Goal: Information Seeking & Learning: Learn about a topic

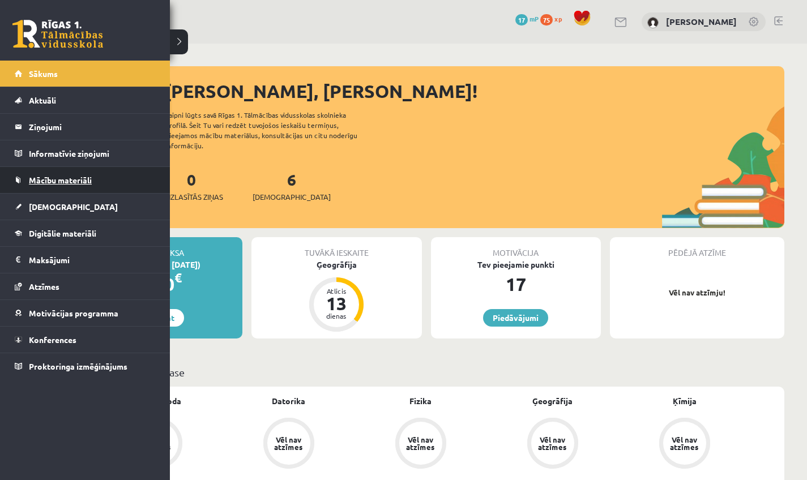
click at [49, 187] on link "Mācību materiāli" at bounding box center [85, 180] width 141 height 26
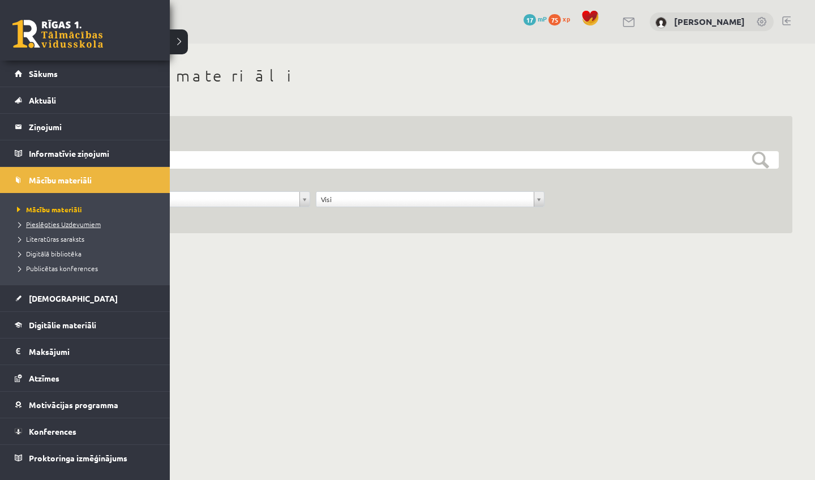
click at [56, 223] on span "Pieslēgties Uzdevumiem" at bounding box center [57, 224] width 87 height 9
click at [72, 225] on span "Pieslēgties Uzdevumiem" at bounding box center [57, 224] width 87 height 9
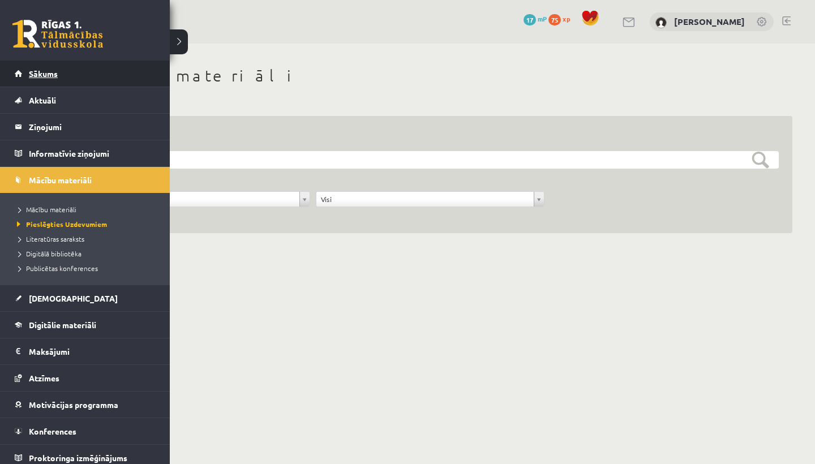
click at [36, 65] on link "Sākums" at bounding box center [85, 74] width 141 height 26
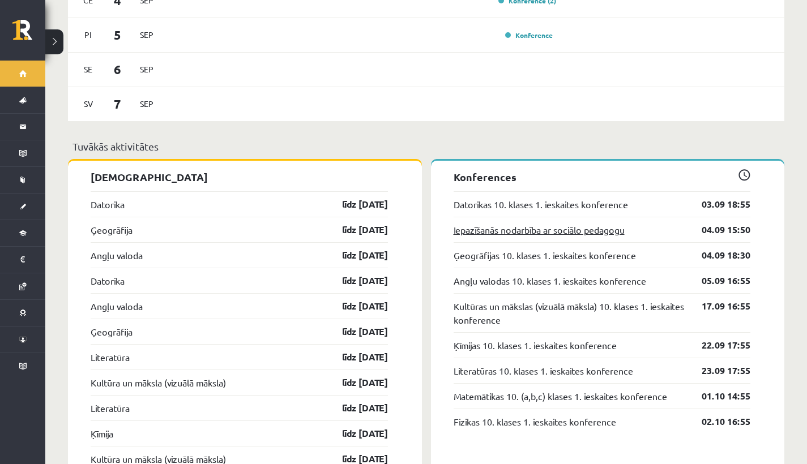
scroll to position [906, 0]
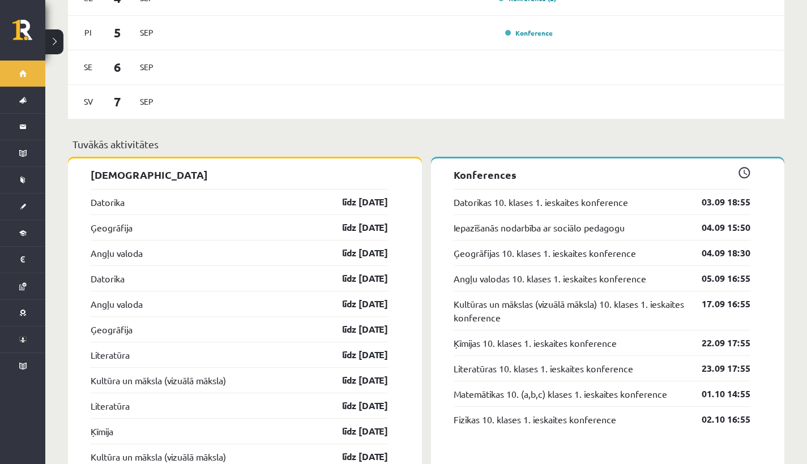
click at [501, 189] on div "Datorikas 10. klases 1. ieskaites konference 03.09 18:55" at bounding box center [601, 201] width 297 height 25
click at [500, 189] on div "Datorikas 10. klases 1. ieskaites konference 03.09 18:55" at bounding box center [601, 201] width 297 height 25
click at [498, 195] on link "Datorikas 10. klases 1. ieskaites konference" at bounding box center [540, 202] width 174 height 14
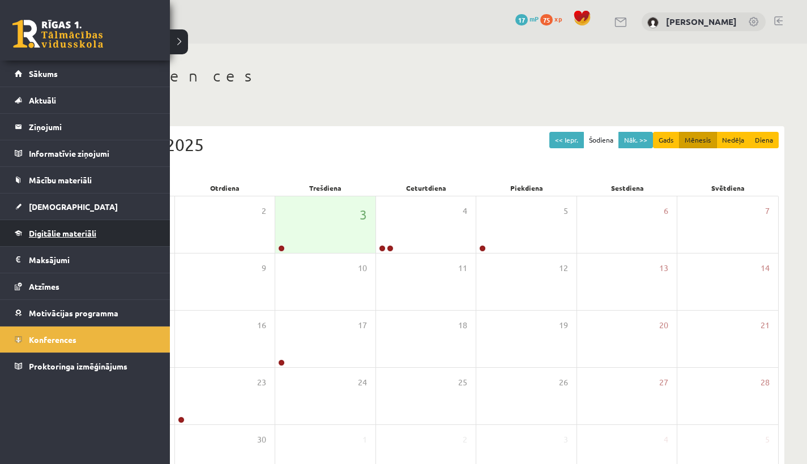
click at [53, 238] on link "Digitālie materiāli" at bounding box center [85, 233] width 141 height 26
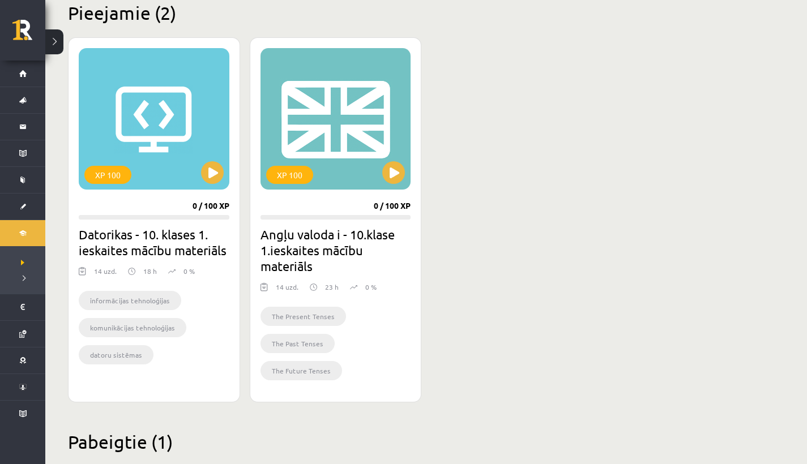
scroll to position [288, 0]
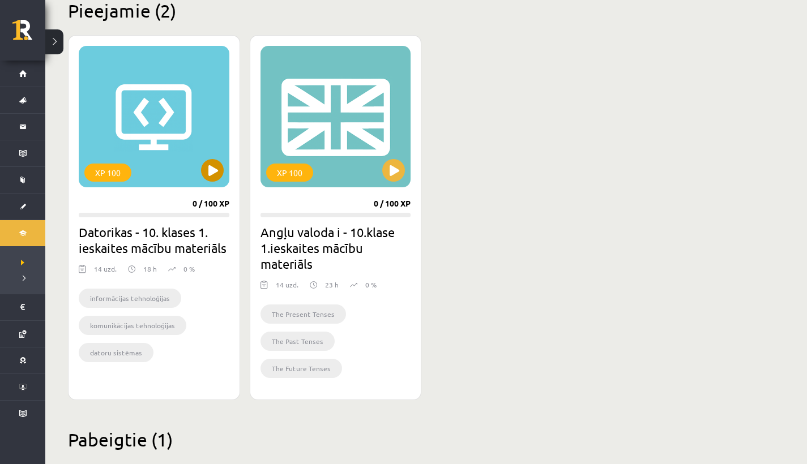
click at [223, 173] on button at bounding box center [212, 170] width 23 height 23
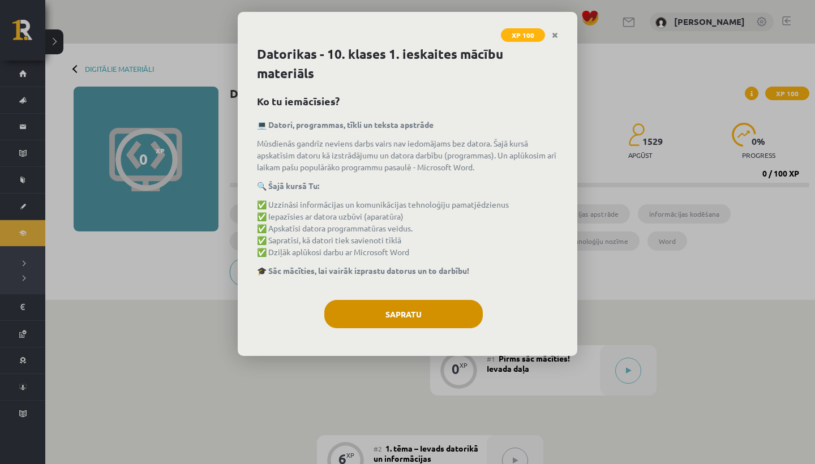
click at [412, 322] on button "Sapratu" at bounding box center [403, 314] width 159 height 28
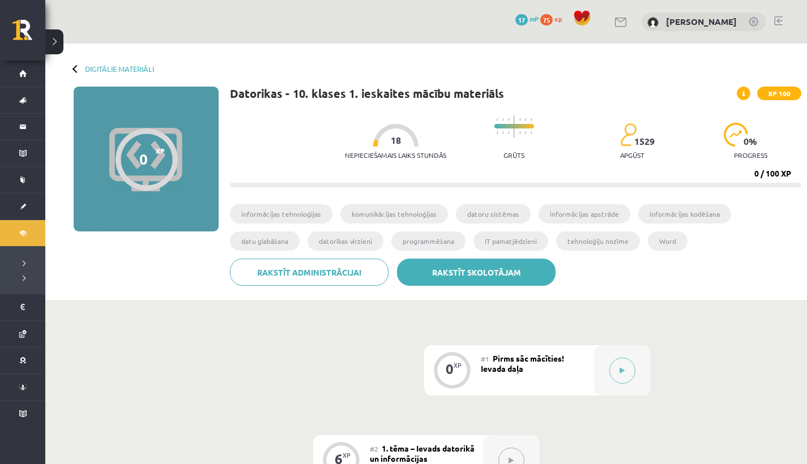
click at [449, 284] on link "Rakstīt skolotājam" at bounding box center [476, 272] width 159 height 27
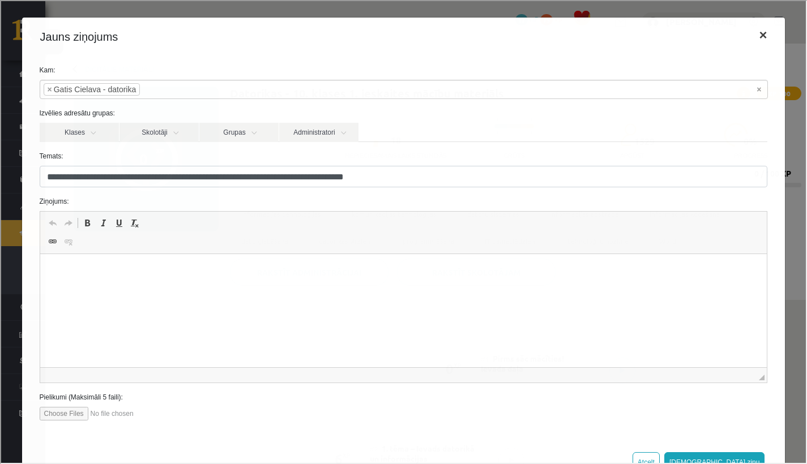
click at [748, 37] on button "×" at bounding box center [761, 34] width 26 height 32
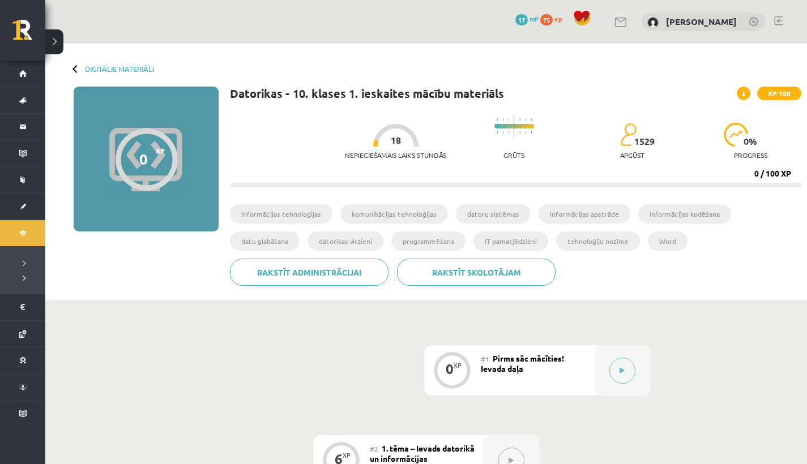
click at [522, 360] on span "Pirms sāc mācīties! Ievada daļa" at bounding box center [522, 363] width 83 height 20
click at [605, 371] on div at bounding box center [622, 370] width 57 height 50
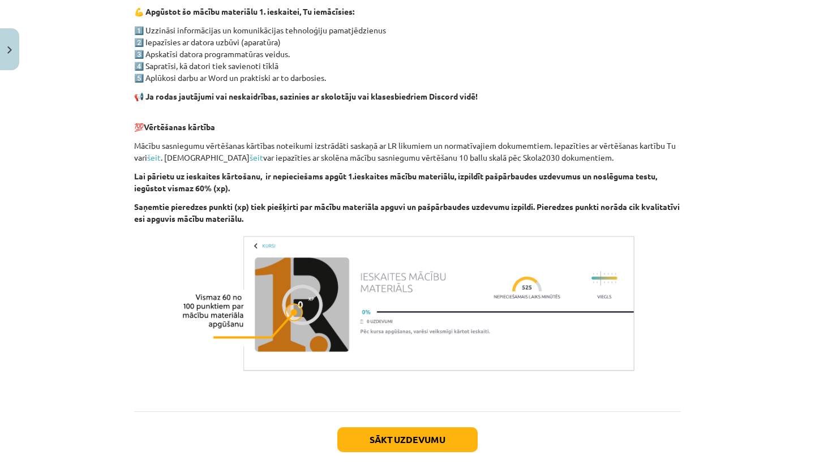
scroll to position [709, 0]
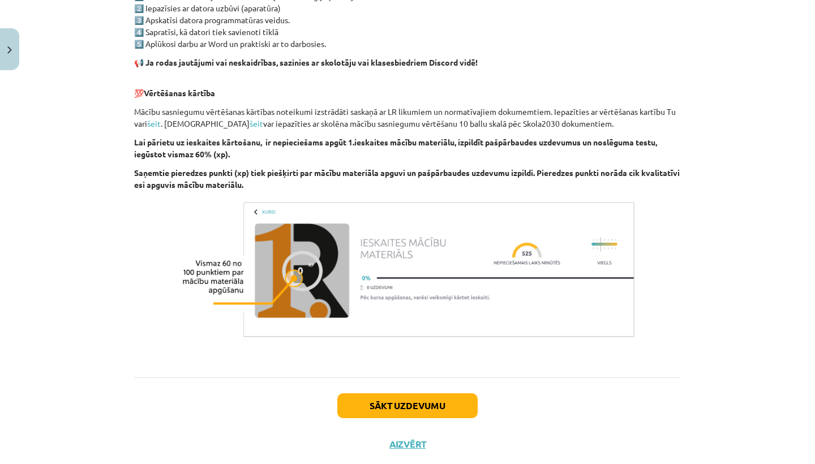
click at [399, 409] on button "Sākt uzdevumu" at bounding box center [407, 405] width 140 height 25
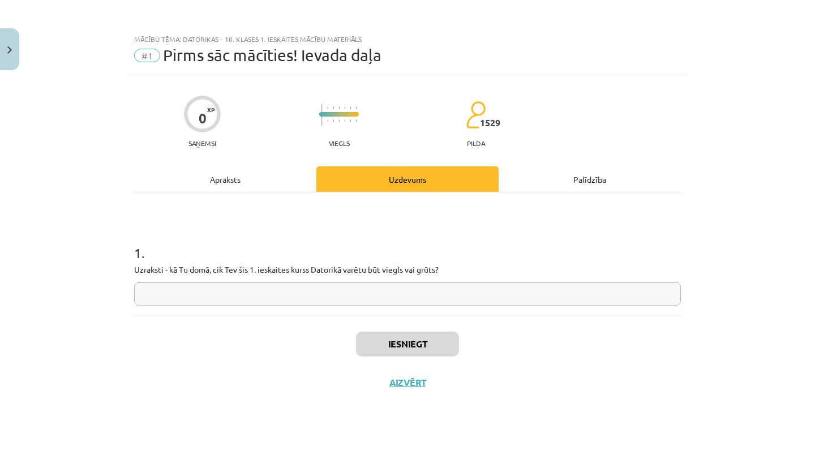
click at [356, 283] on input "text" at bounding box center [407, 294] width 547 height 23
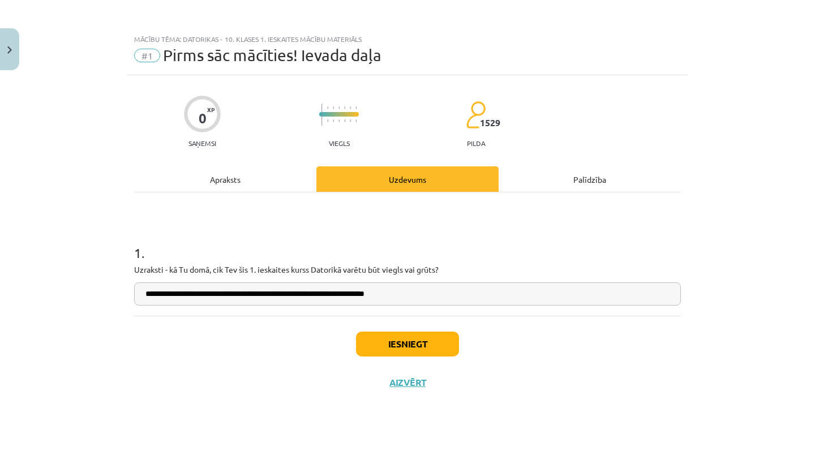
type input "**********"
click at [414, 342] on button "Iesniegt" at bounding box center [407, 344] width 103 height 25
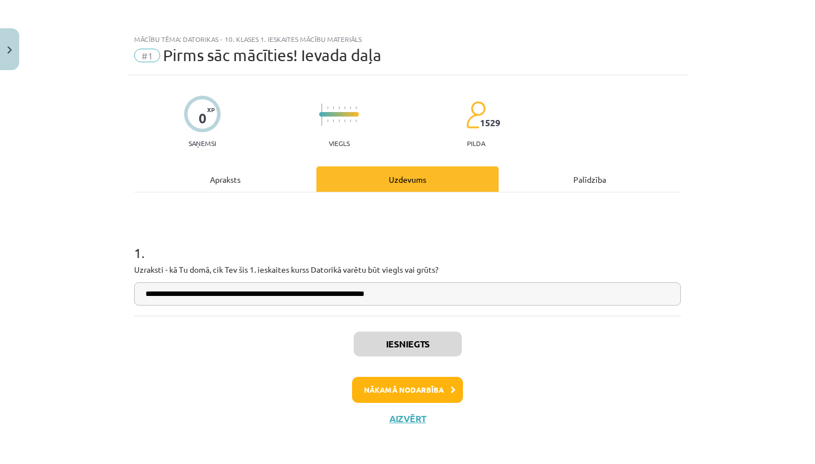
drag, startPoint x: 314, startPoint y: 306, endPoint x: 294, endPoint y: 298, distance: 20.8
click at [302, 301] on div "**********" at bounding box center [407, 253] width 547 height 123
drag, startPoint x: 255, startPoint y: 284, endPoint x: 242, endPoint y: 289, distance: 14.0
click at [254, 284] on input "**********" at bounding box center [407, 294] width 547 height 23
drag, startPoint x: 245, startPoint y: 293, endPoint x: 255, endPoint y: 297, distance: 11.2
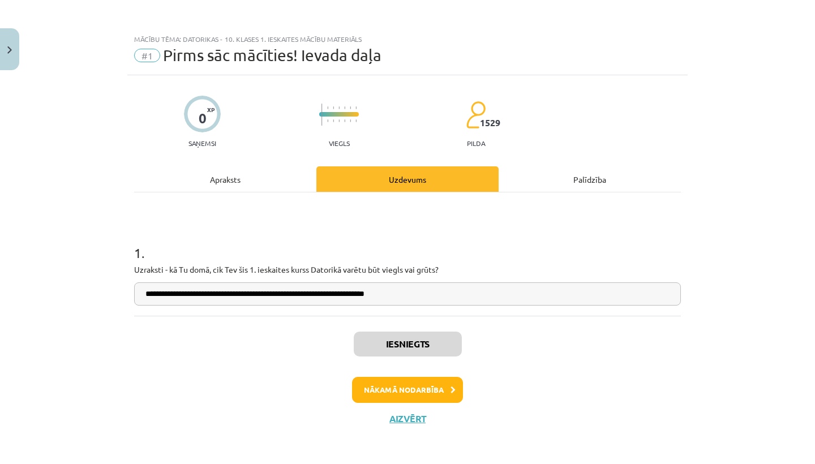
click at [246, 293] on input "**********" at bounding box center [407, 294] width 547 height 23
drag, startPoint x: 252, startPoint y: 295, endPoint x: 275, endPoint y: 294, distance: 22.7
click at [252, 295] on input "**********" at bounding box center [407, 294] width 547 height 23
click at [424, 386] on button "Nākamā nodarbība" at bounding box center [407, 390] width 111 height 26
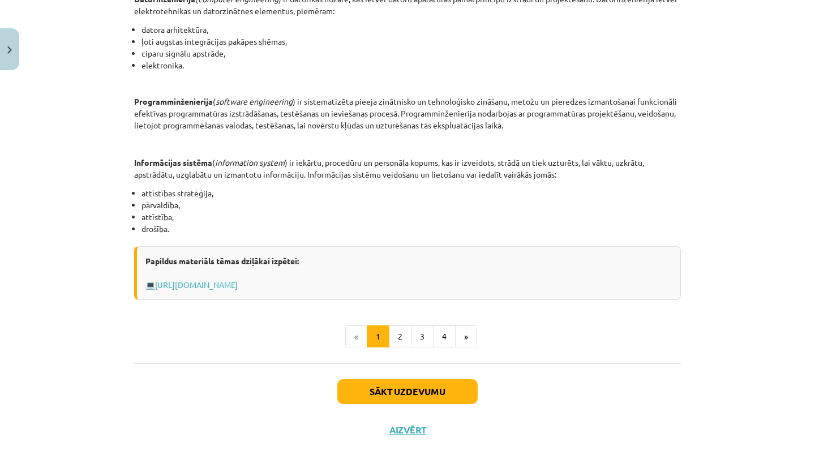
scroll to position [506, 0]
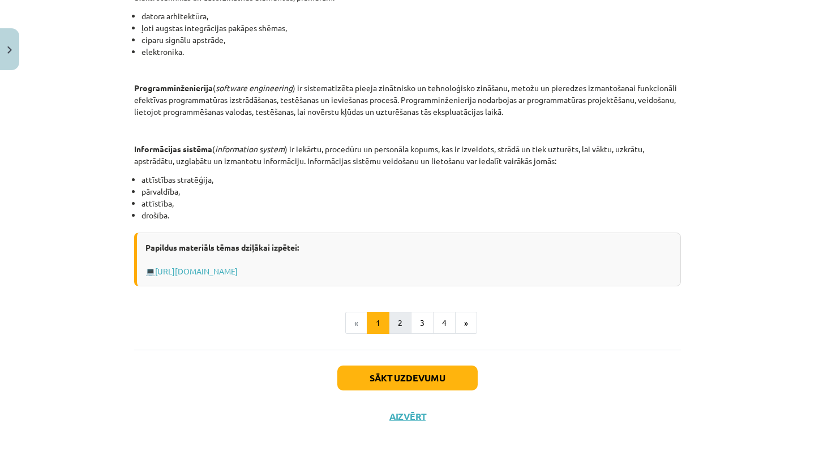
click at [402, 322] on button "2" at bounding box center [400, 323] width 23 height 23
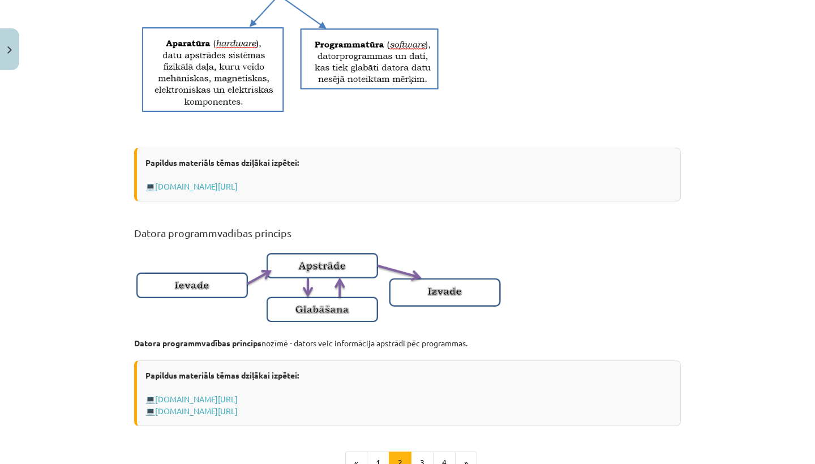
scroll to position [0, 0]
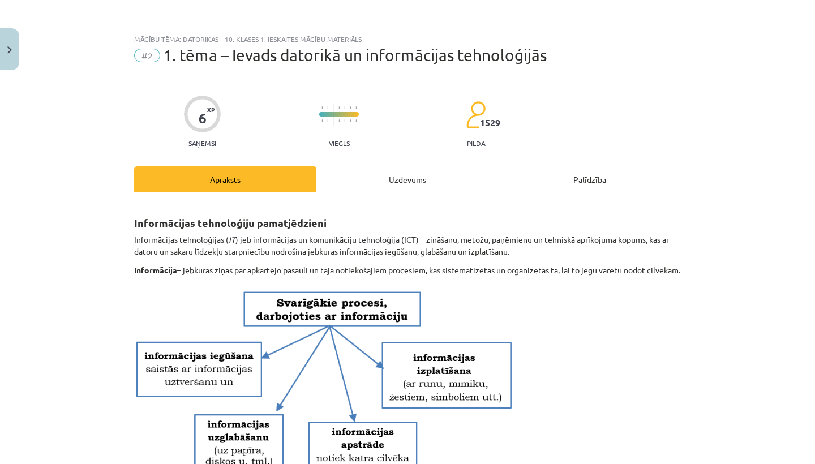
click at [404, 178] on div "Uzdevums" at bounding box center [407, 178] width 182 height 25
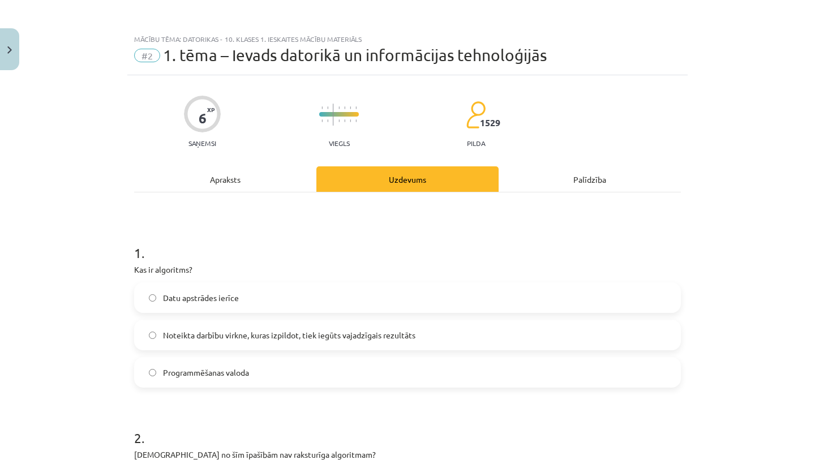
click at [275, 169] on div "Apraksts" at bounding box center [225, 178] width 182 height 25
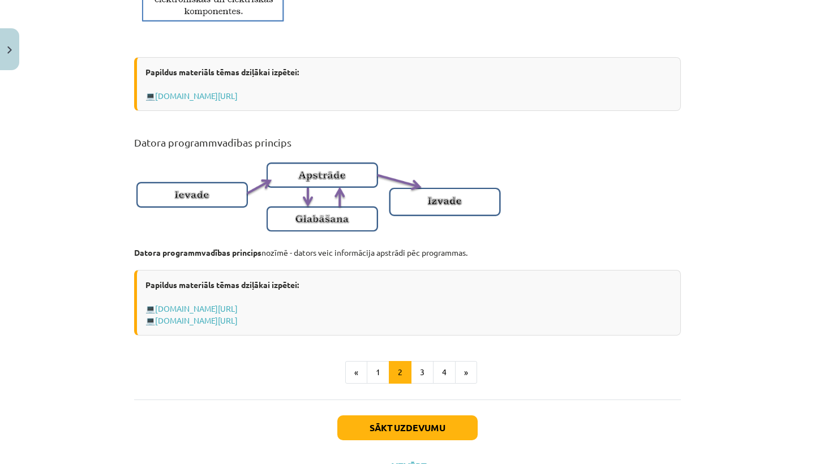
scroll to position [707, 0]
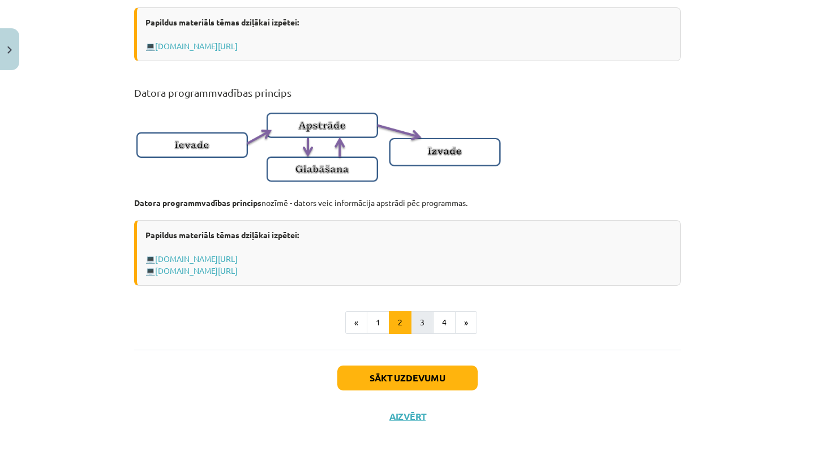
click at [422, 316] on button "3" at bounding box center [422, 322] width 23 height 23
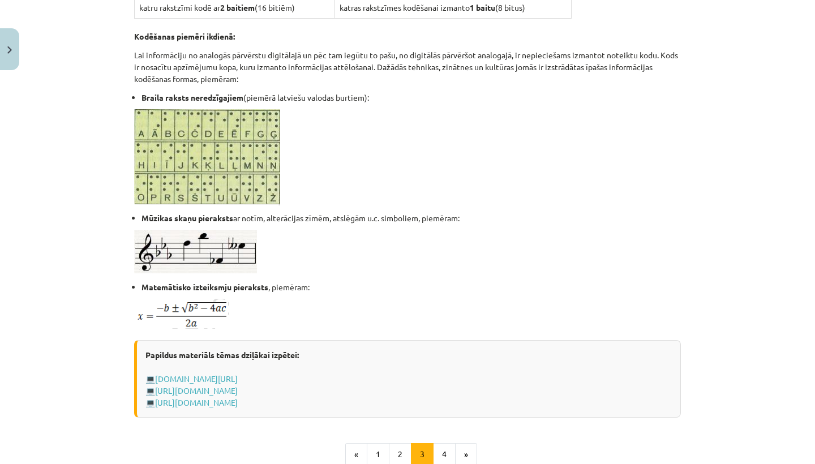
scroll to position [660, 0]
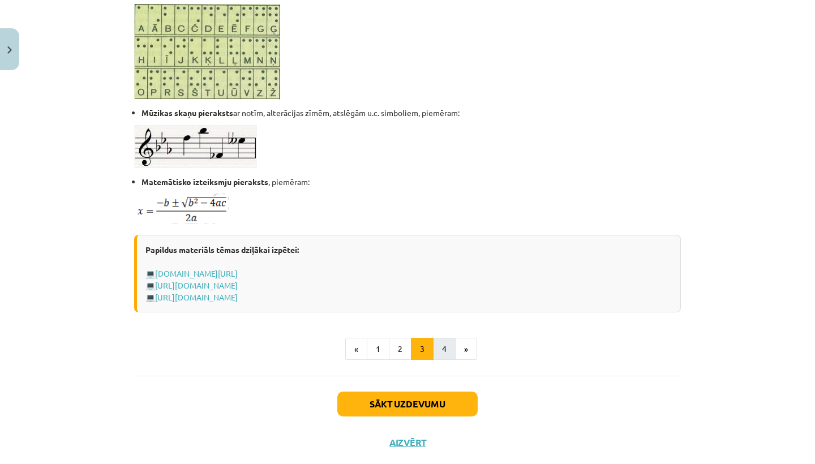
click at [446, 347] on button "4" at bounding box center [444, 349] width 23 height 23
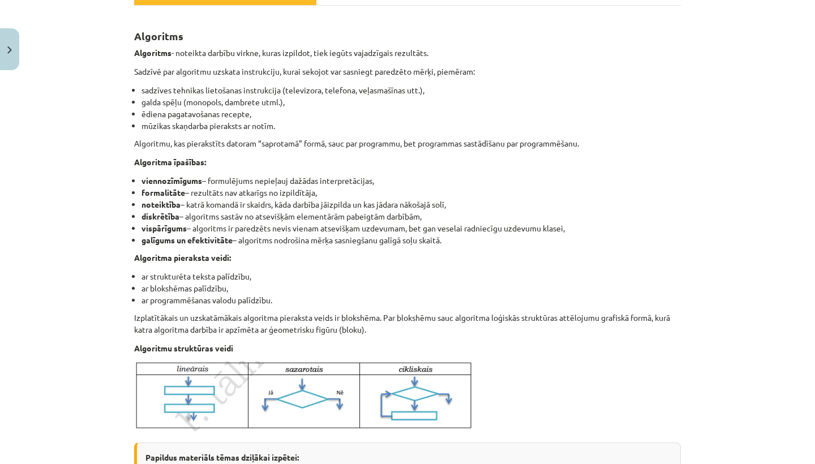
scroll to position [161, 0]
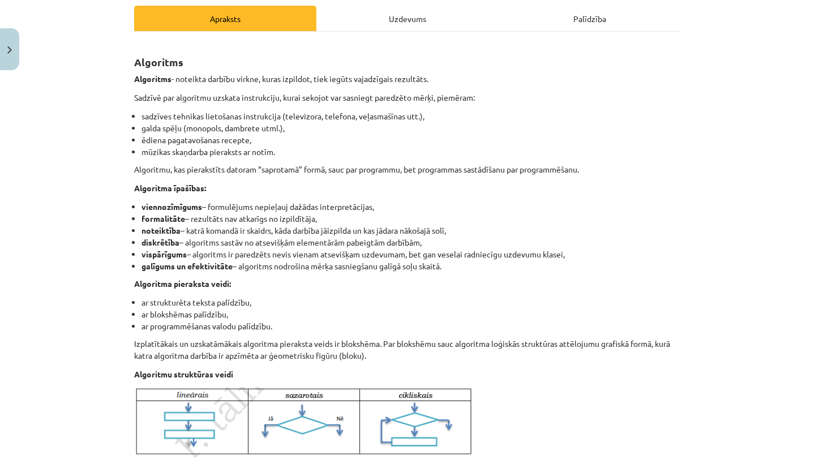
click at [394, 23] on div "Uzdevums" at bounding box center [407, 18] width 182 height 25
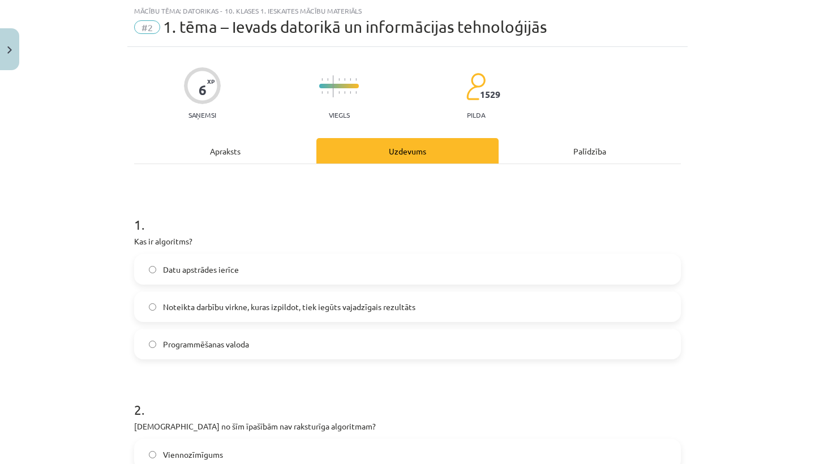
click at [224, 153] on div "Apraksts" at bounding box center [225, 150] width 182 height 25
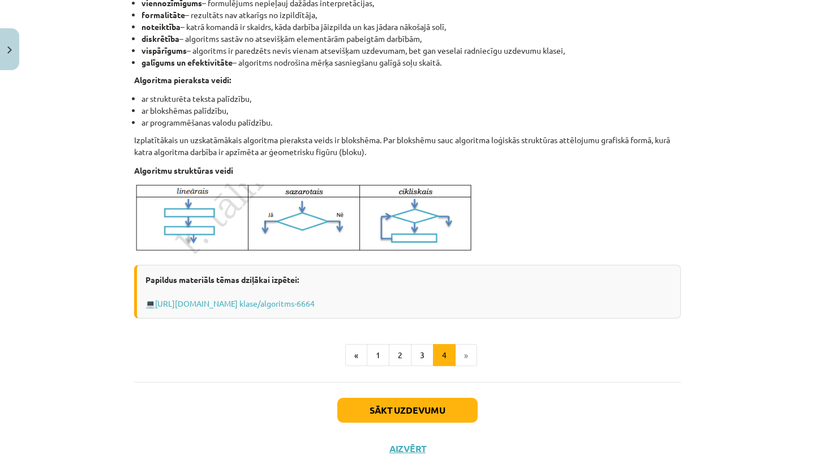
scroll to position [398, 0]
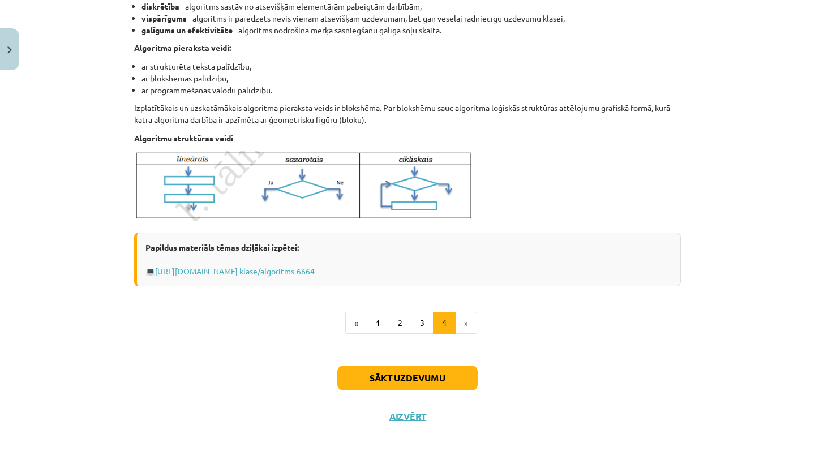
click at [461, 320] on li "»" at bounding box center [467, 323] width 22 height 23
click at [458, 323] on li "»" at bounding box center [467, 323] width 22 height 23
click at [455, 369] on button "Sākt uzdevumu" at bounding box center [407, 378] width 140 height 25
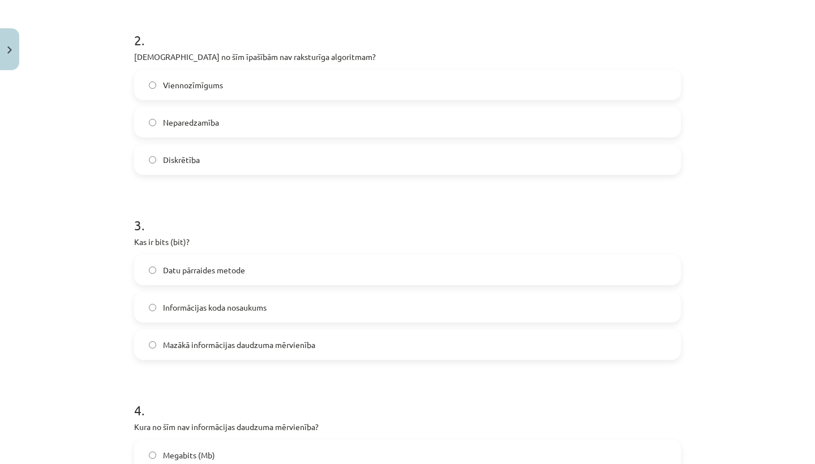
scroll to position [28, 0]
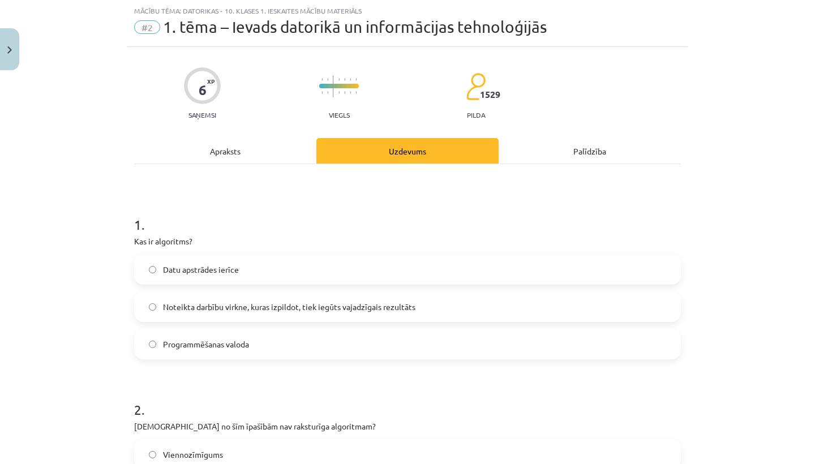
click at [314, 309] on span "Noteikta darbību virkne, kuras izpildot, tiek iegūts vajadzīgais rezultāts" at bounding box center [289, 307] width 253 height 12
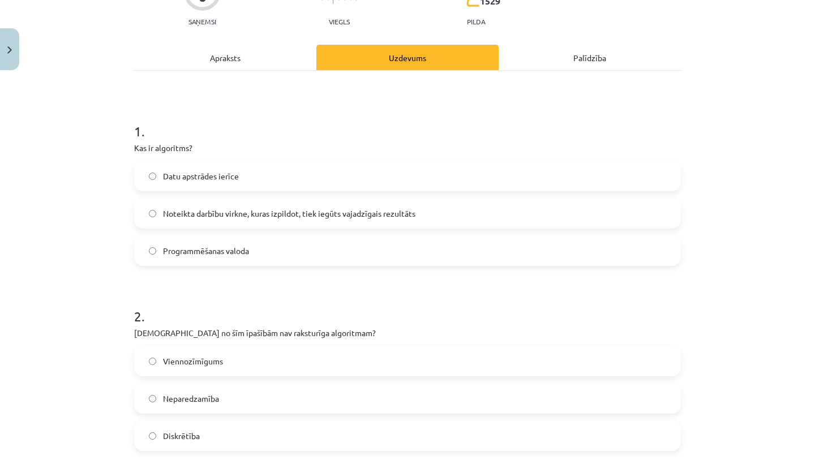
scroll to position [124, 0]
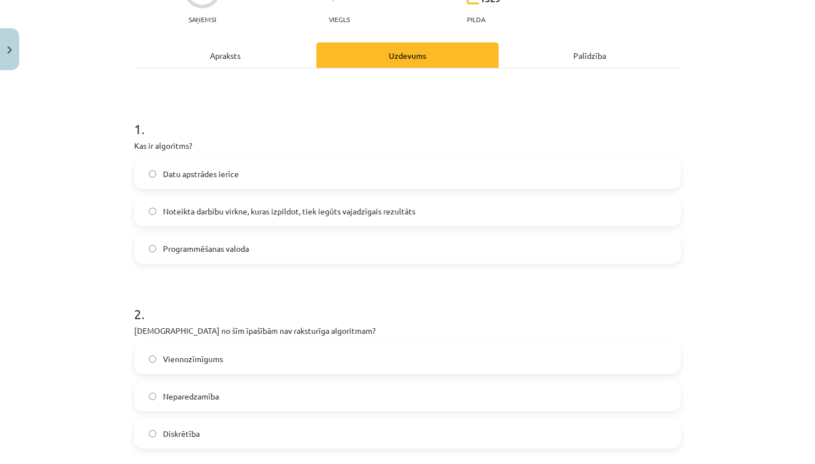
click at [216, 59] on div "Apraksts" at bounding box center [225, 54] width 182 height 25
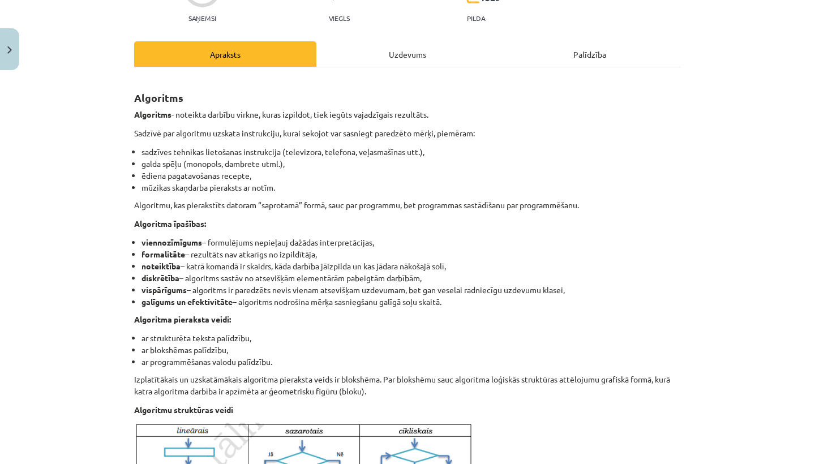
scroll to position [220, 0]
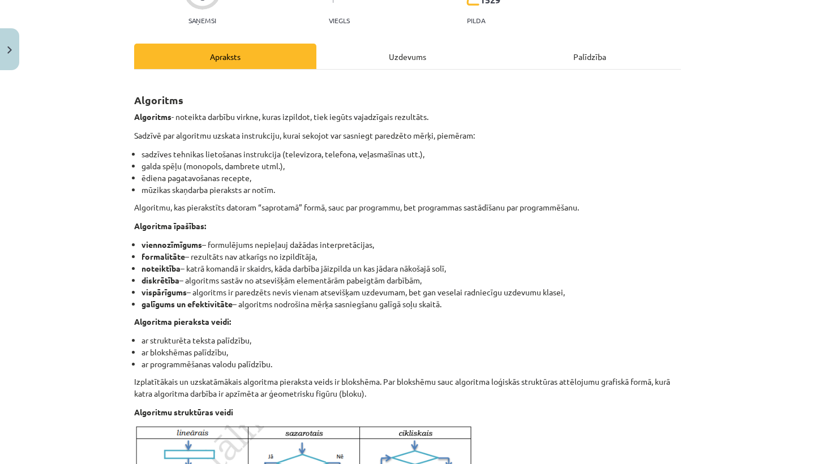
click at [409, 63] on div "Uzdevums" at bounding box center [407, 56] width 182 height 25
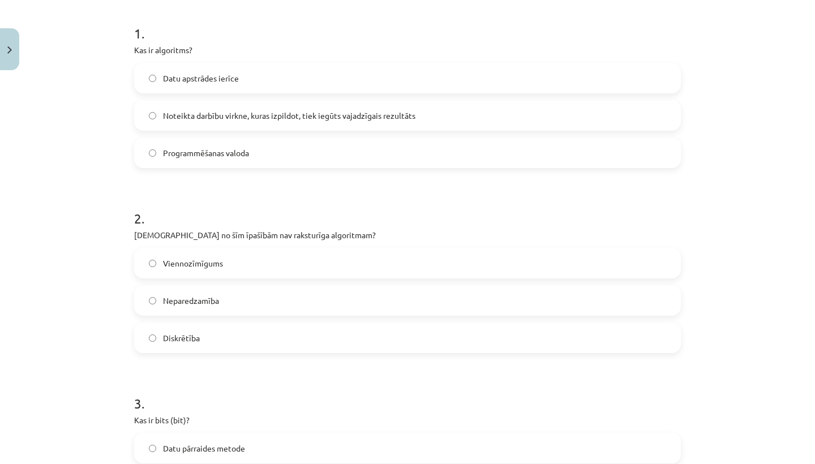
scroll to position [222, 0]
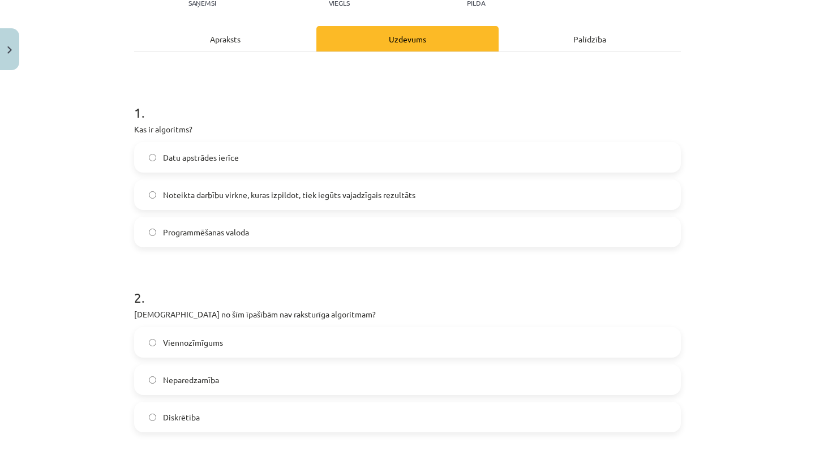
click at [217, 42] on div "Apraksts" at bounding box center [225, 38] width 182 height 25
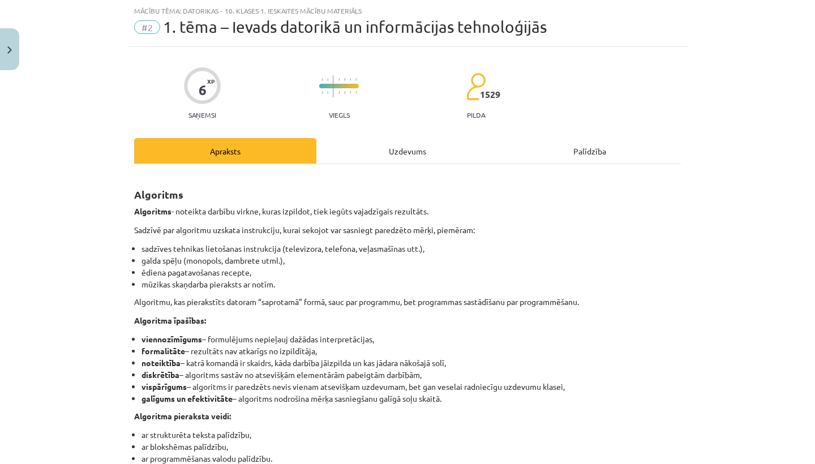
click at [384, 153] on div "Uzdevums" at bounding box center [407, 150] width 182 height 25
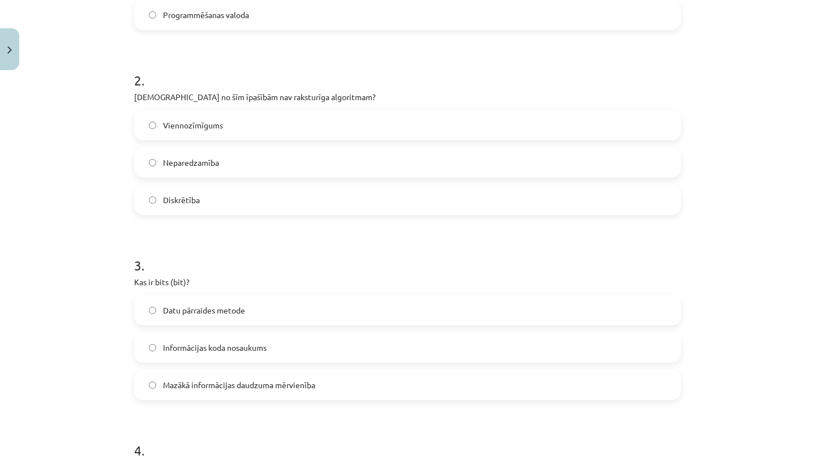
scroll to position [426, 0]
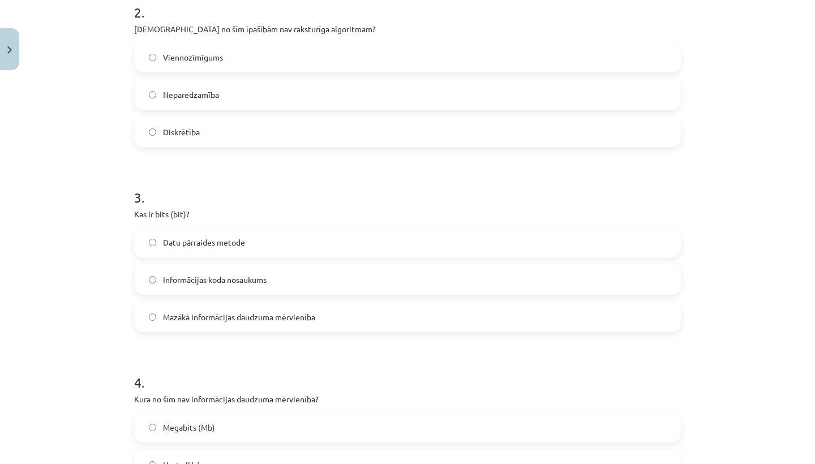
click at [202, 92] on span "Neparedzamība" at bounding box center [191, 95] width 56 height 12
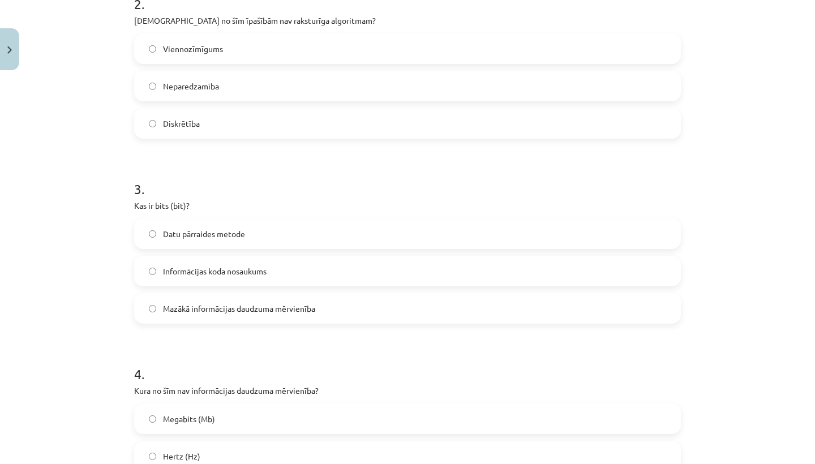
scroll to position [437, 0]
click at [290, 306] on span "Mazākā informācijas daudzuma mērvienība" at bounding box center [239, 307] width 152 height 12
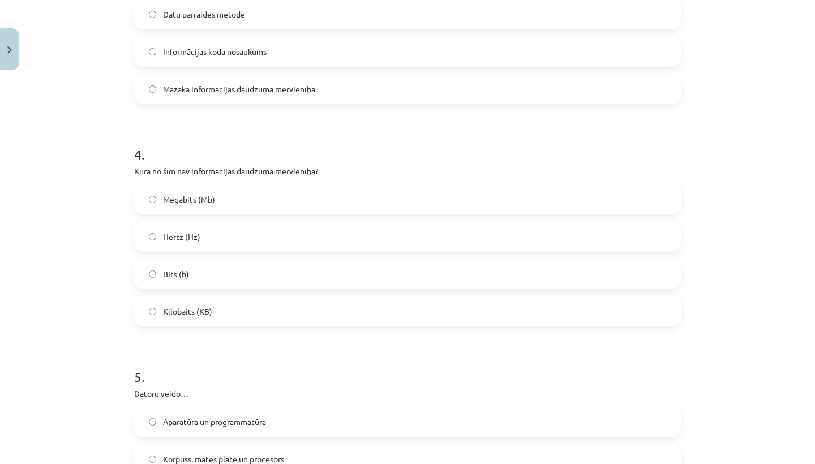
scroll to position [652, 0]
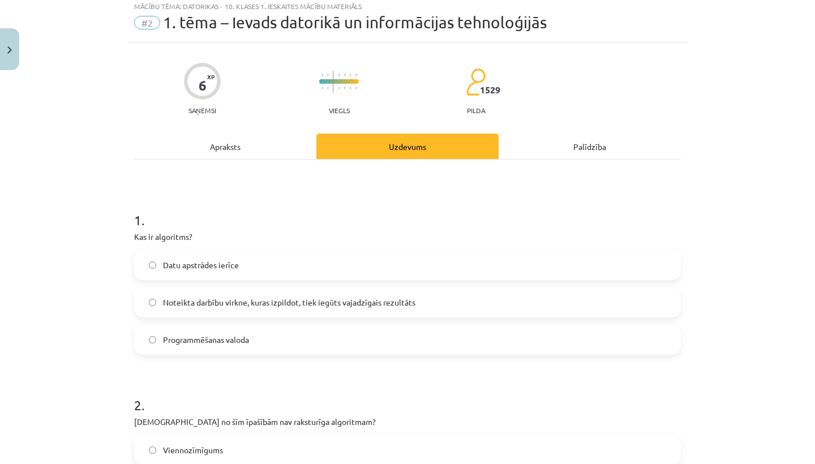
click at [215, 150] on div "Apraksts" at bounding box center [225, 146] width 182 height 25
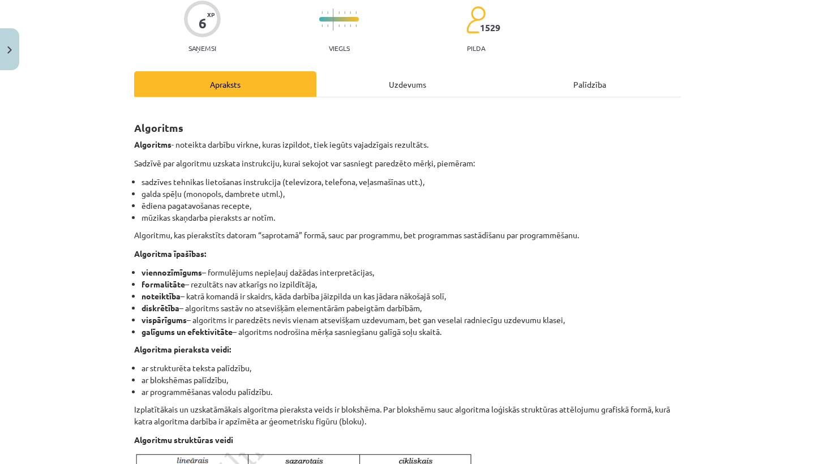
scroll to position [398, 0]
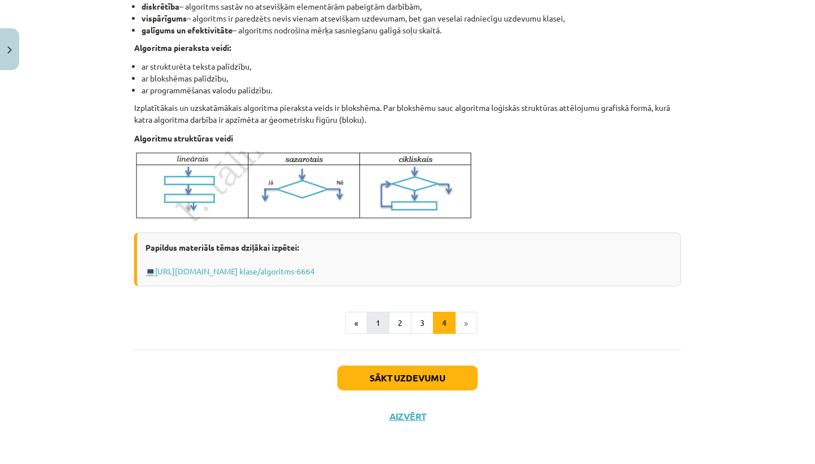
click at [376, 316] on button "1" at bounding box center [378, 323] width 23 height 23
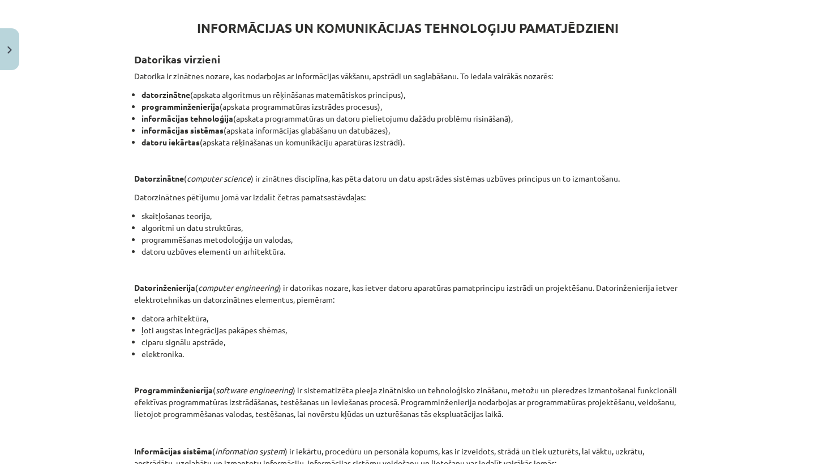
scroll to position [506, 0]
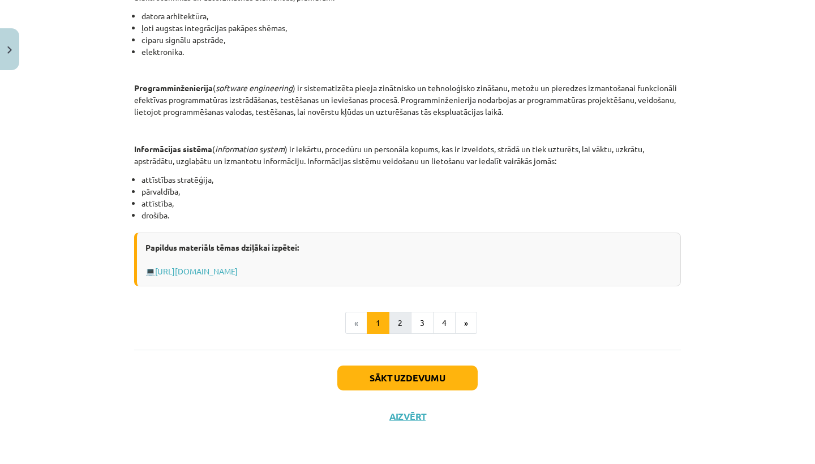
click at [399, 313] on button "2" at bounding box center [400, 323] width 23 height 23
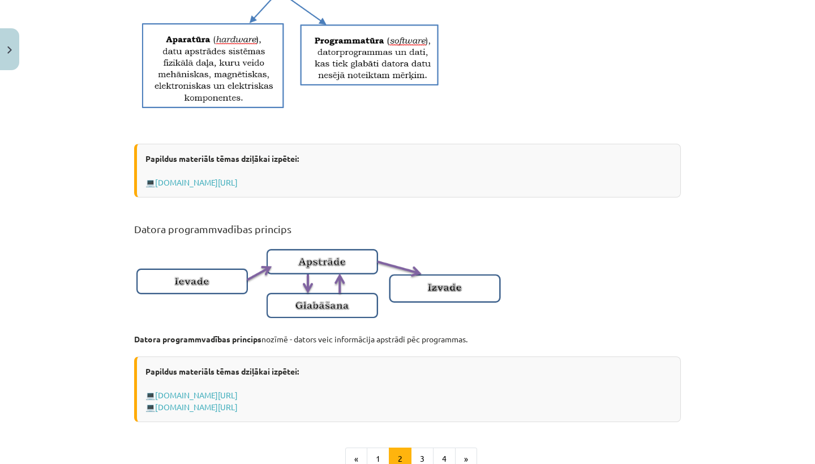
scroll to position [707, 0]
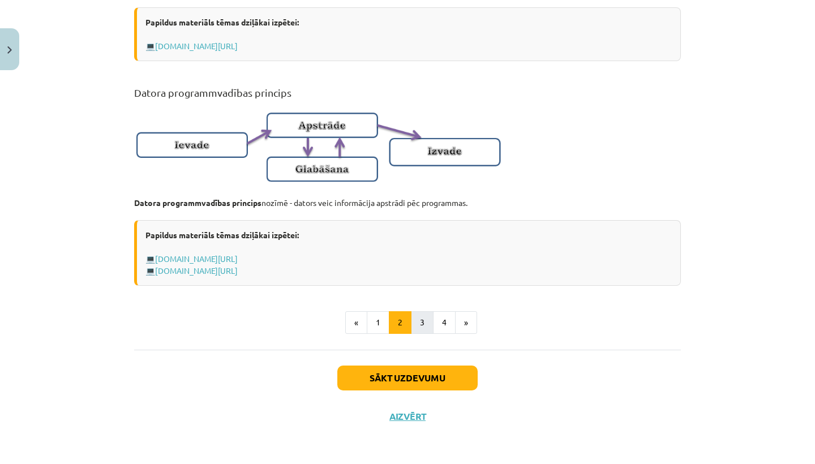
click at [413, 326] on button "3" at bounding box center [422, 322] width 23 height 23
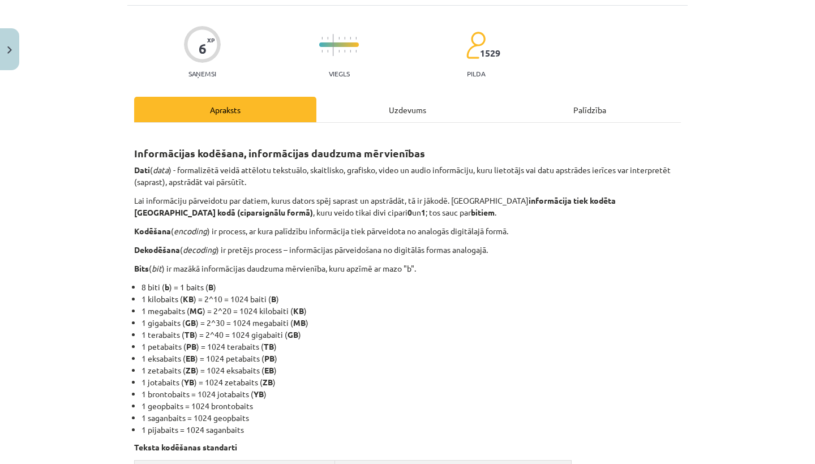
scroll to position [72, 0]
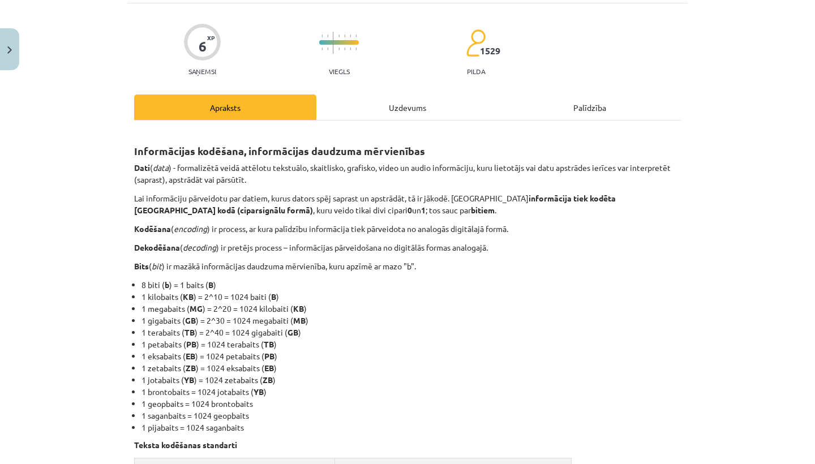
click at [391, 110] on div "Uzdevums" at bounding box center [407, 107] width 182 height 25
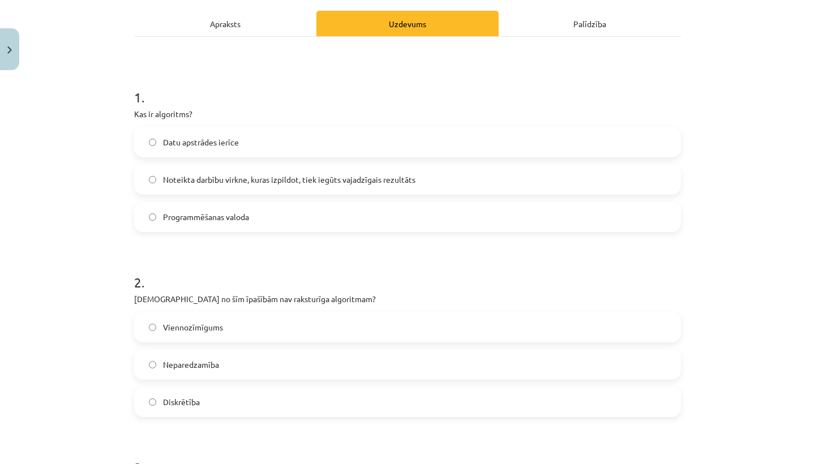
scroll to position [0, 0]
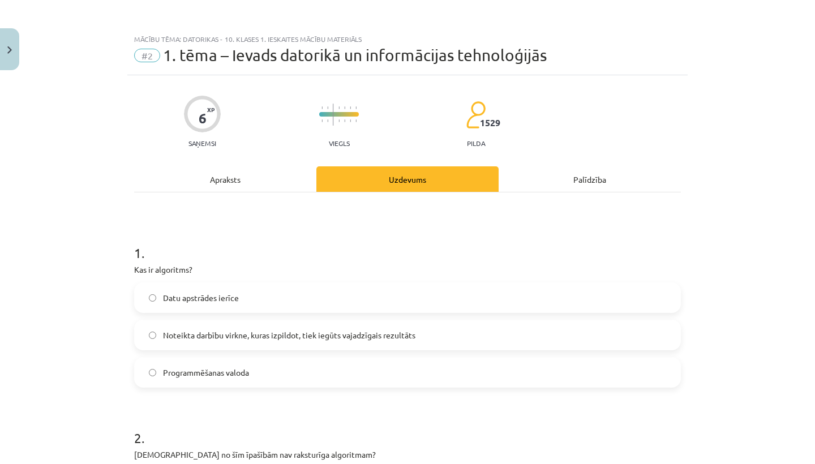
click at [236, 175] on div "Apraksts" at bounding box center [225, 178] width 182 height 25
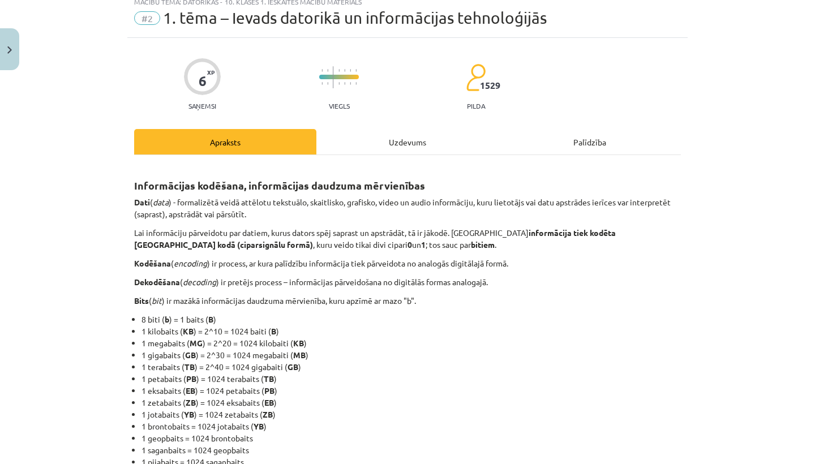
scroll to position [40, 0]
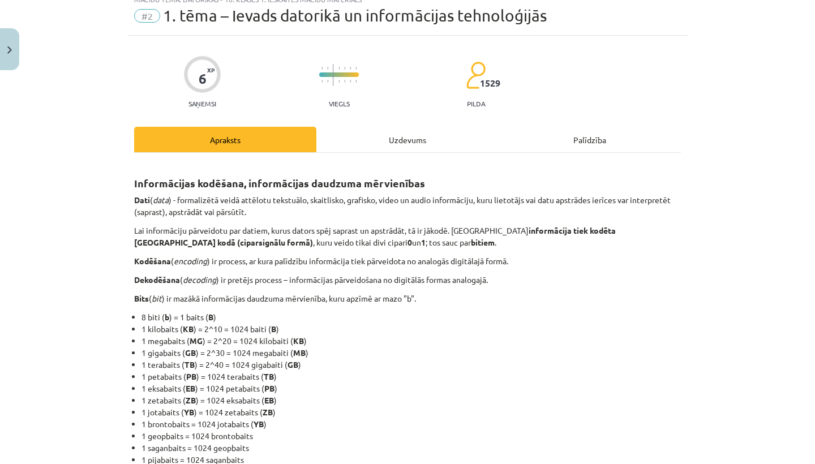
click at [388, 140] on div "Uzdevums" at bounding box center [407, 139] width 182 height 25
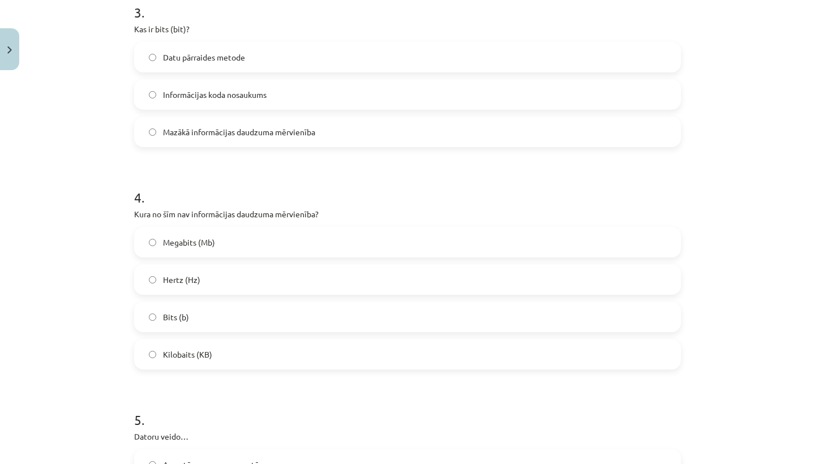
scroll to position [613, 0]
click at [199, 273] on label "Hertz (Hz)" at bounding box center [407, 277] width 545 height 28
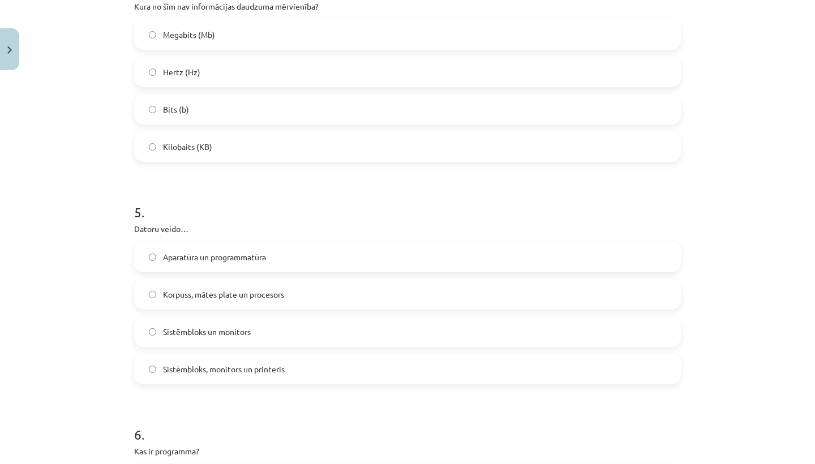
scroll to position [821, 0]
click at [234, 251] on span "Aparatūra un programmatūra" at bounding box center [214, 255] width 103 height 12
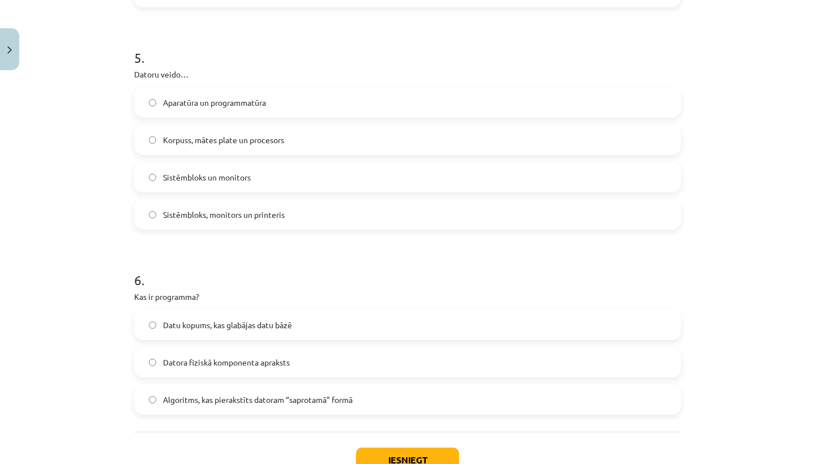
scroll to position [1048, 0]
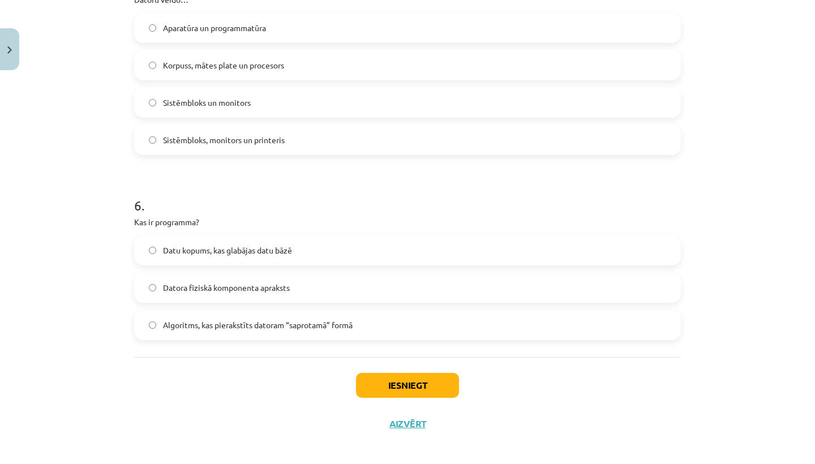
click at [236, 254] on span "Datu kopums, kas glabājas datu bāzē" at bounding box center [227, 251] width 129 height 12
click at [400, 383] on button "Iesniegt" at bounding box center [407, 385] width 103 height 25
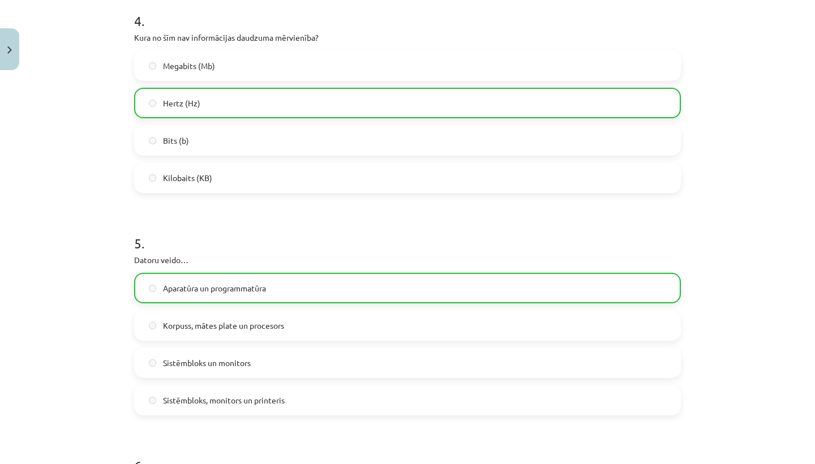
scroll to position [1093, 0]
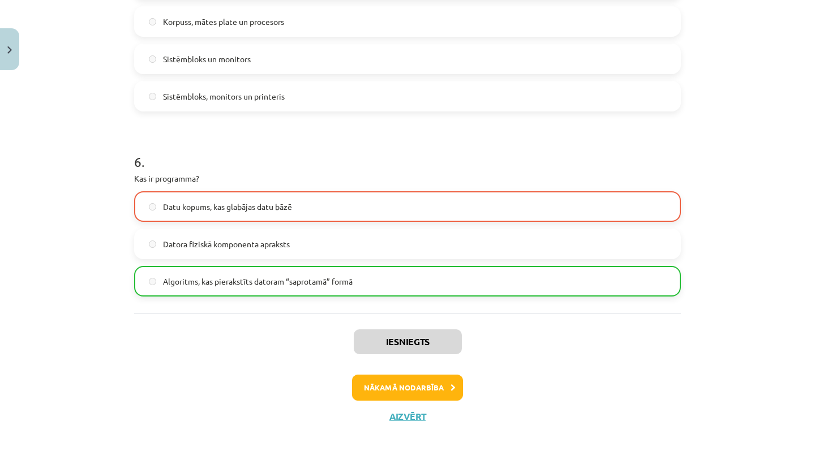
click at [399, 396] on button "Nākamā nodarbība" at bounding box center [407, 388] width 111 height 26
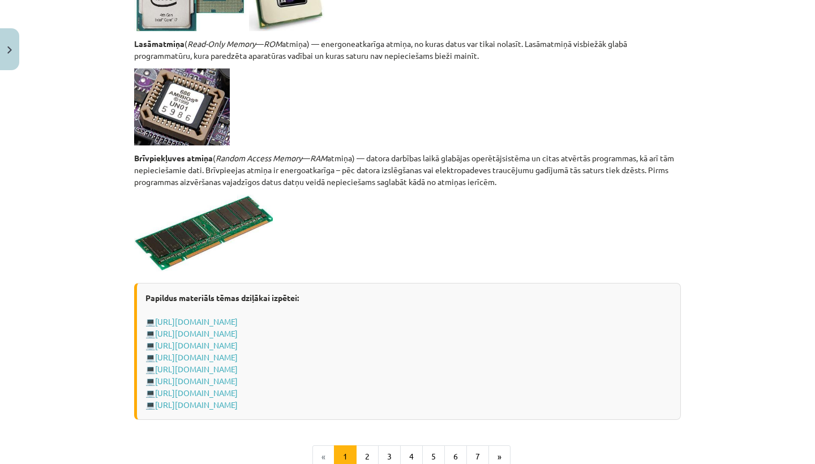
scroll to position [1891, 0]
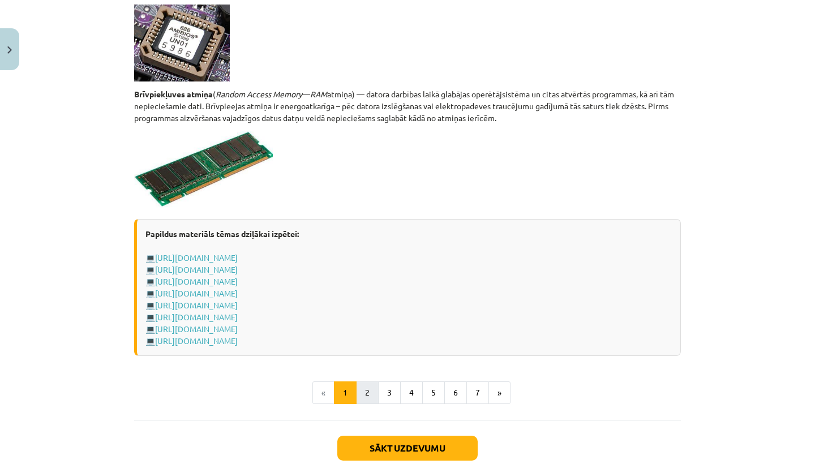
click at [366, 390] on button "2" at bounding box center [367, 393] width 23 height 23
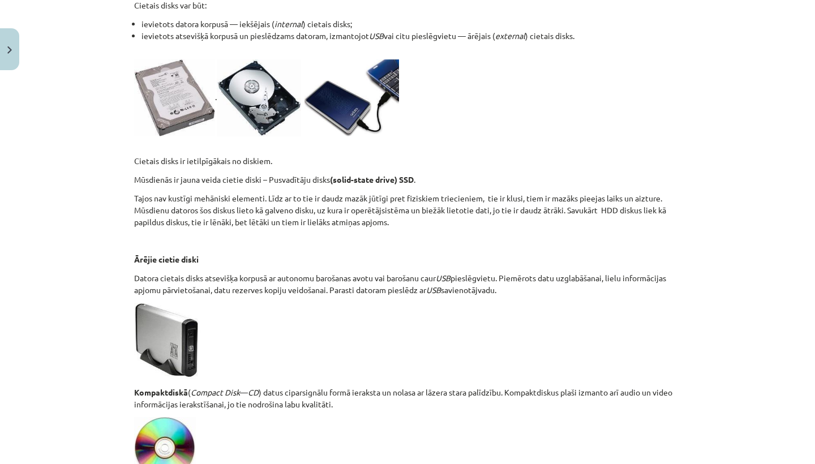
scroll to position [396, 0]
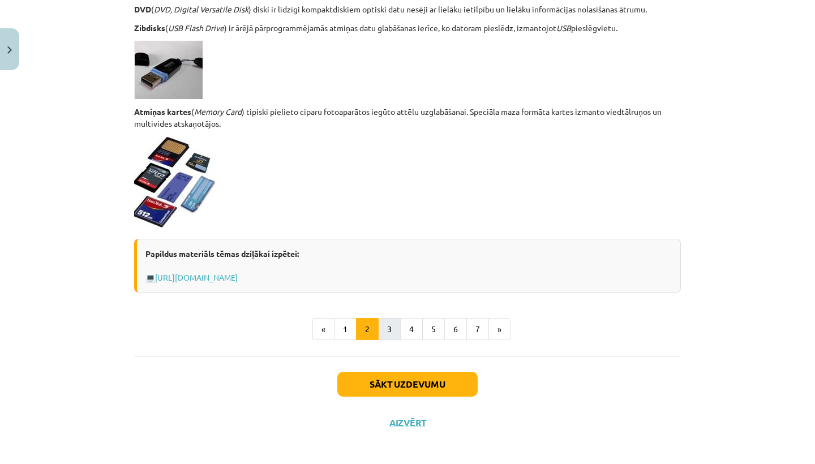
click at [393, 332] on button "3" at bounding box center [389, 329] width 23 height 23
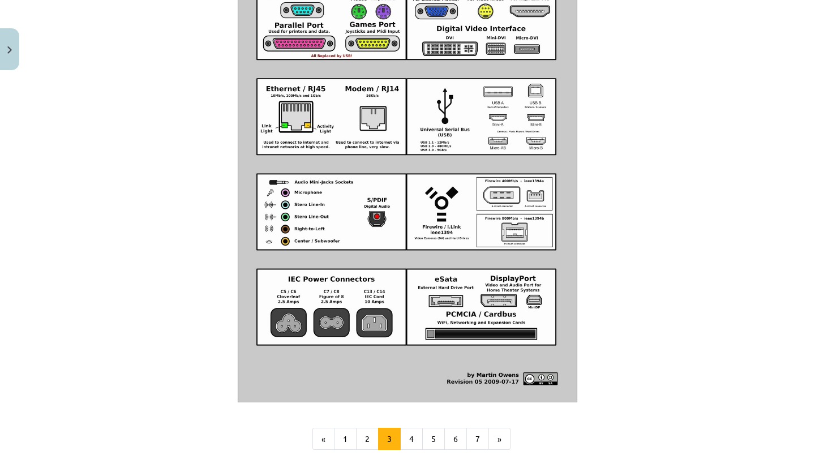
scroll to position [1253, 0]
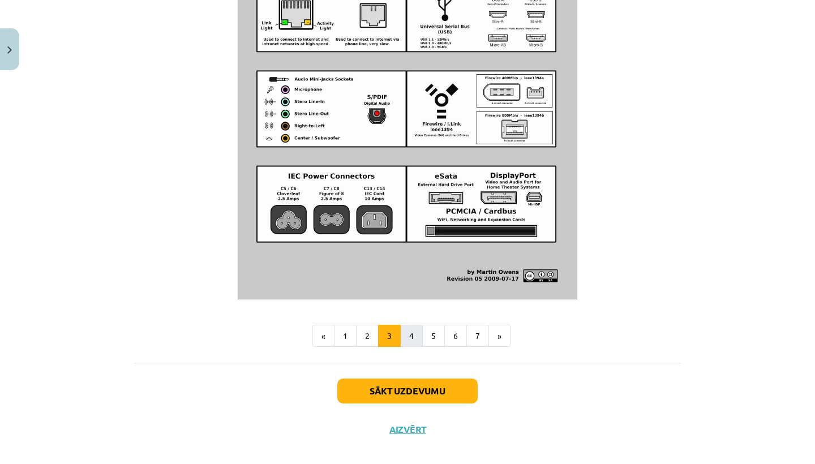
click at [412, 348] on button "4" at bounding box center [411, 336] width 23 height 23
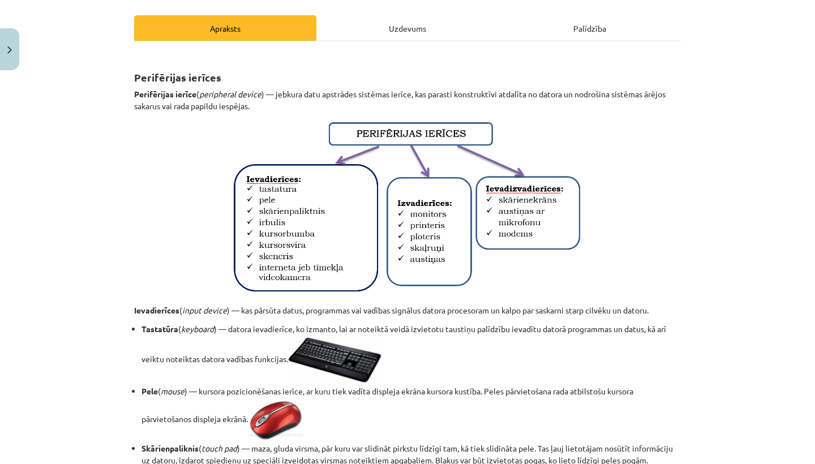
scroll to position [153, 0]
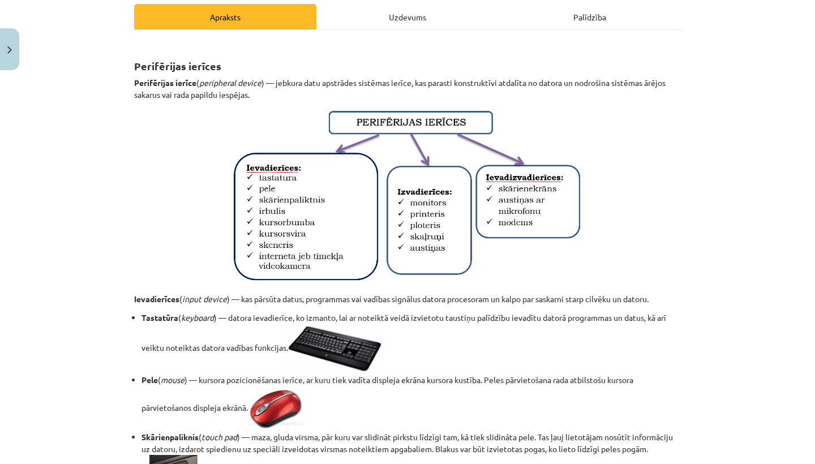
click at [411, 350] on li "Tastatūra ( keyboard ) — datora ievadierīce, ko izmanto, lai ar noteiktā veidā …" at bounding box center [412, 343] width 540 height 62
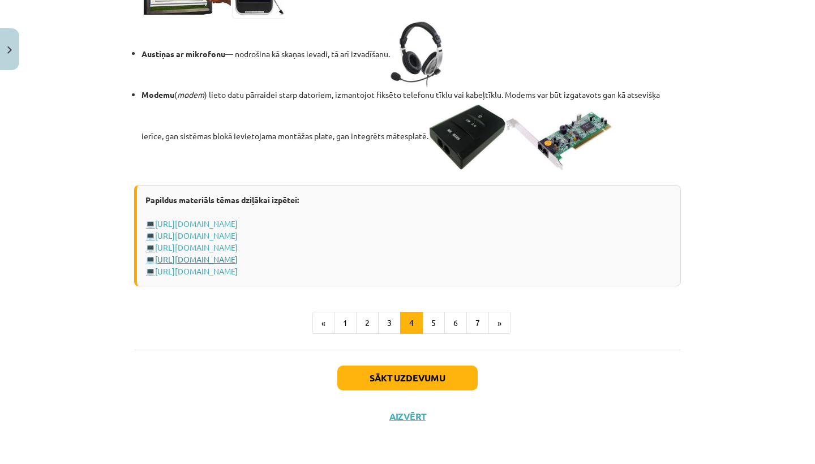
scroll to position [1959, 0]
click at [433, 335] on button "5" at bounding box center [433, 323] width 23 height 23
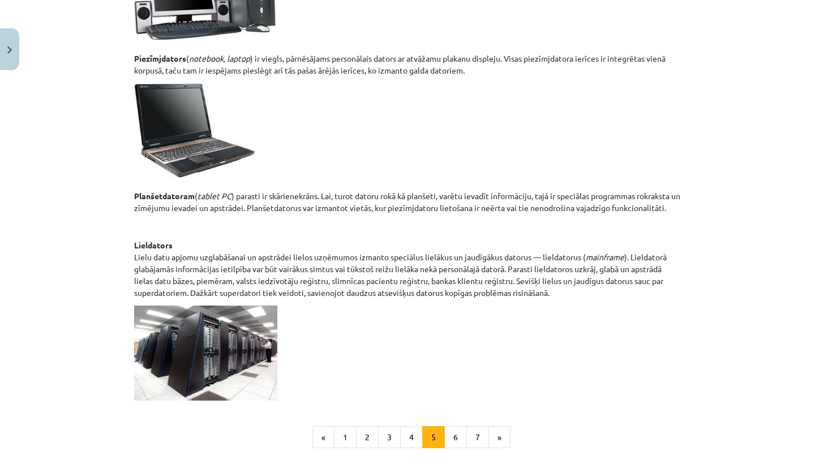
scroll to position [460, 0]
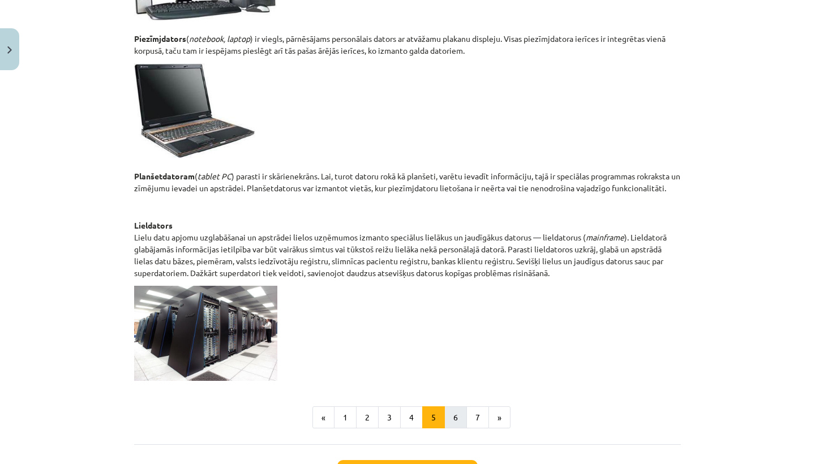
click at [460, 416] on button "6" at bounding box center [455, 418] width 23 height 23
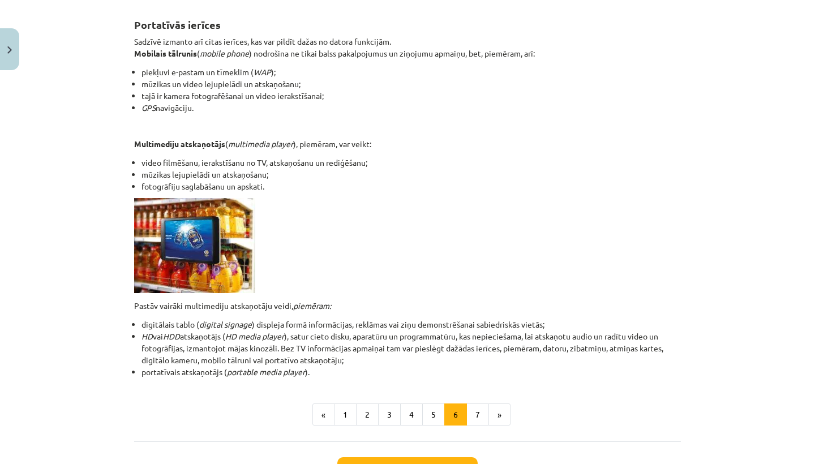
scroll to position [200, 0]
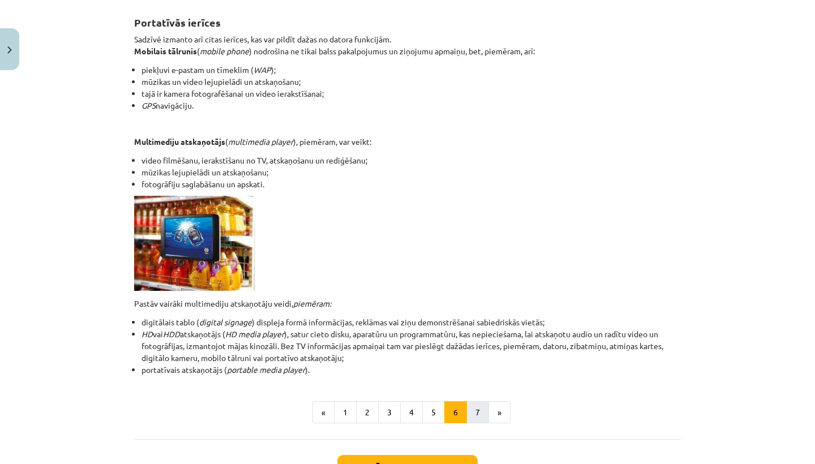
click at [481, 410] on button "7" at bounding box center [478, 412] width 23 height 23
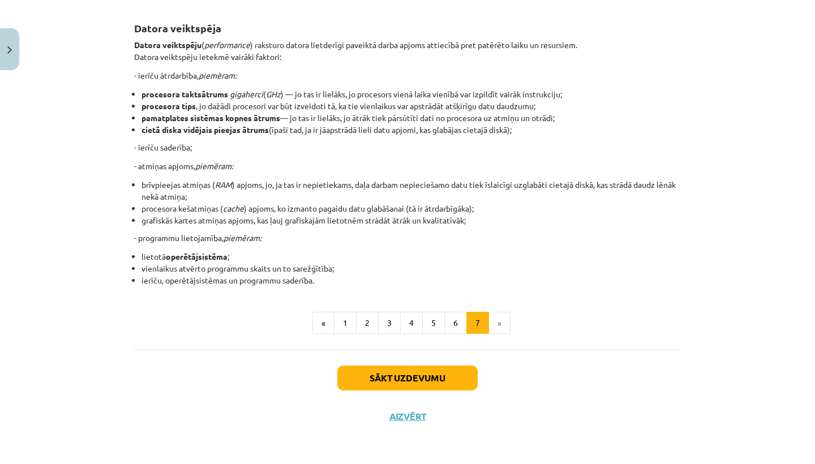
scroll to position [0, 0]
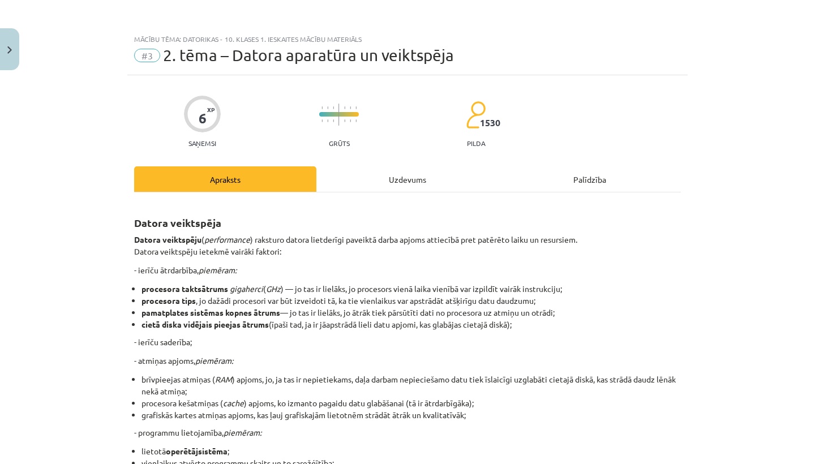
click at [393, 186] on div "Uzdevums" at bounding box center [407, 178] width 182 height 25
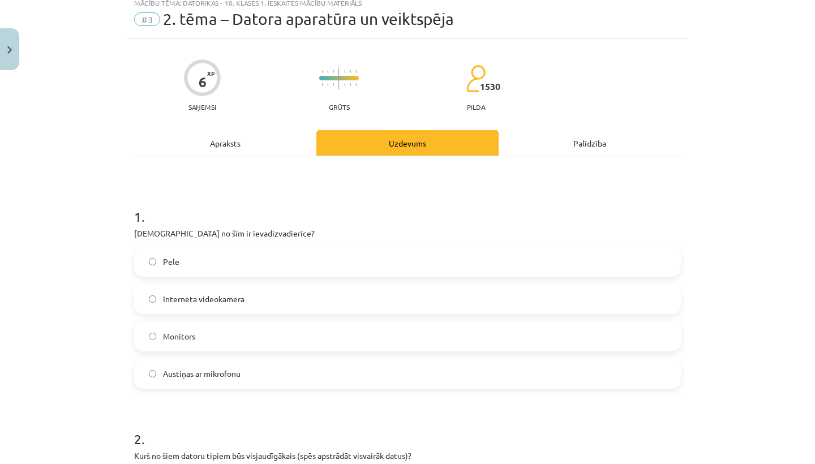
scroll to position [55, 0]
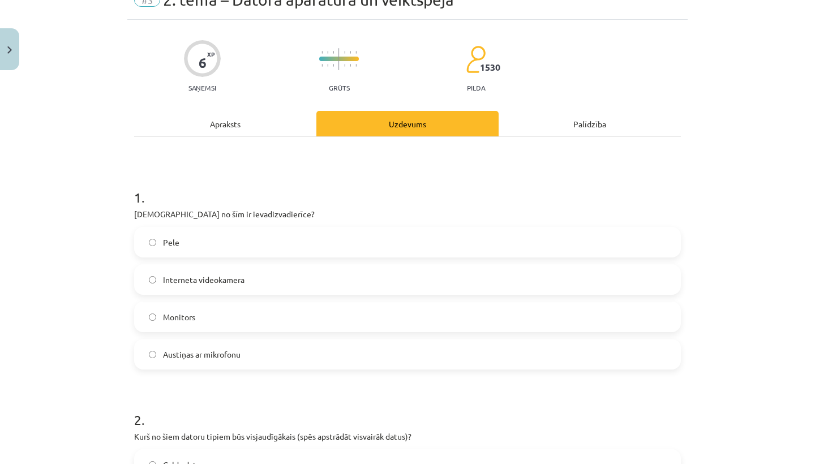
click at [173, 246] on span "Pele" at bounding box center [171, 243] width 16 height 12
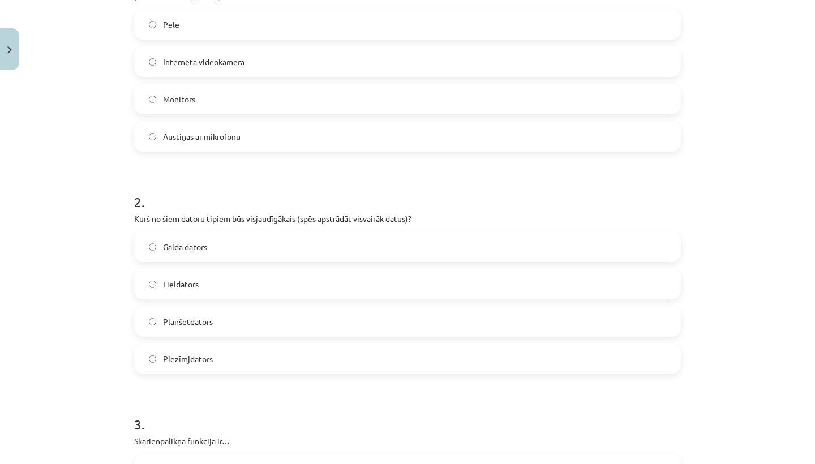
scroll to position [276, 0]
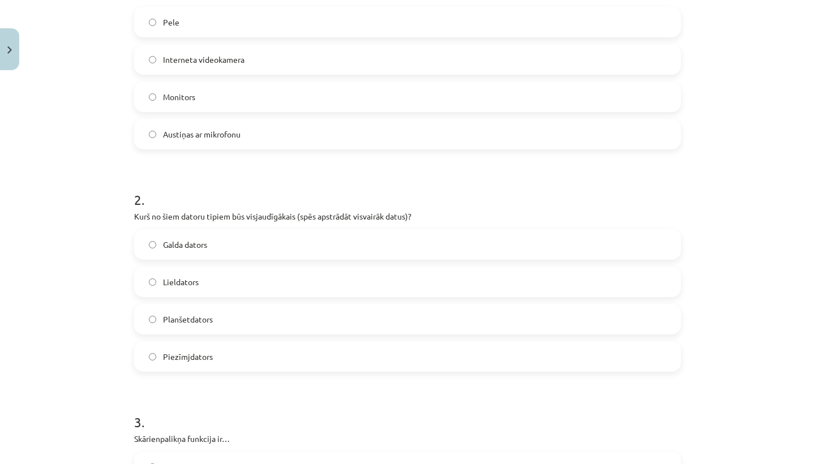
click at [212, 284] on label "Lieldators" at bounding box center [407, 282] width 545 height 28
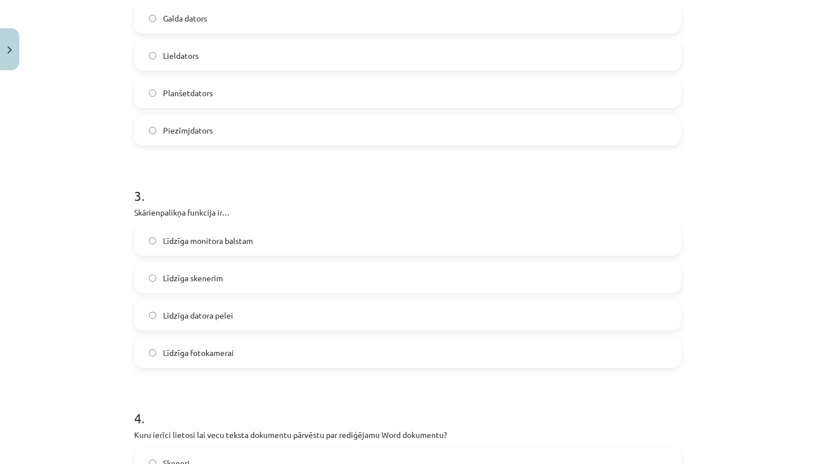
scroll to position [504, 0]
click at [190, 230] on label "Līdzīga monitora balstam" at bounding box center [407, 238] width 545 height 28
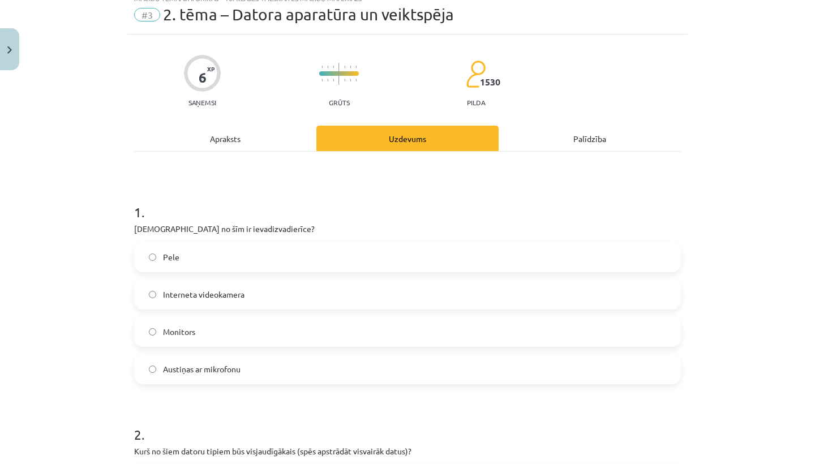
scroll to position [0, 0]
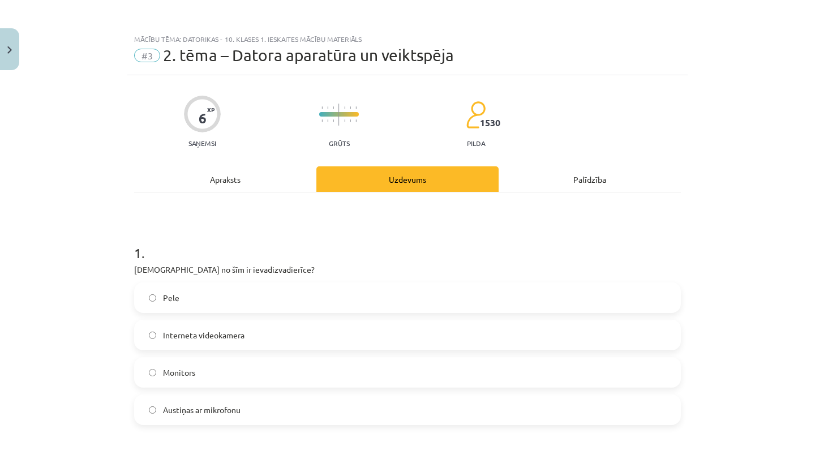
click at [215, 185] on div "Apraksts" at bounding box center [225, 178] width 182 height 25
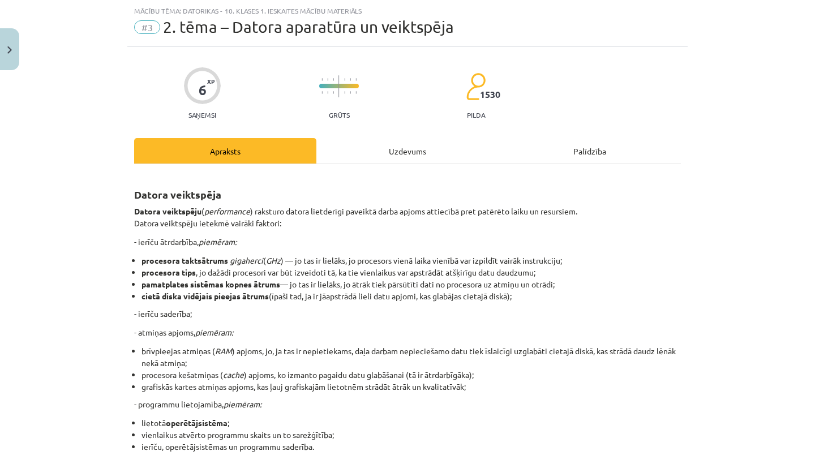
scroll to position [196, 0]
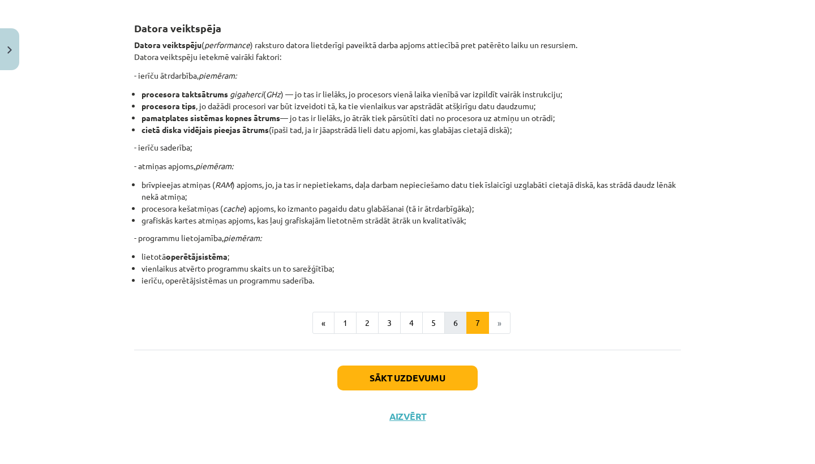
click at [444, 324] on button "6" at bounding box center [455, 323] width 23 height 23
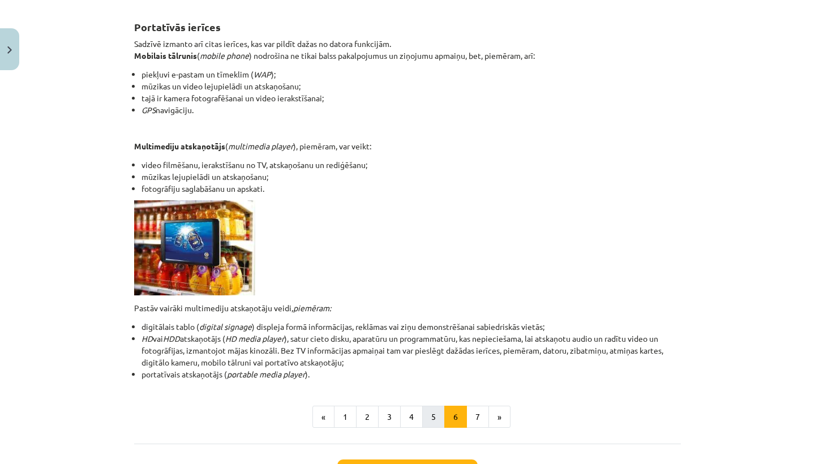
click at [430, 410] on button "5" at bounding box center [433, 417] width 23 height 23
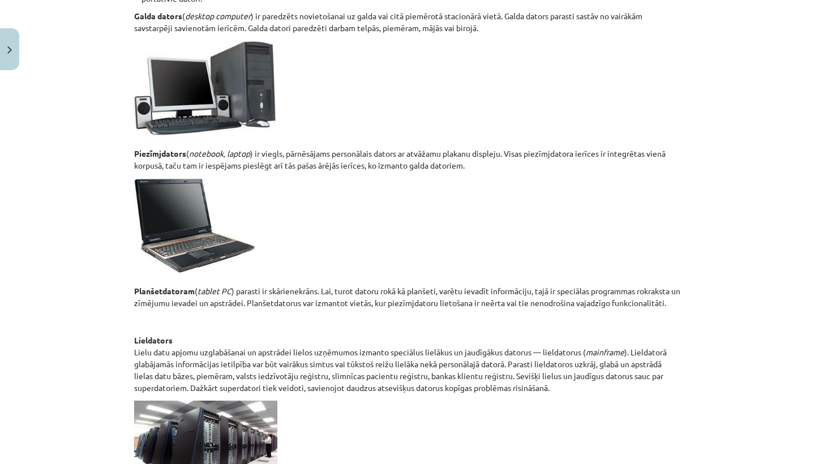
scroll to position [525, 0]
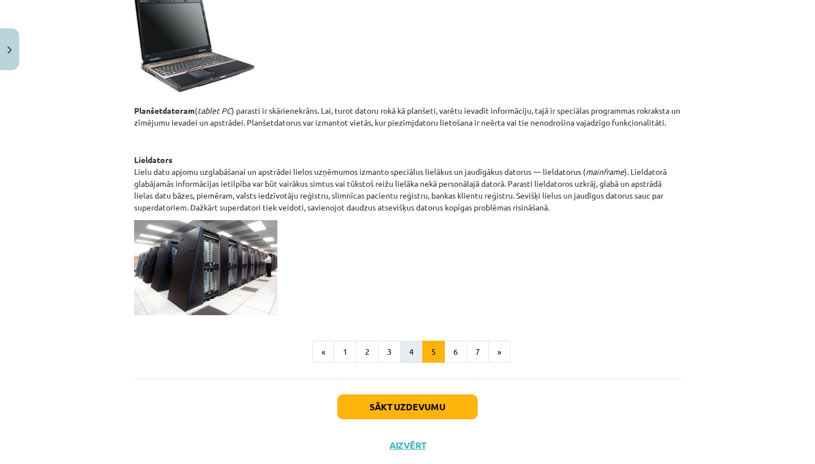
click at [404, 352] on button "4" at bounding box center [411, 352] width 23 height 23
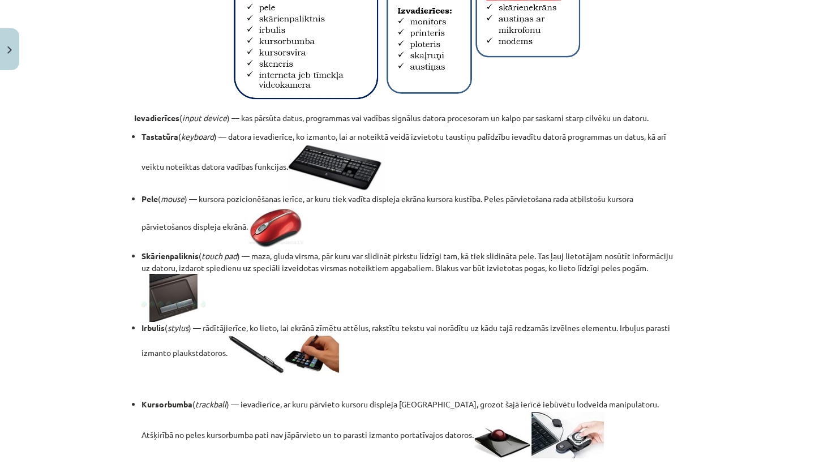
scroll to position [0, 0]
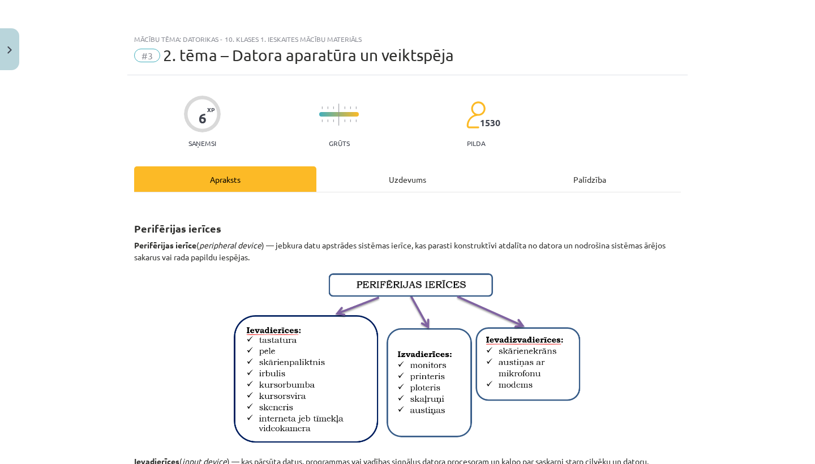
click at [416, 173] on div "Uzdevums" at bounding box center [407, 178] width 182 height 25
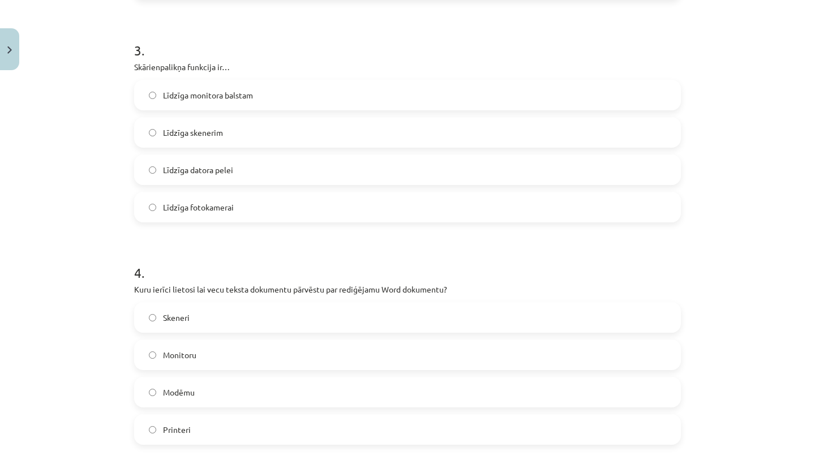
scroll to position [650, 0]
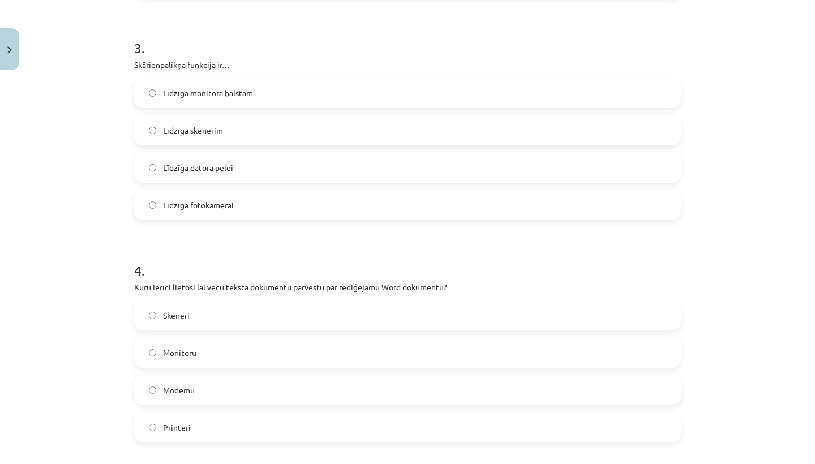
click at [182, 352] on span "Monitoru" at bounding box center [179, 353] width 33 height 12
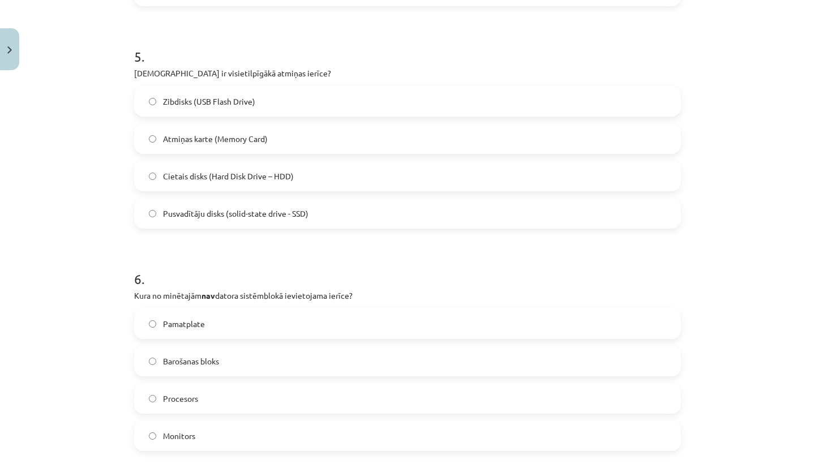
scroll to position [1084, 0]
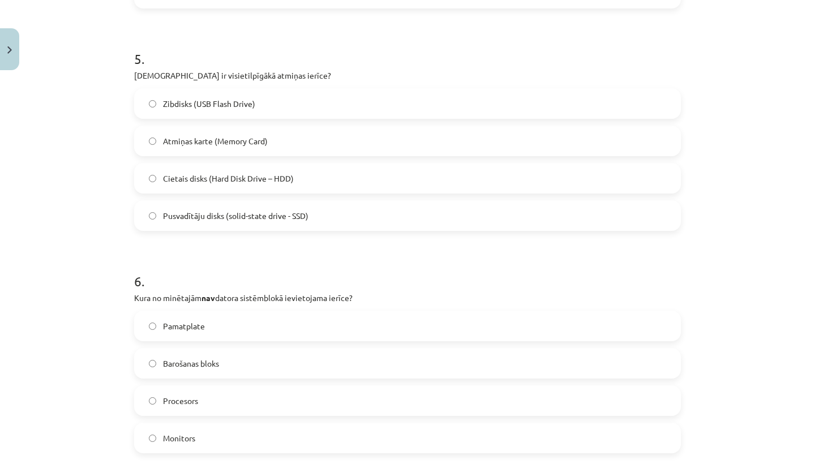
click at [217, 181] on span "Cietais disks (Hard Disk Drive – HDD)" at bounding box center [228, 179] width 131 height 12
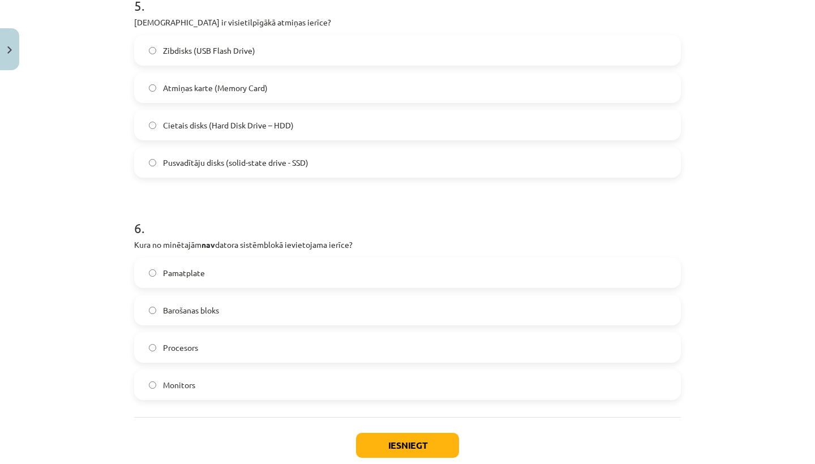
scroll to position [1140, 0]
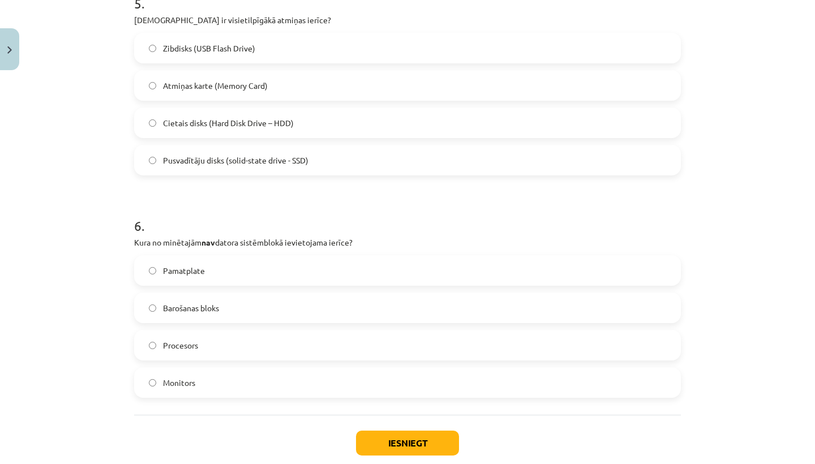
click at [234, 382] on label "Monitors" at bounding box center [407, 383] width 545 height 28
click at [397, 441] on button "Iesniegt" at bounding box center [407, 443] width 103 height 25
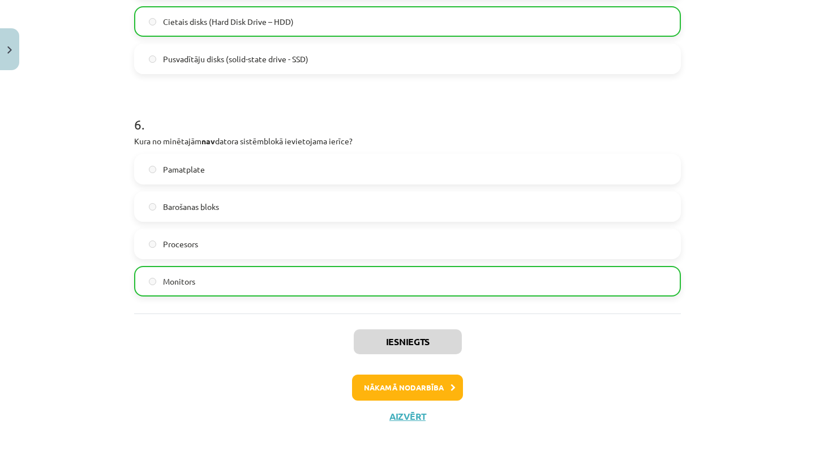
scroll to position [1236, 0]
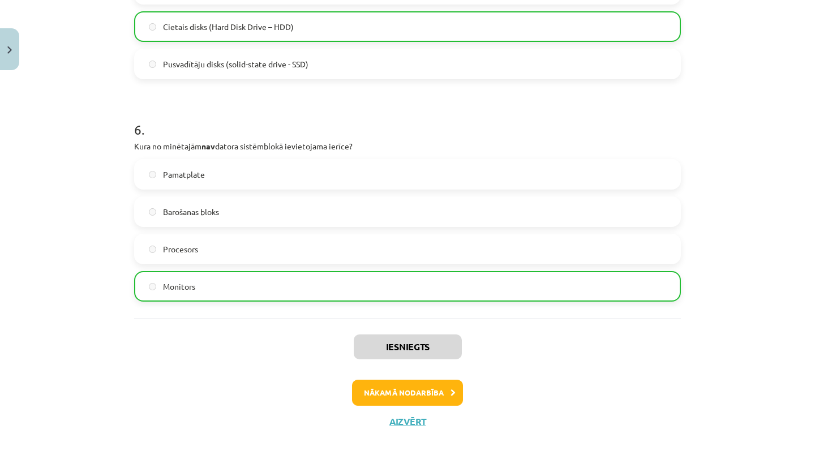
click at [424, 394] on button "Nākamā nodarbība" at bounding box center [407, 393] width 111 height 26
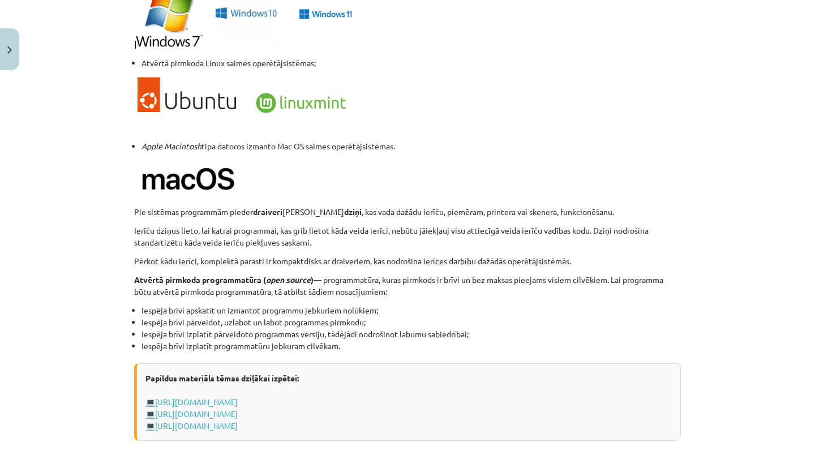
scroll to position [1140, 0]
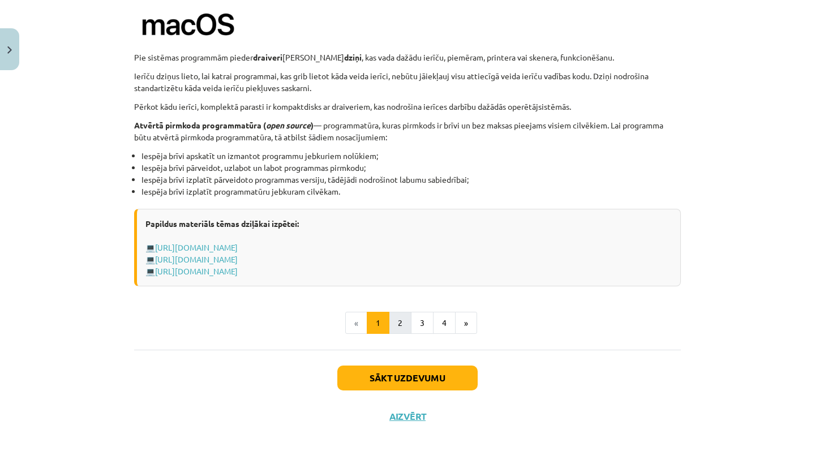
click at [401, 315] on button "2" at bounding box center [400, 323] width 23 height 23
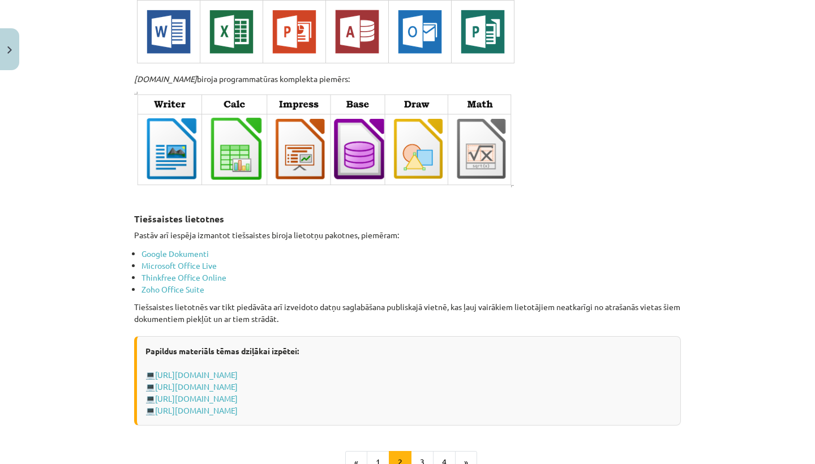
scroll to position [1893, 0]
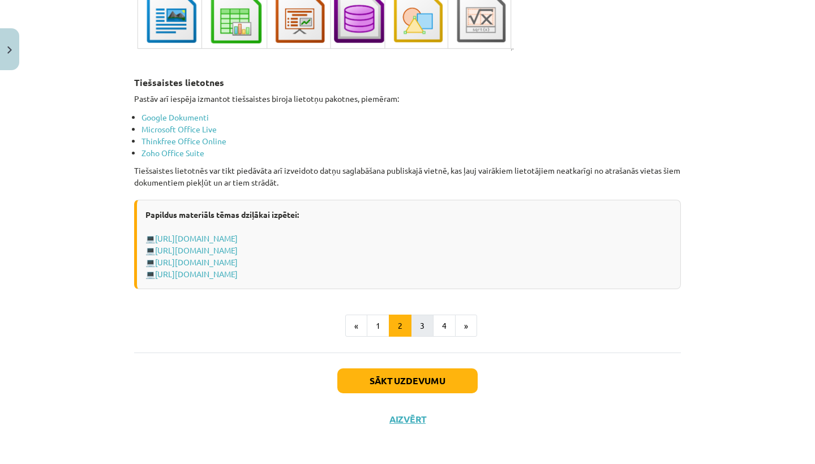
click at [418, 320] on button "3" at bounding box center [422, 326] width 23 height 23
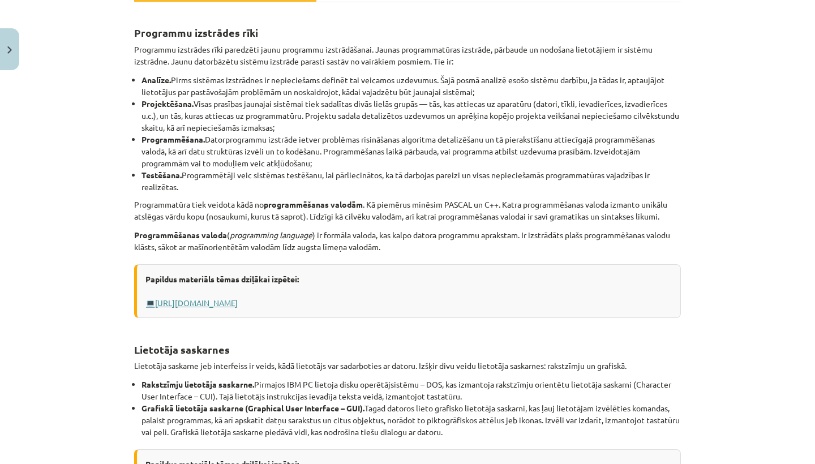
scroll to position [0, 0]
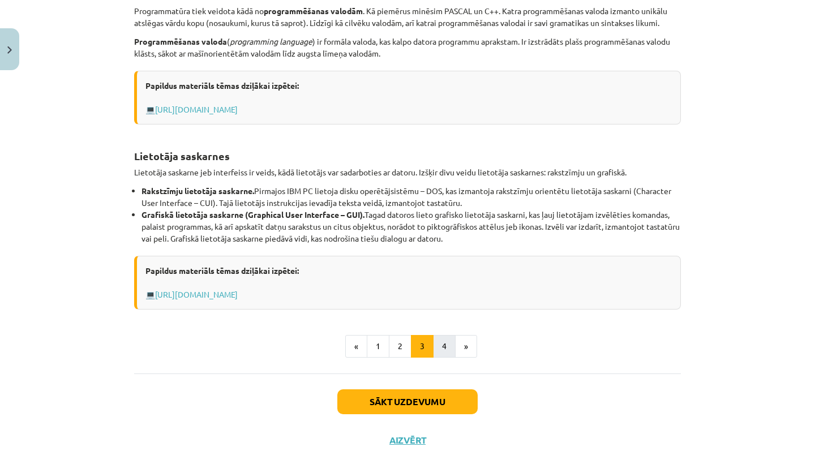
click at [444, 342] on button "4" at bounding box center [444, 346] width 23 height 23
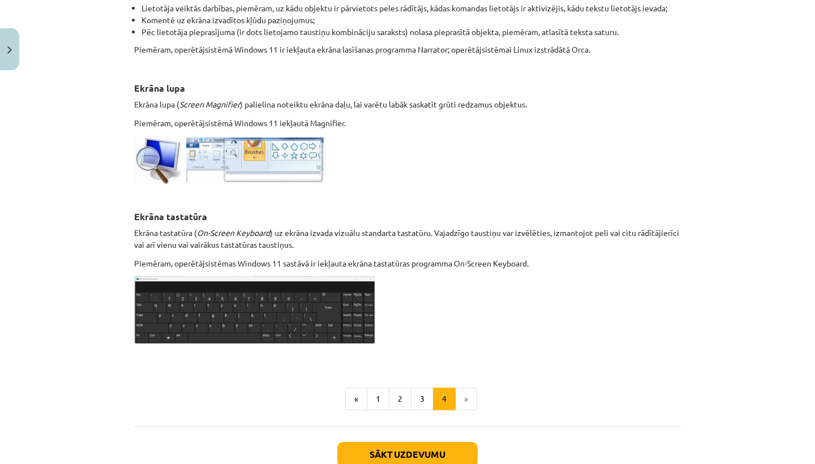
scroll to position [508, 0]
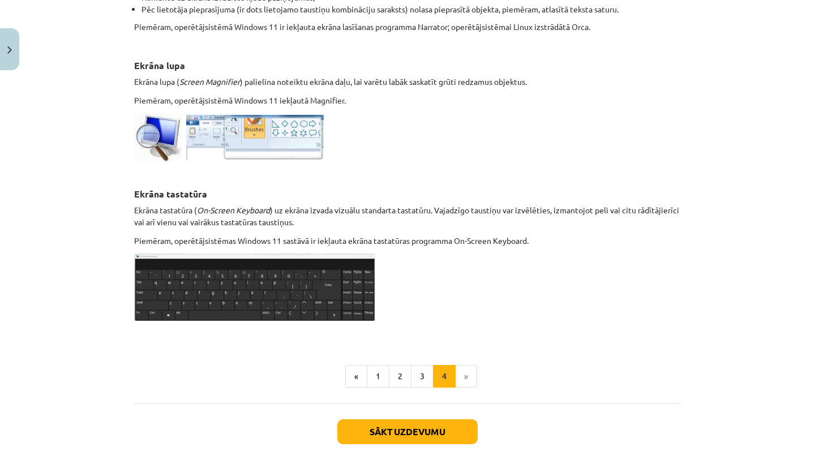
click at [419, 438] on button "Sākt uzdevumu" at bounding box center [407, 432] width 140 height 25
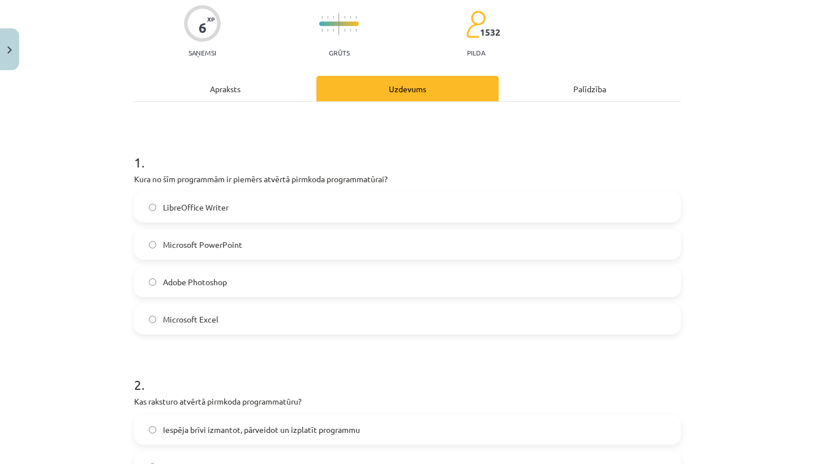
scroll to position [162, 0]
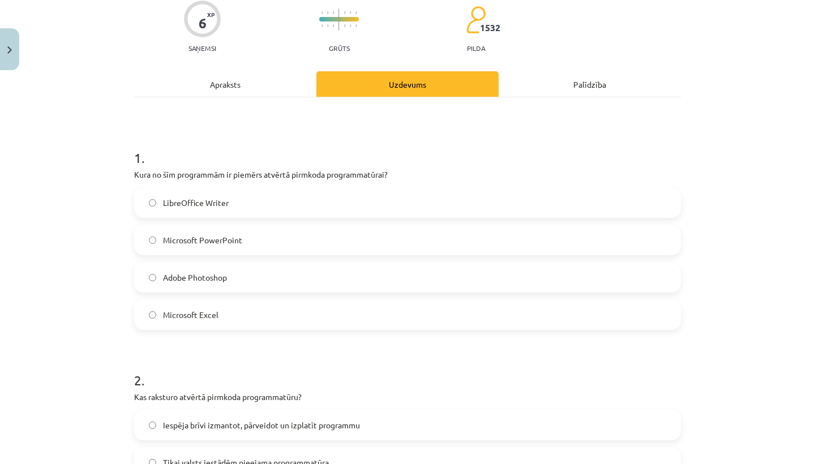
click at [208, 79] on div "Apraksts" at bounding box center [225, 83] width 182 height 25
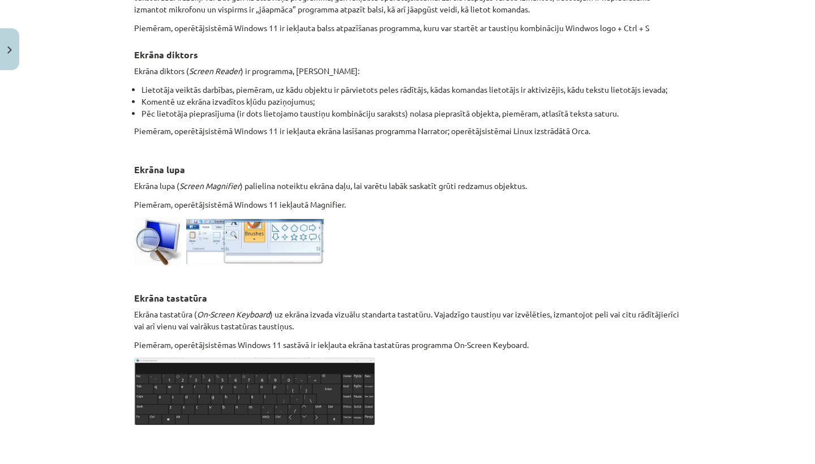
scroll to position [561, 0]
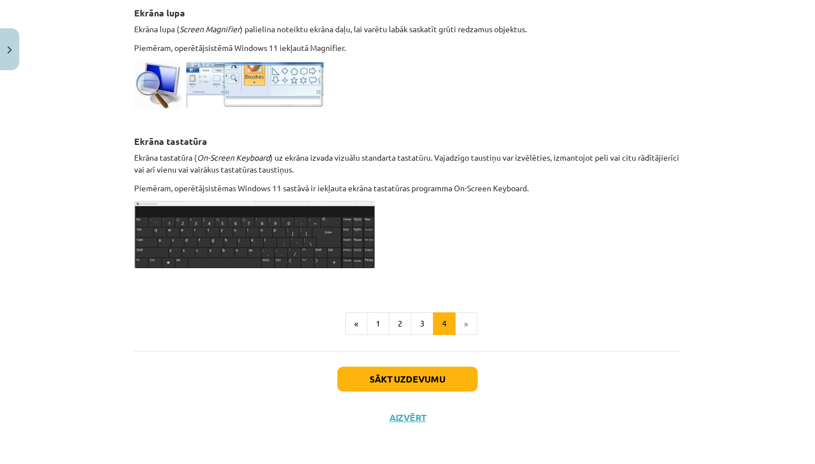
click at [377, 324] on button "1" at bounding box center [378, 324] width 23 height 23
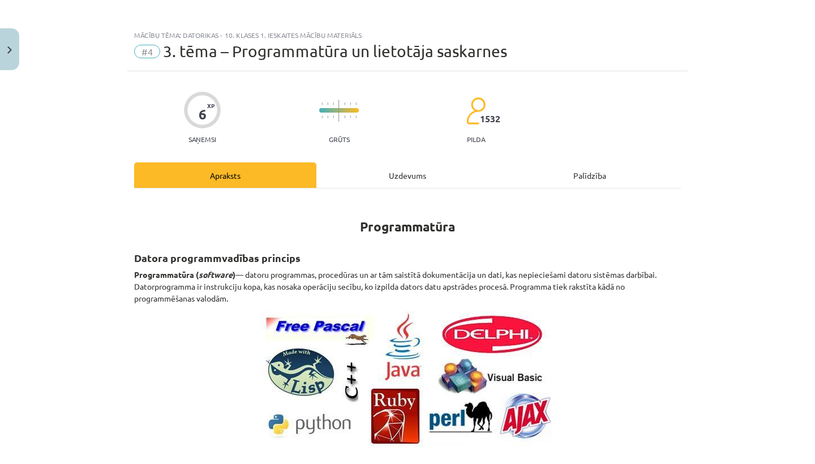
scroll to position [0, 0]
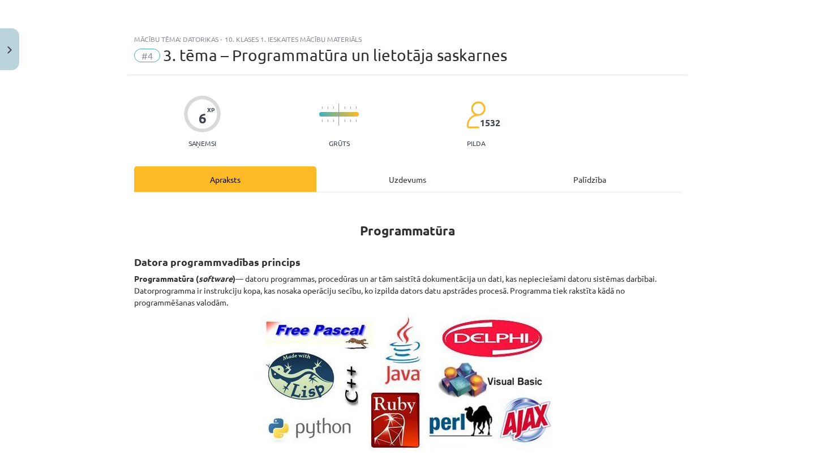
click at [402, 174] on div "Uzdevums" at bounding box center [407, 178] width 182 height 25
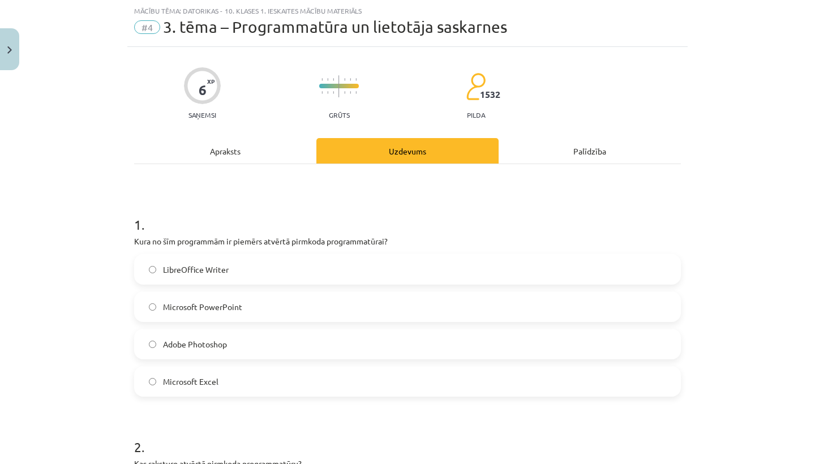
scroll to position [31, 0]
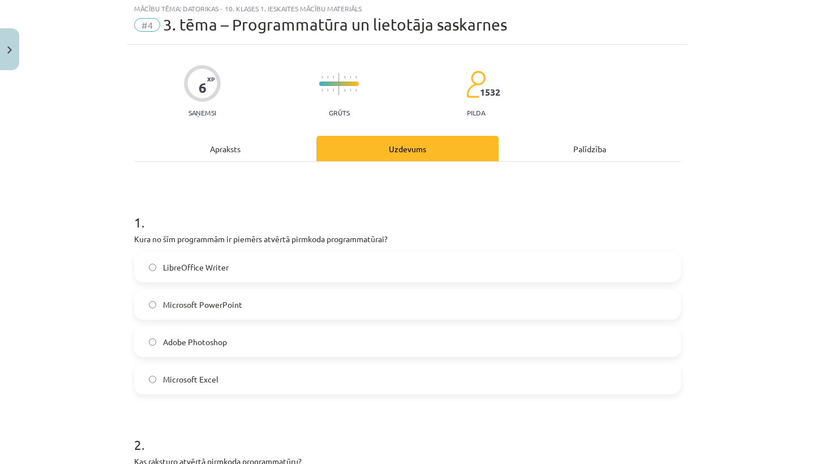
click at [229, 150] on div "Apraksts" at bounding box center [225, 148] width 182 height 25
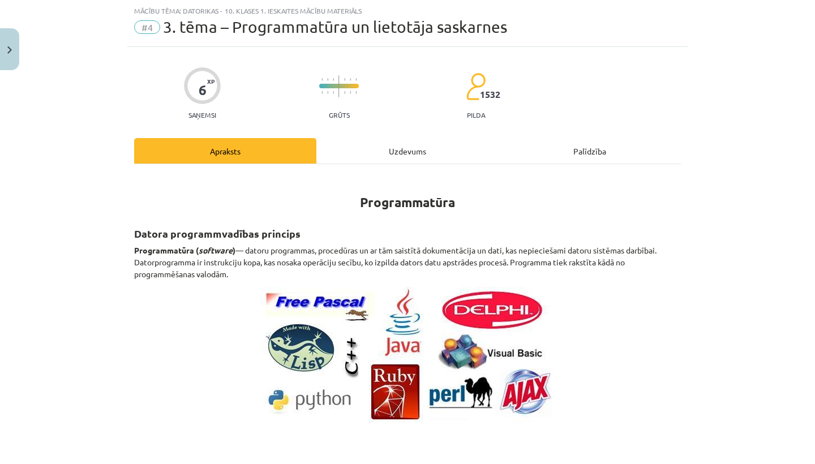
click at [370, 148] on div "Uzdevums" at bounding box center [407, 150] width 182 height 25
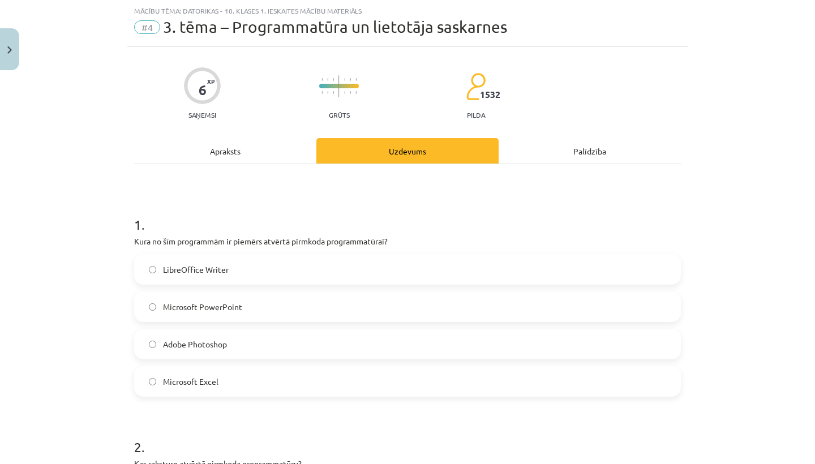
click at [220, 144] on div "Apraksts" at bounding box center [225, 150] width 182 height 25
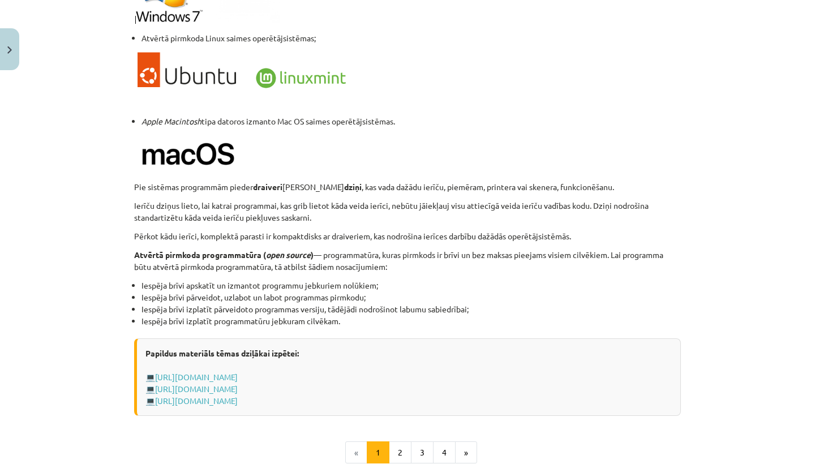
scroll to position [1012, 0]
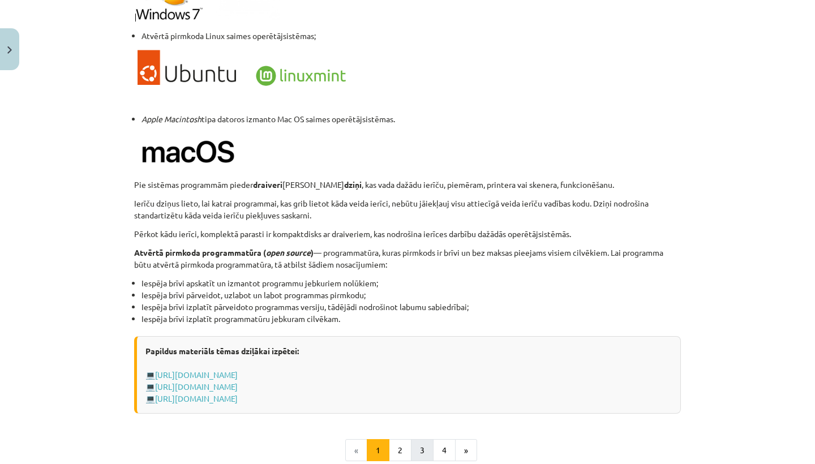
click at [411, 449] on button "3" at bounding box center [422, 450] width 23 height 23
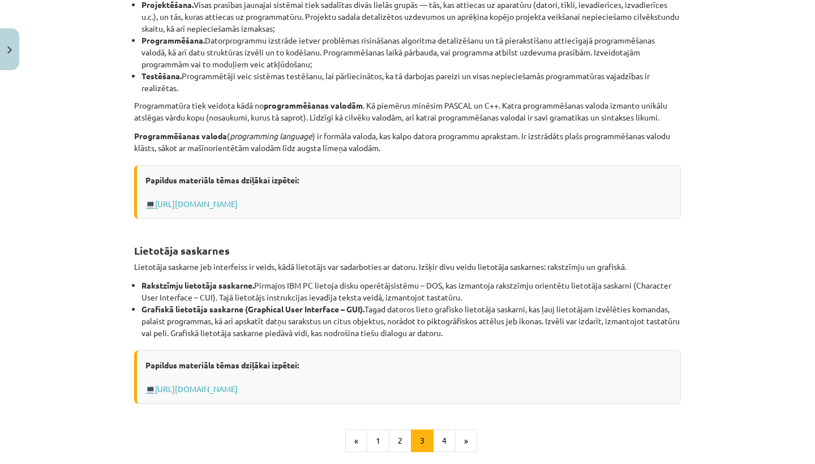
scroll to position [310, 0]
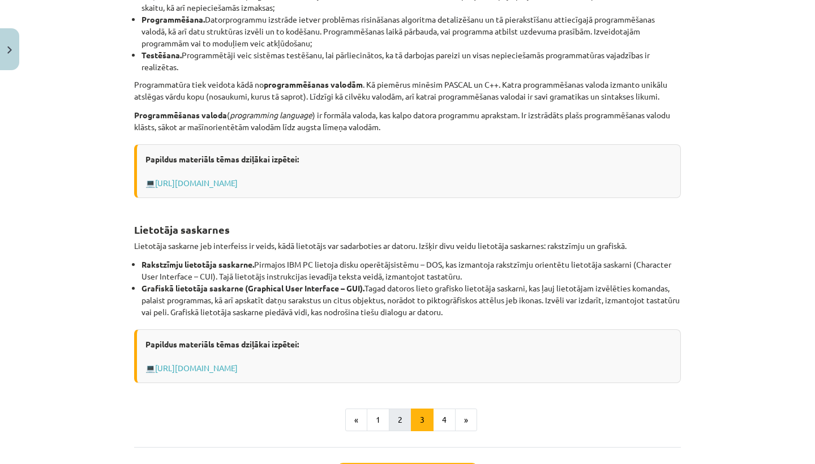
click at [391, 413] on button "2" at bounding box center [400, 420] width 23 height 23
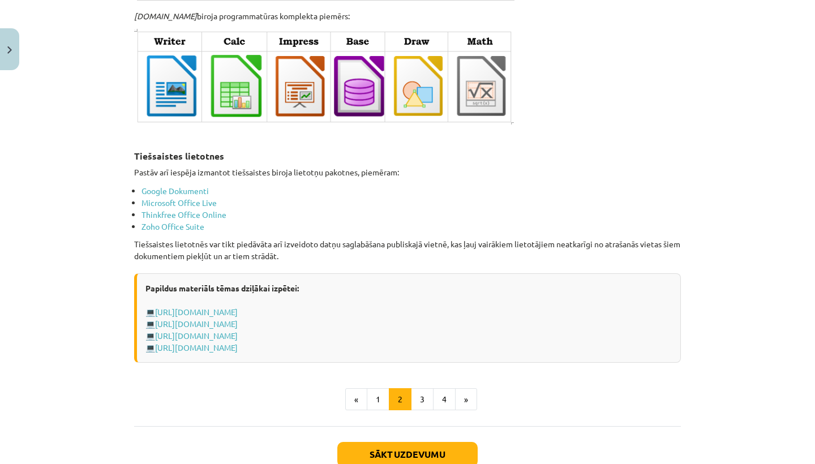
scroll to position [1837, 0]
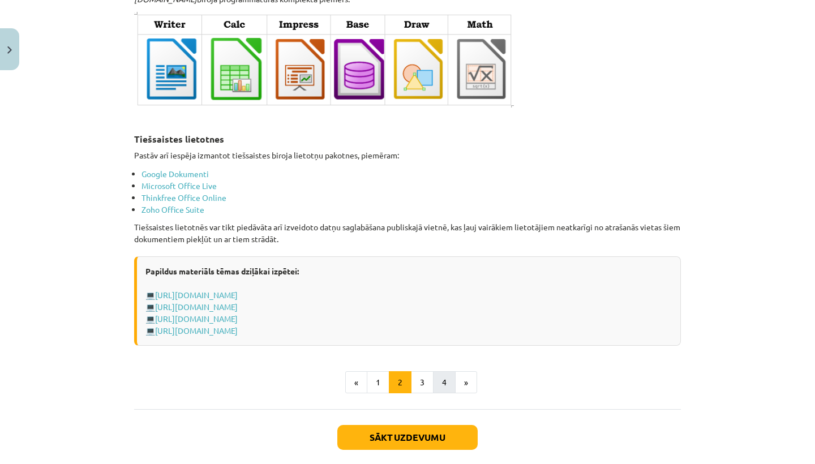
click at [435, 380] on button "4" at bounding box center [444, 382] width 23 height 23
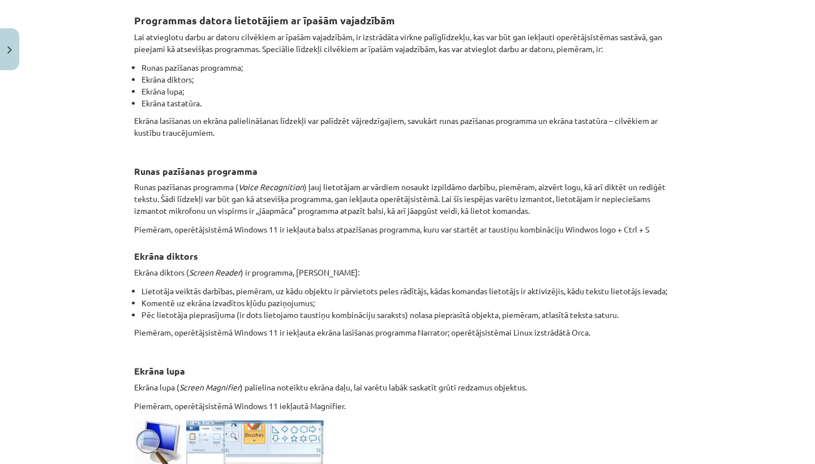
scroll to position [205, 0]
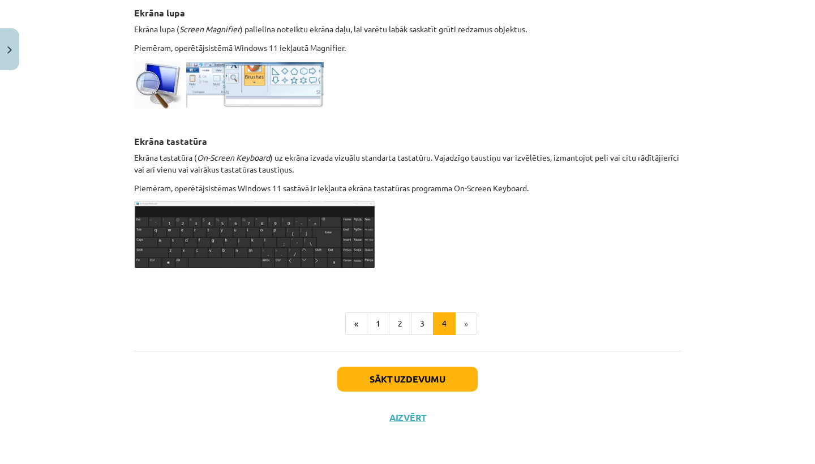
click at [392, 376] on button "Sākt uzdevumu" at bounding box center [407, 379] width 140 height 25
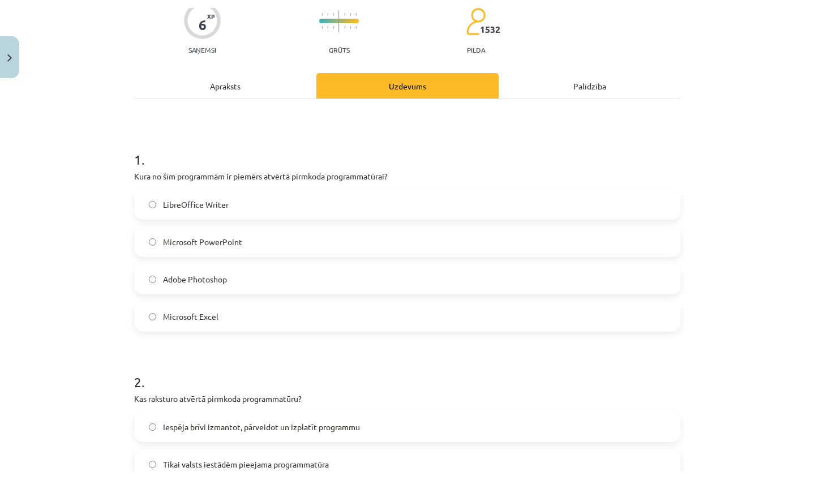
scroll to position [193, 0]
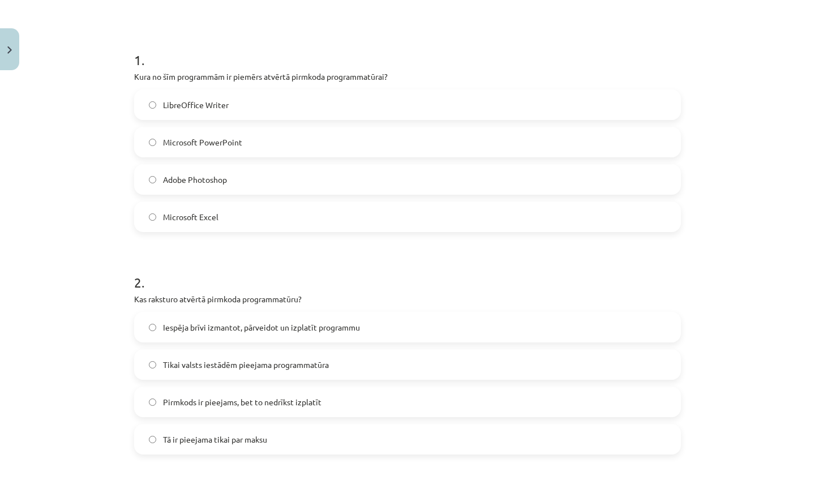
click at [170, 92] on label "LibreOffice Writer" at bounding box center [407, 105] width 545 height 28
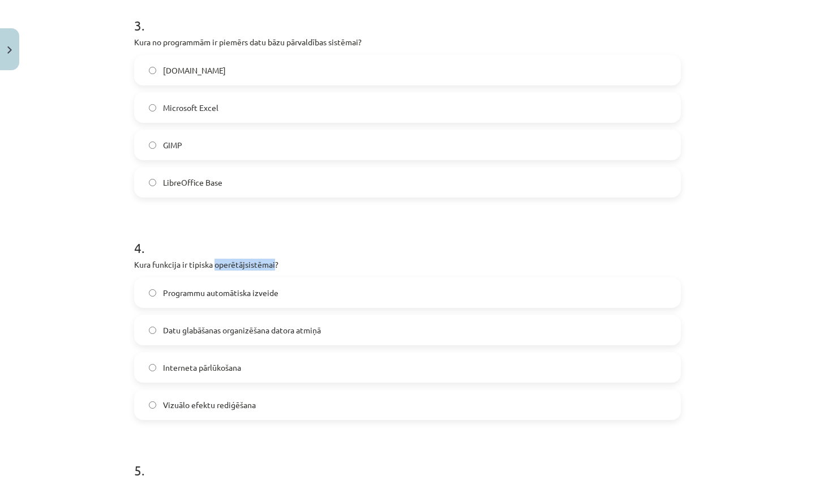
scroll to position [675, 0]
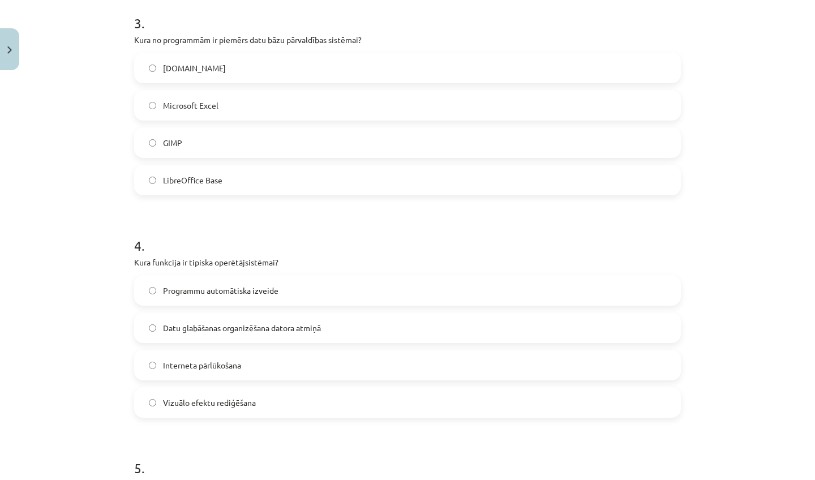
click at [199, 223] on h1 "4 ." at bounding box center [407, 235] width 547 height 35
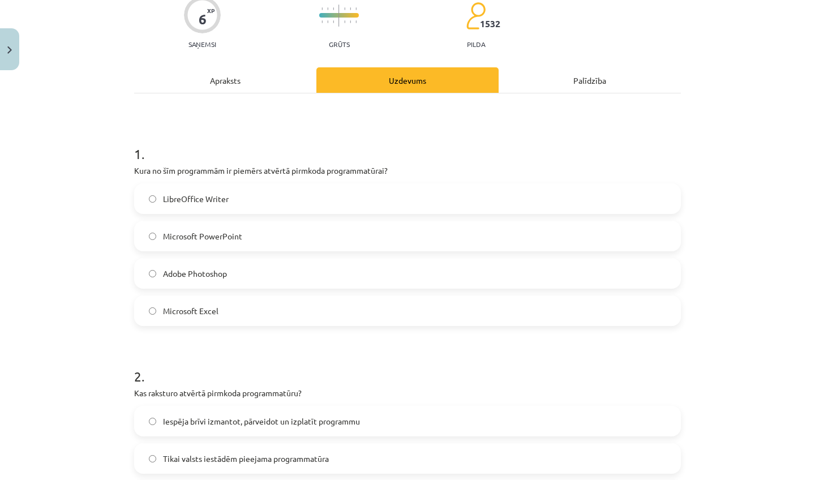
scroll to position [0, 0]
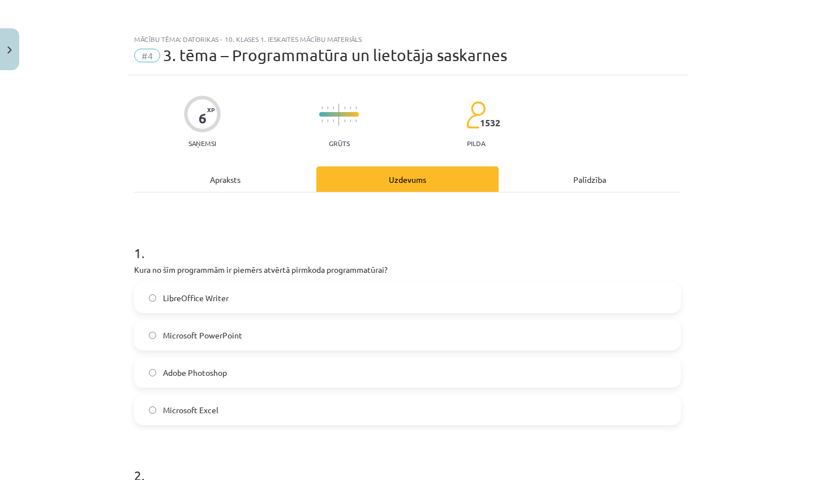
click at [232, 172] on div "Apraksts" at bounding box center [225, 178] width 182 height 25
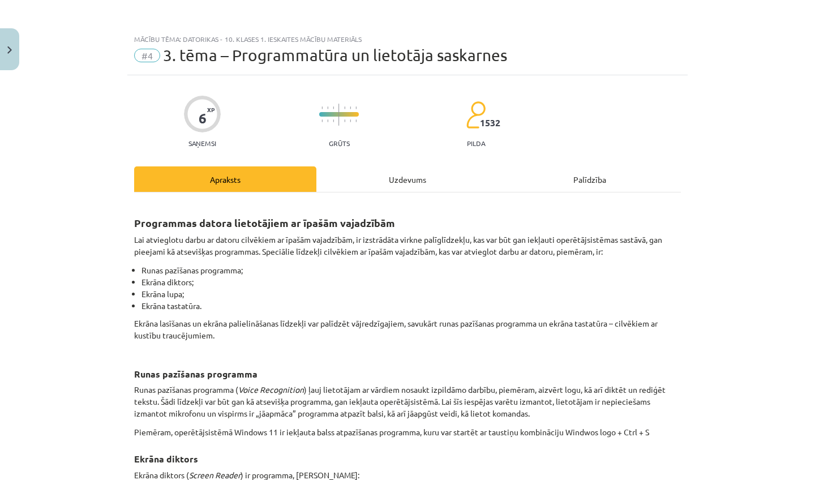
scroll to position [28, 0]
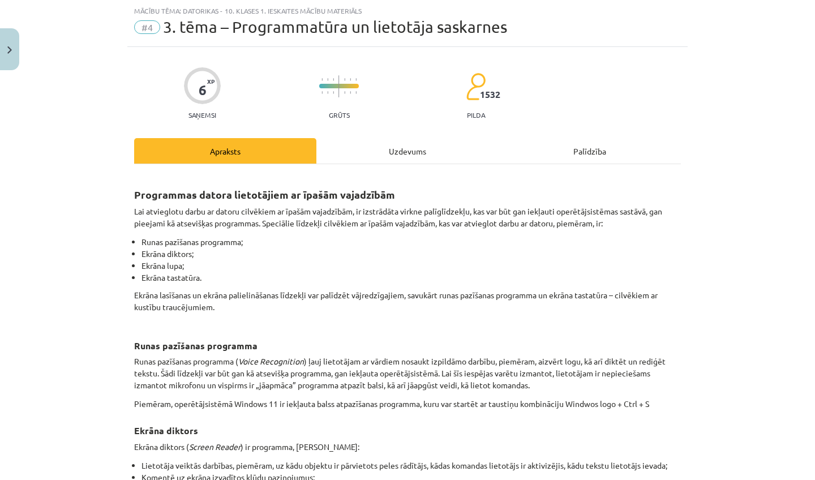
click at [403, 152] on div "Uzdevums" at bounding box center [407, 150] width 182 height 25
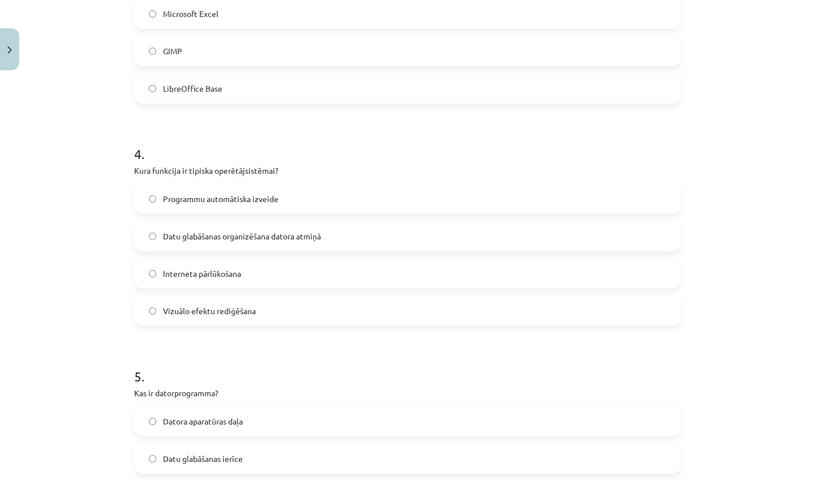
scroll to position [863, 0]
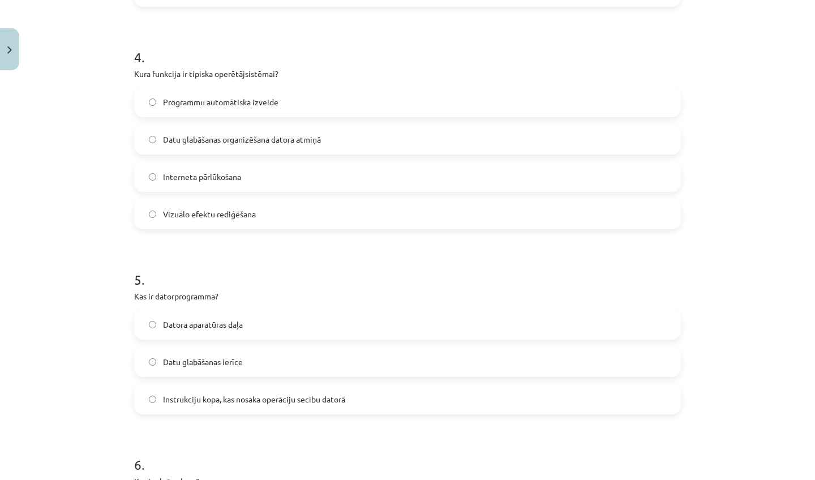
click at [250, 406] on label "Instrukciju kopa, kas nosaka operāciju secību datorā" at bounding box center [407, 399] width 545 height 28
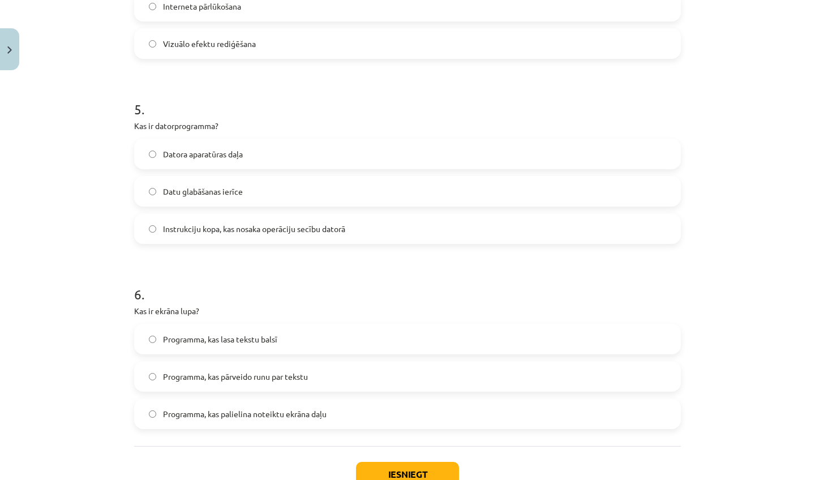
scroll to position [1036, 0]
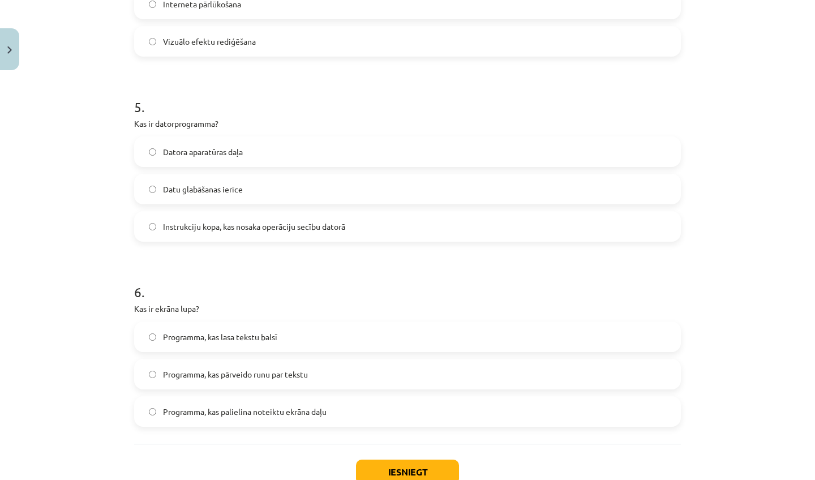
click at [309, 411] on span "Programma, kas palielina noteiktu ekrāna daļu" at bounding box center [245, 412] width 164 height 12
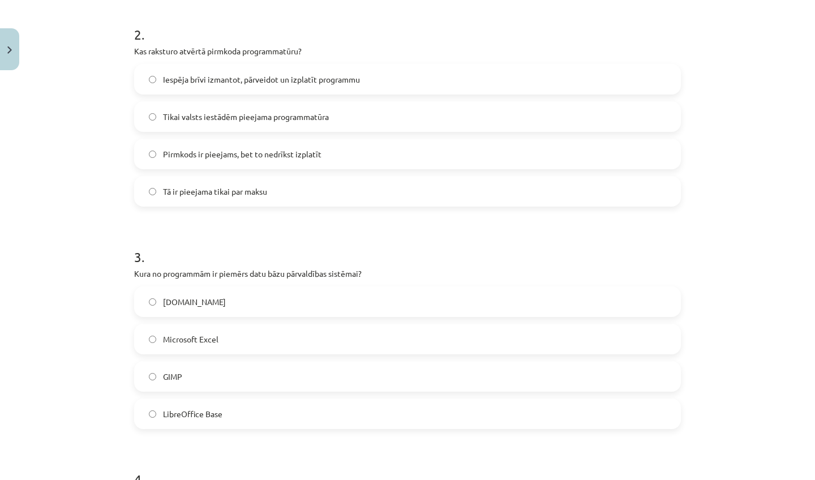
scroll to position [523, 0]
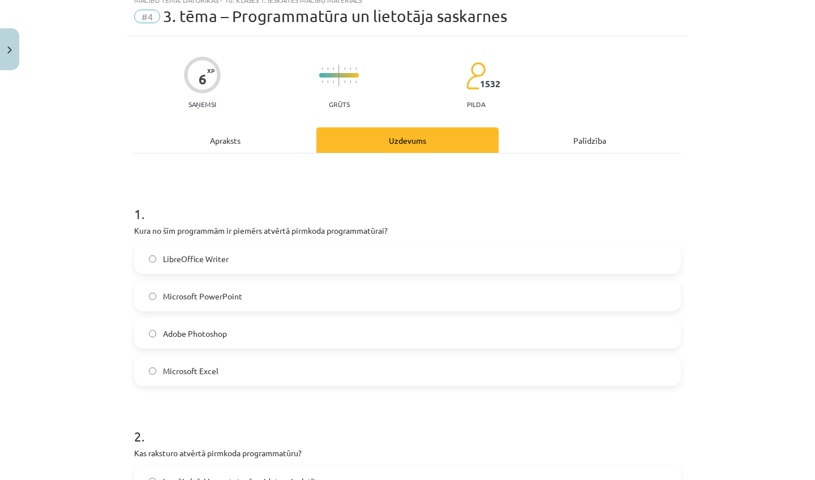
click at [227, 132] on div "Apraksts" at bounding box center [225, 139] width 182 height 25
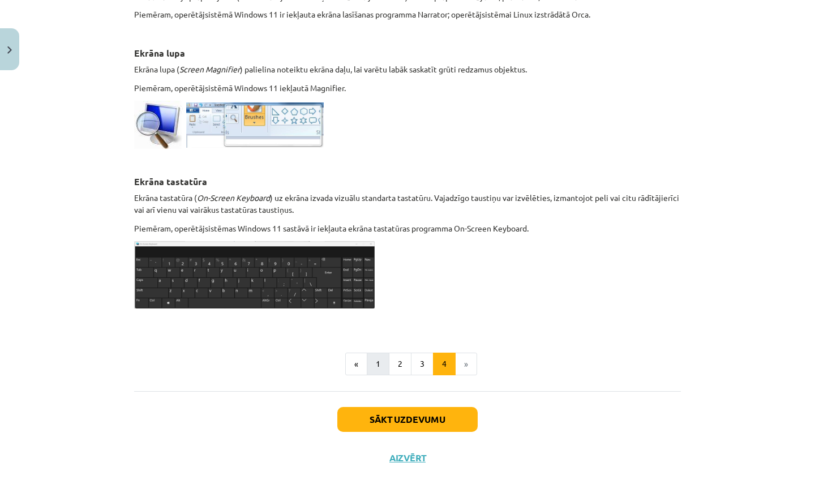
click at [374, 366] on button "1" at bounding box center [378, 364] width 23 height 23
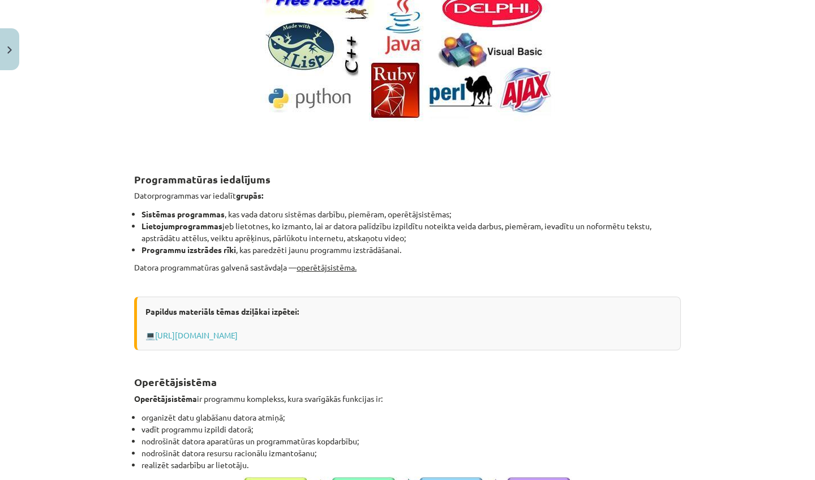
scroll to position [0, 0]
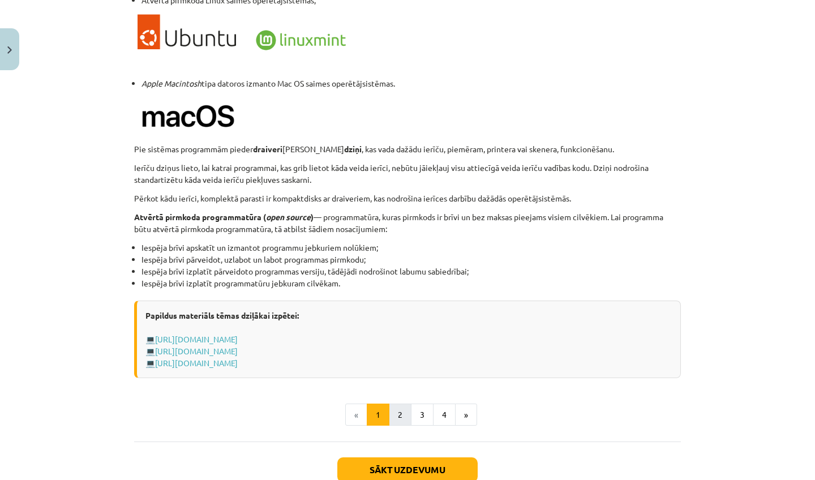
click at [391, 412] on button "2" at bounding box center [400, 415] width 23 height 23
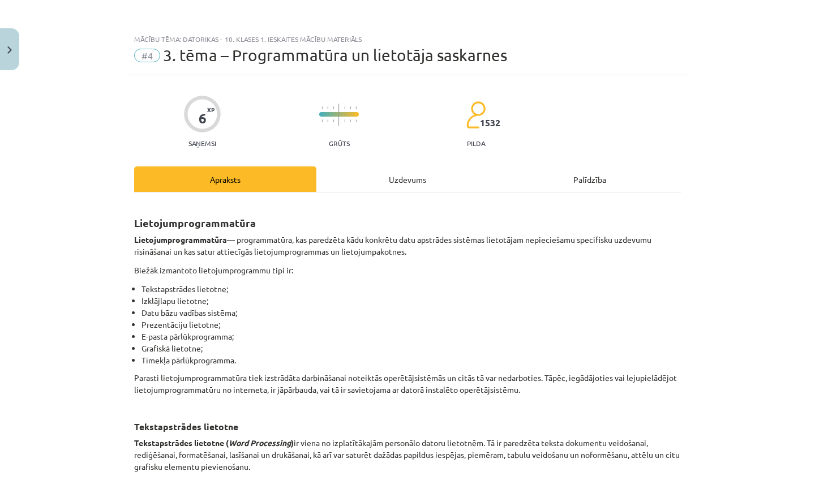
click at [400, 173] on div "Uzdevums" at bounding box center [407, 178] width 182 height 25
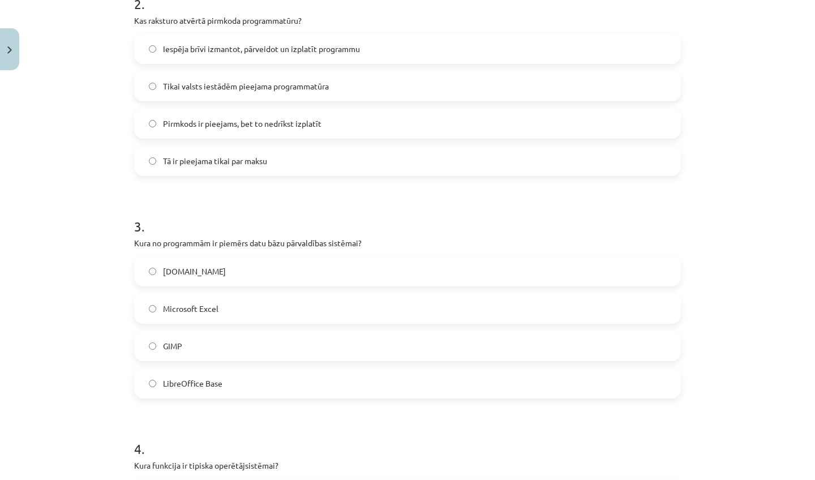
scroll to position [559, 0]
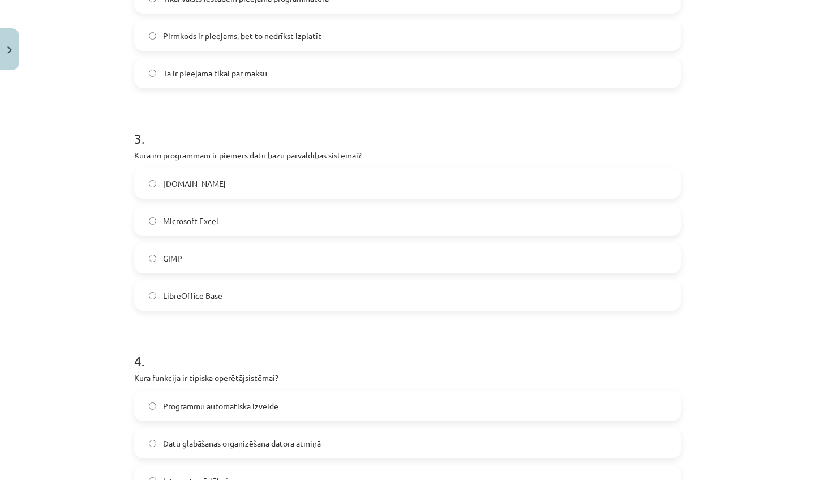
click at [199, 218] on span "Microsoft Excel" at bounding box center [190, 221] width 55 height 12
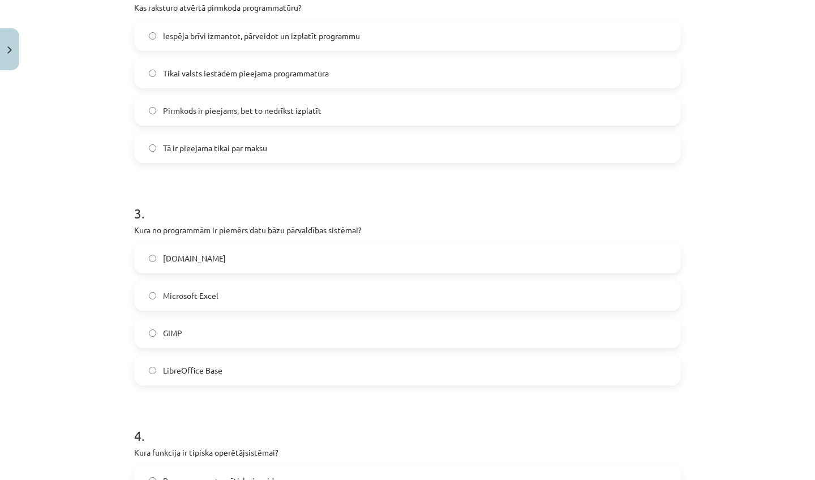
scroll to position [393, 0]
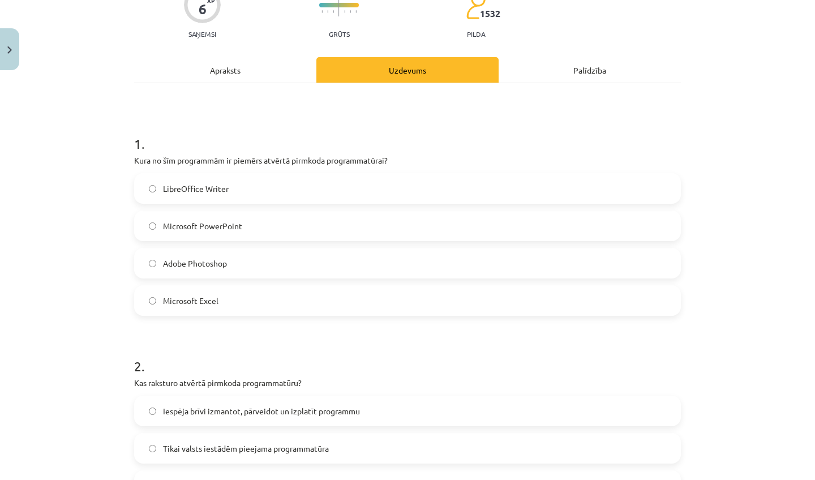
click at [221, 76] on div "Apraksts" at bounding box center [225, 69] width 182 height 25
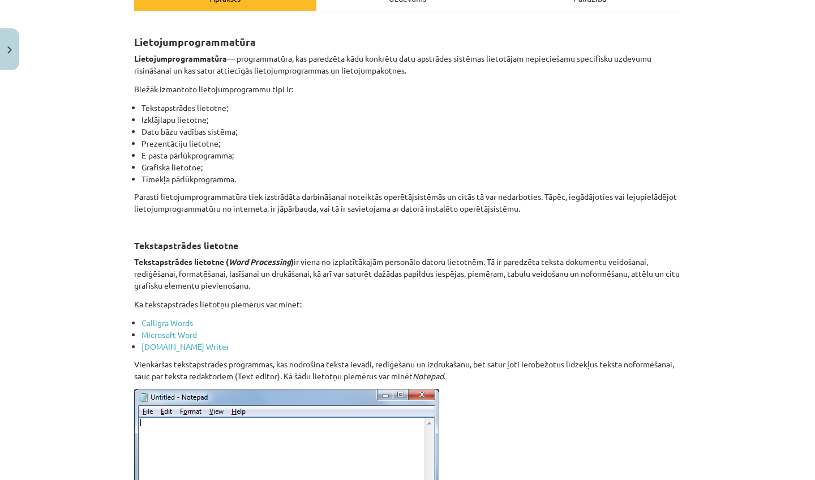
scroll to position [0, 0]
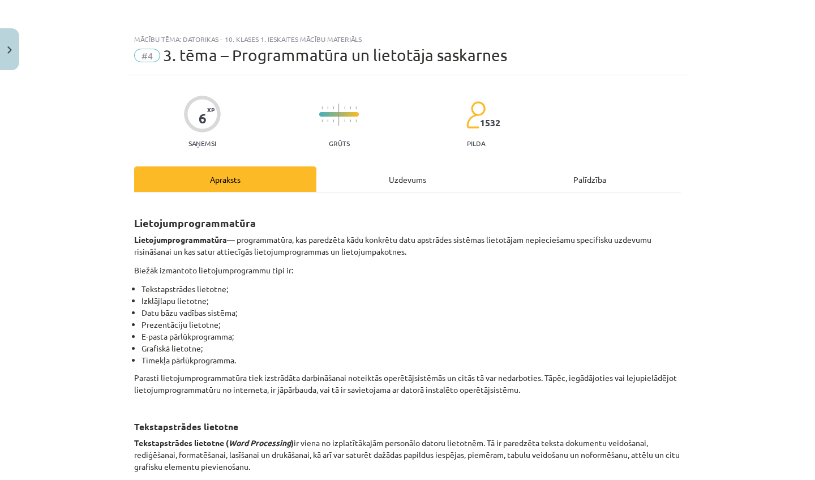
click at [401, 179] on div "Uzdevums" at bounding box center [407, 178] width 182 height 25
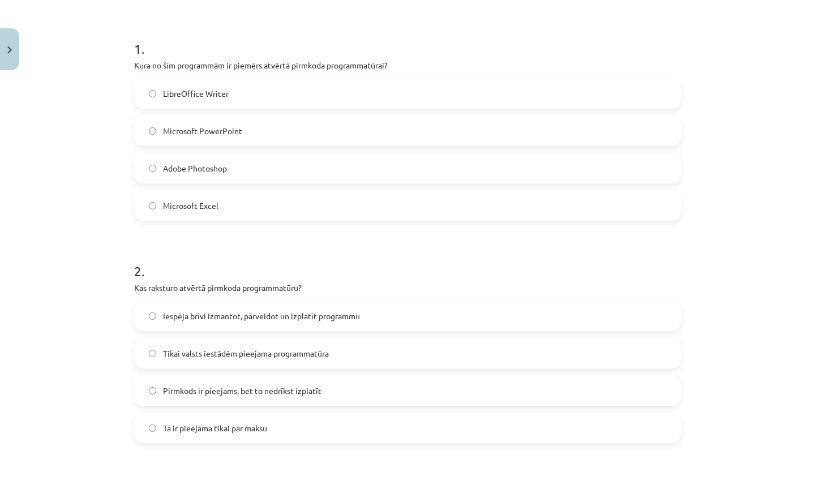
scroll to position [209, 0]
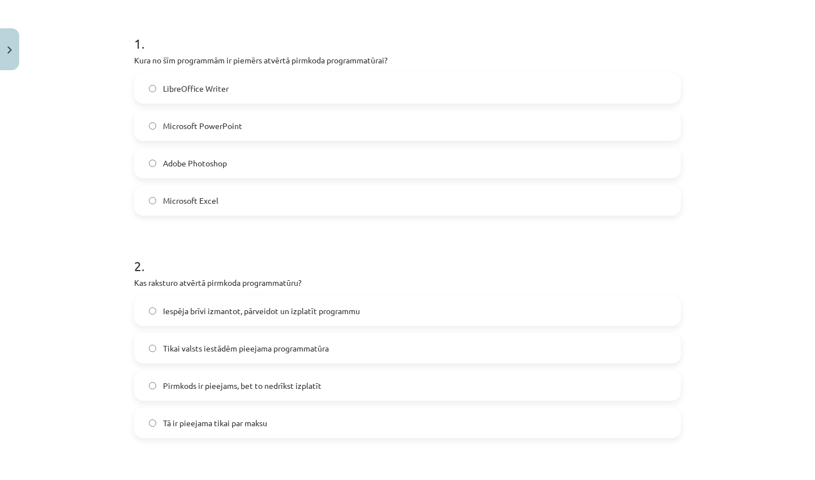
click at [272, 312] on span "Iespēja brīvi izmantot, pārveidot un izplatīt programmu" at bounding box center [261, 311] width 197 height 12
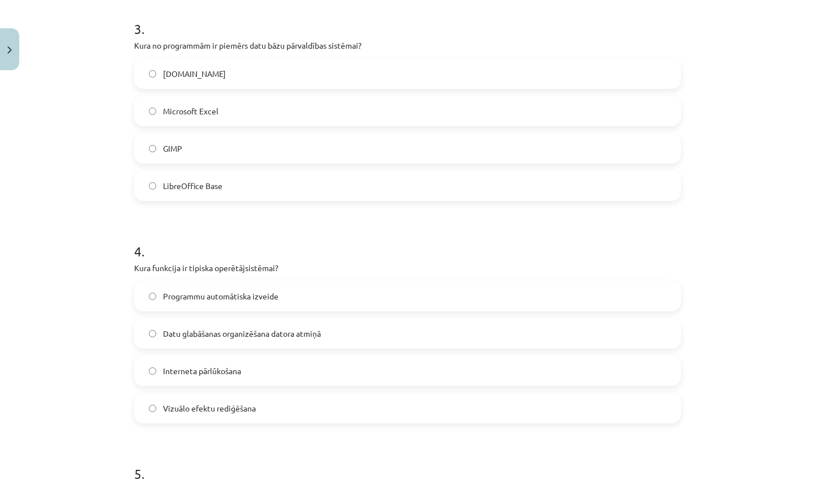
scroll to position [671, 0]
click at [232, 288] on span "Programmu automātiska izveide" at bounding box center [220, 294] width 115 height 12
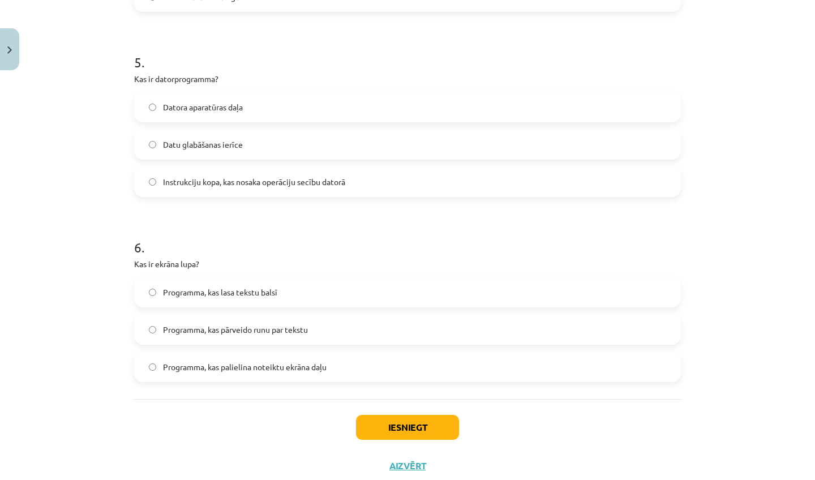
scroll to position [1132, 0]
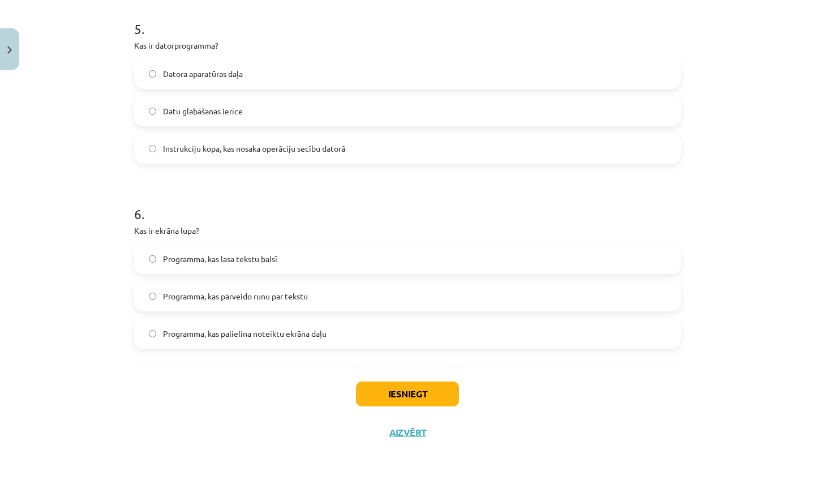
click at [414, 382] on button "Iesniegt" at bounding box center [407, 394] width 103 height 25
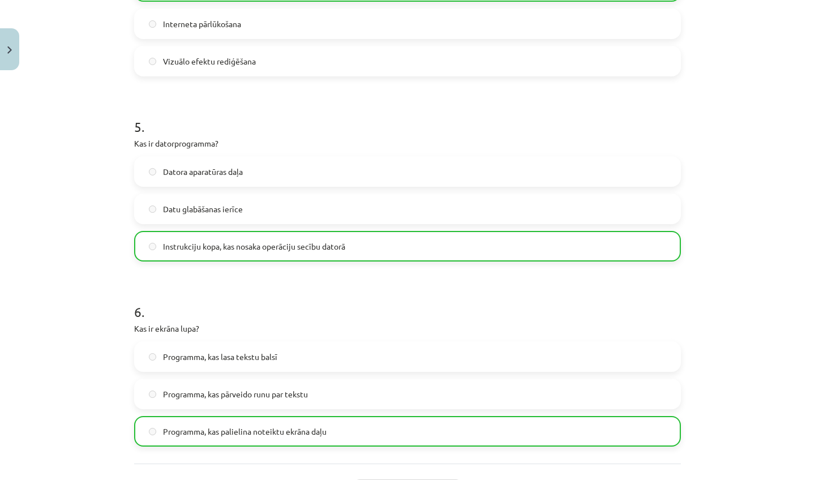
scroll to position [1167, 0]
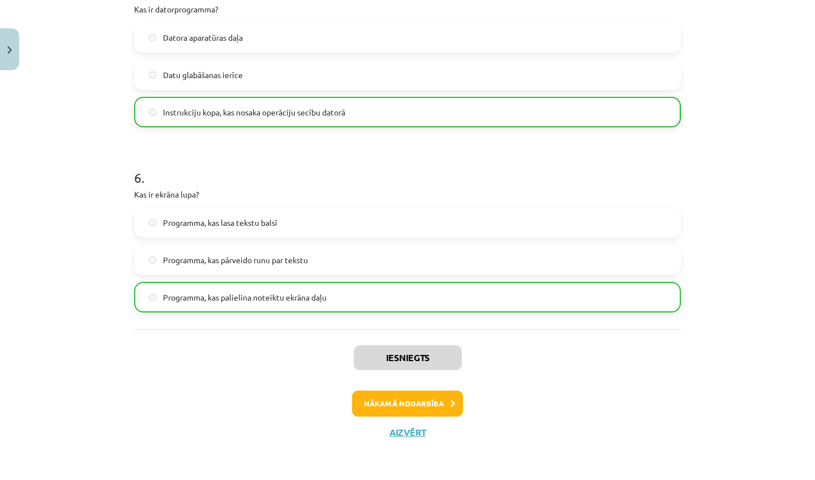
click at [418, 391] on button "Nākamā nodarbība" at bounding box center [407, 404] width 111 height 26
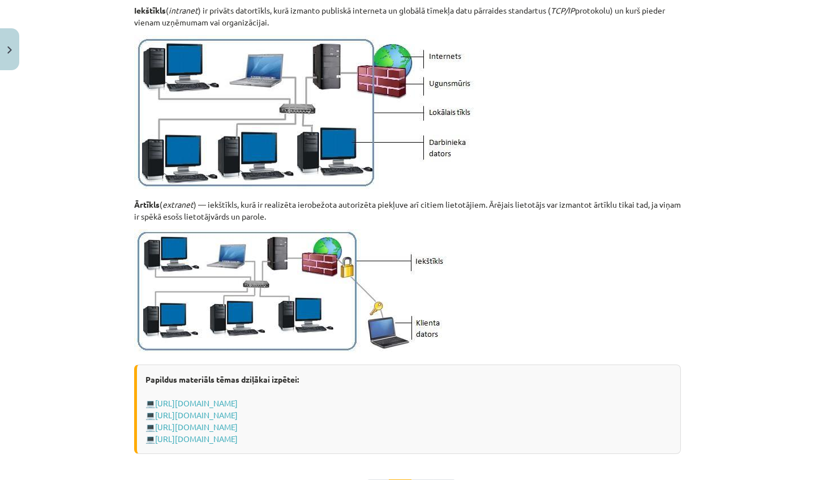
scroll to position [28, 0]
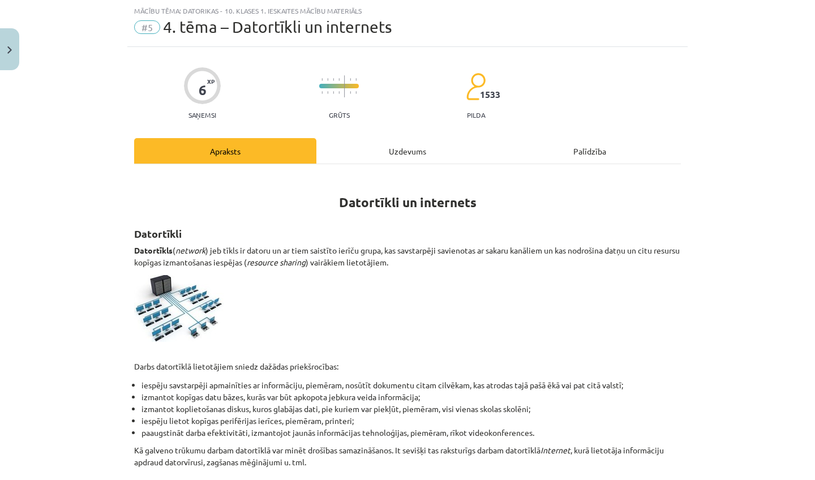
click at [153, 20] on div "#5 4. tēma – Datortīkli un internets" at bounding box center [407, 27] width 547 height 18
click at [192, 25] on span "4. tēma – Datortīkli un internets" at bounding box center [277, 27] width 229 height 19
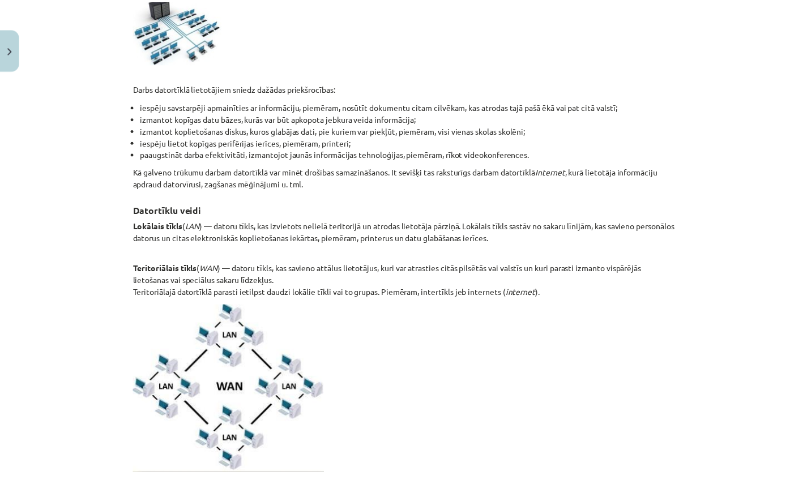
scroll to position [0, 0]
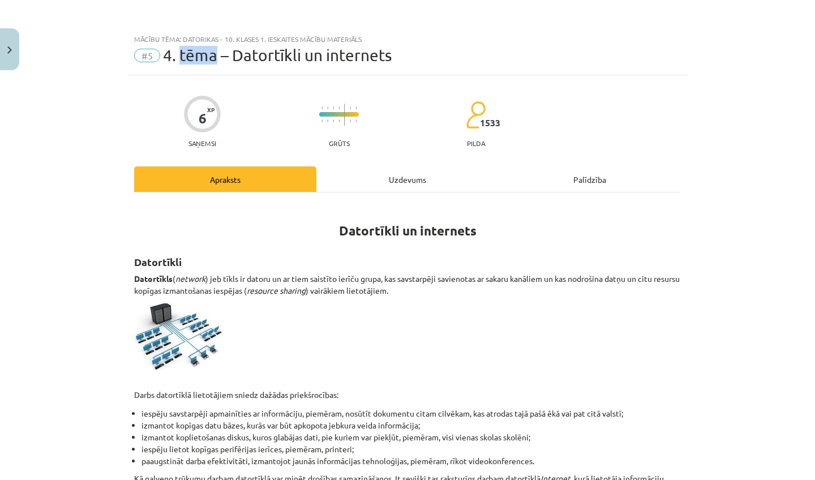
click at [2, 57] on button "Close" at bounding box center [9, 49] width 19 height 42
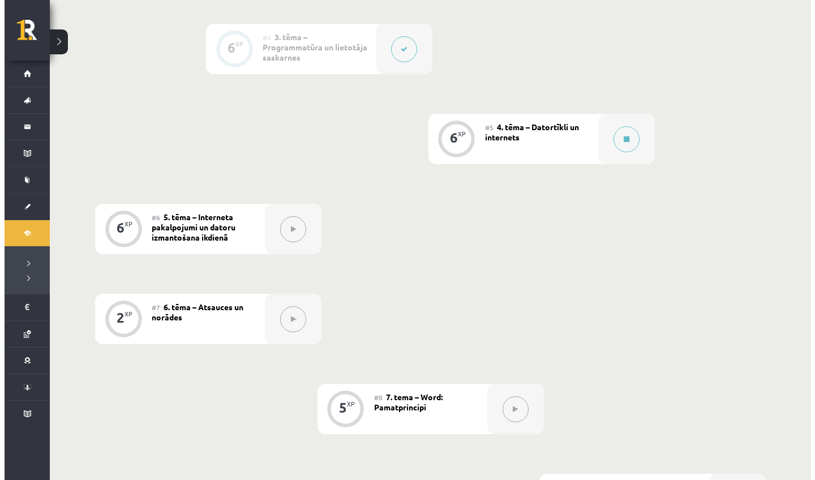
scroll to position [669, 0]
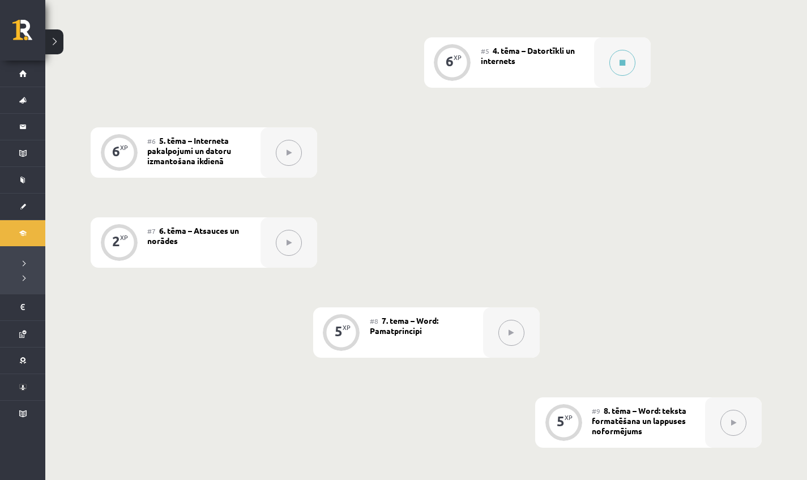
click at [495, 69] on div "#5 4. tēma – Datortīkli un internets" at bounding box center [537, 62] width 113 height 50
click at [419, 58] on div "0 XP #1 Pirms sāc mācīties! Ievada daļa 6 XP #2 1. tēma – Ievads datorikā un in…" at bounding box center [426, 287] width 671 height 1221
click at [617, 76] on button at bounding box center [622, 63] width 26 height 26
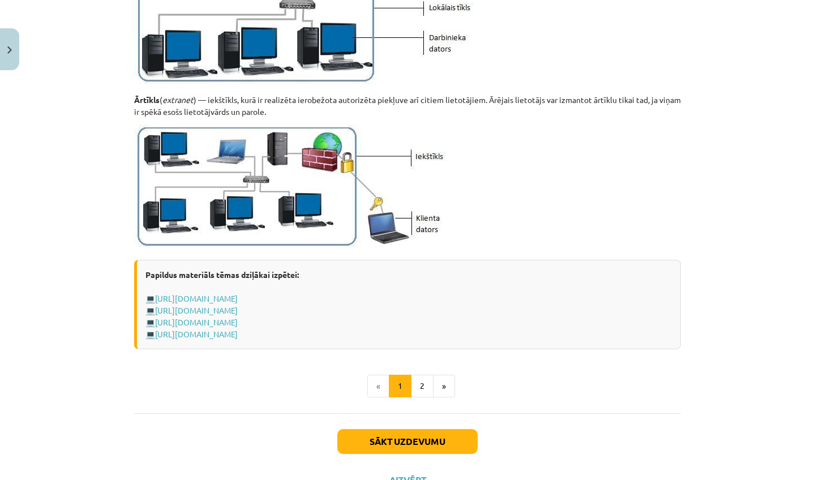
scroll to position [1288, 0]
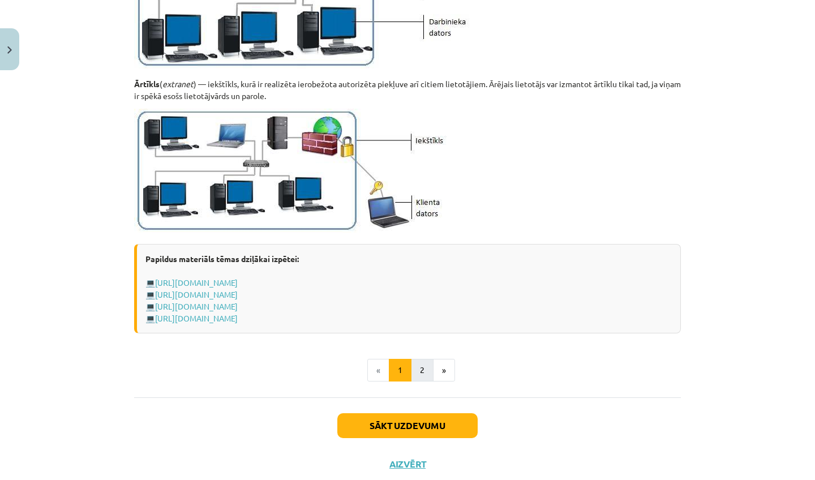
click at [426, 371] on button "2" at bounding box center [422, 370] width 23 height 23
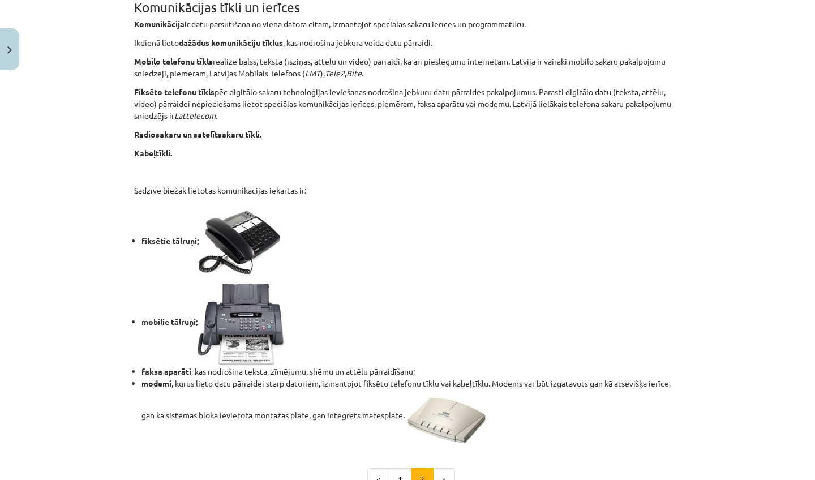
scroll to position [912, 0]
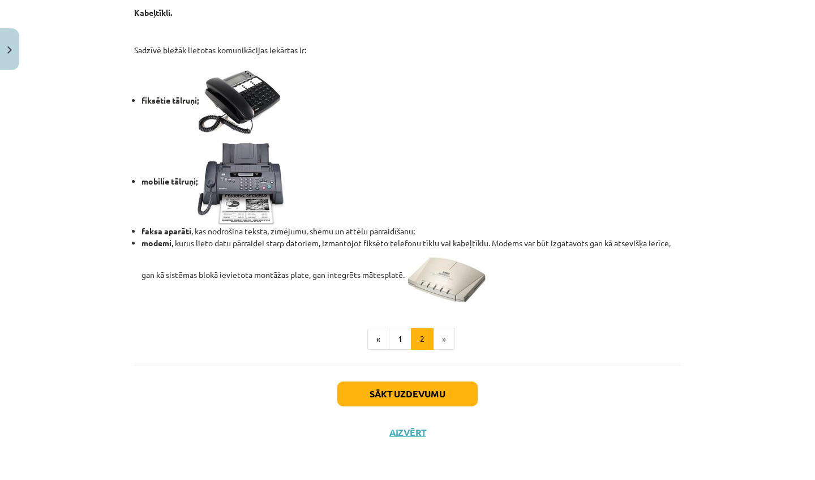
click at [420, 388] on button "Sākt uzdevumu" at bounding box center [407, 394] width 140 height 25
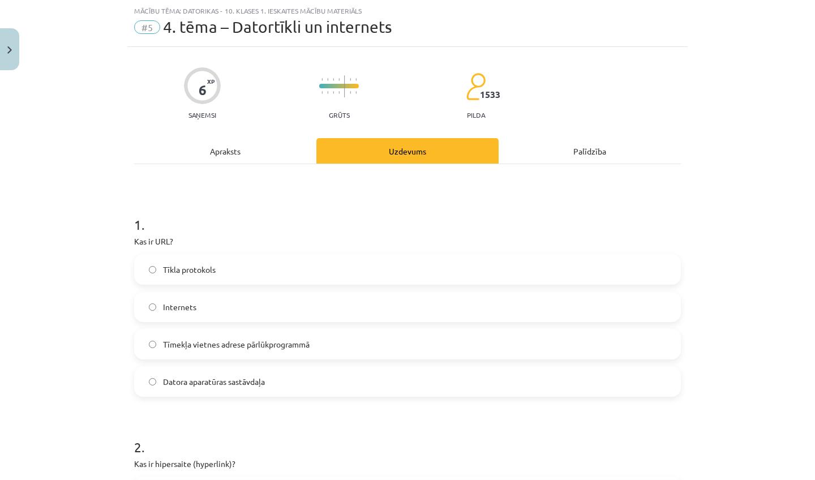
click at [208, 156] on div "Apraksts" at bounding box center [225, 150] width 182 height 25
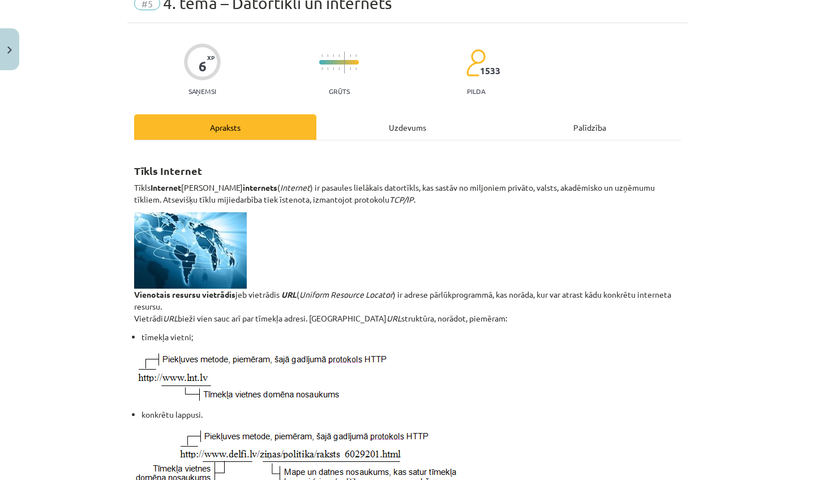
scroll to position [54, 0]
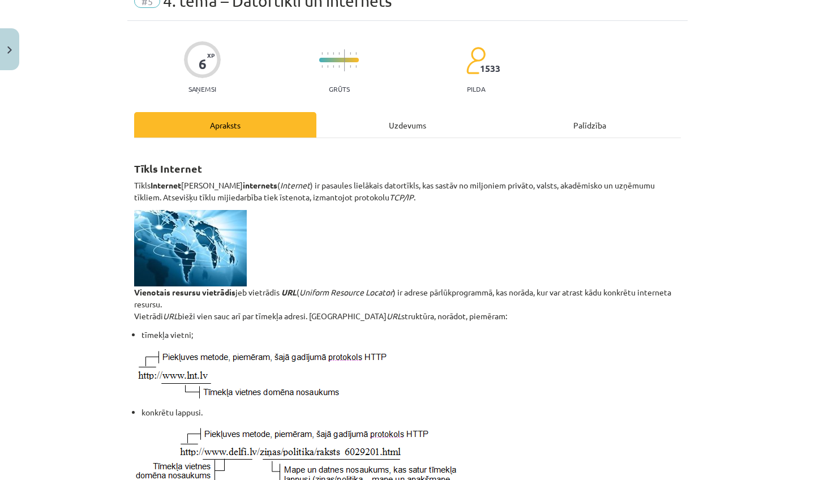
click at [417, 131] on div "Uzdevums" at bounding box center [407, 124] width 182 height 25
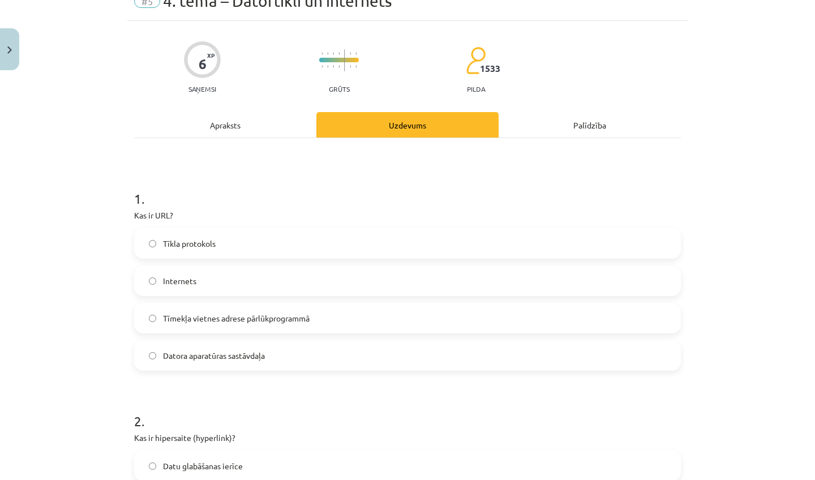
scroll to position [28, 0]
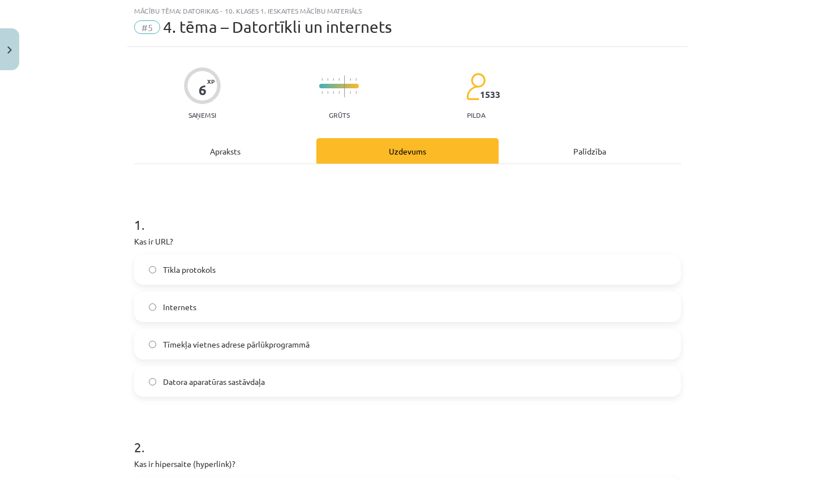
click at [267, 347] on span "Tīmekļa vietnes adrese pārlūkprogrammā" at bounding box center [236, 345] width 147 height 12
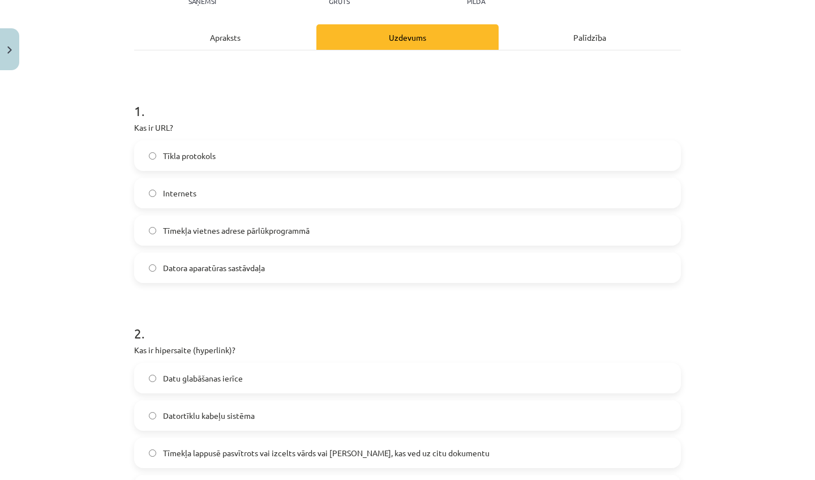
scroll to position [123, 0]
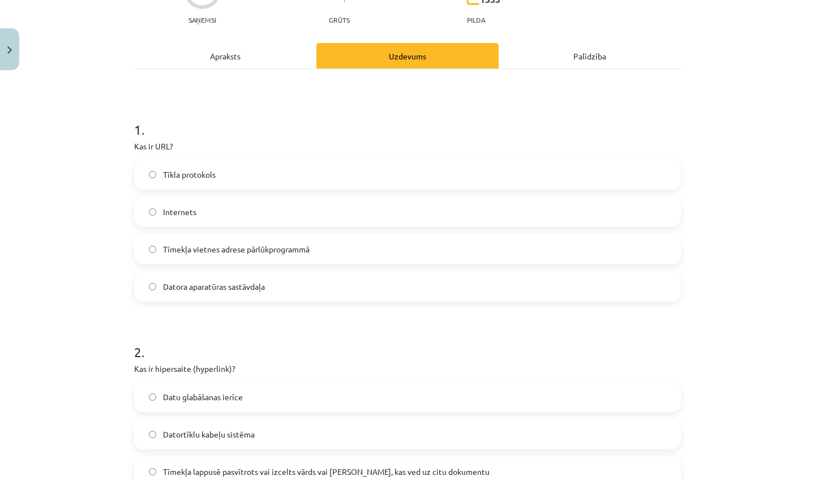
click at [215, 49] on div "Apraksts" at bounding box center [225, 55] width 182 height 25
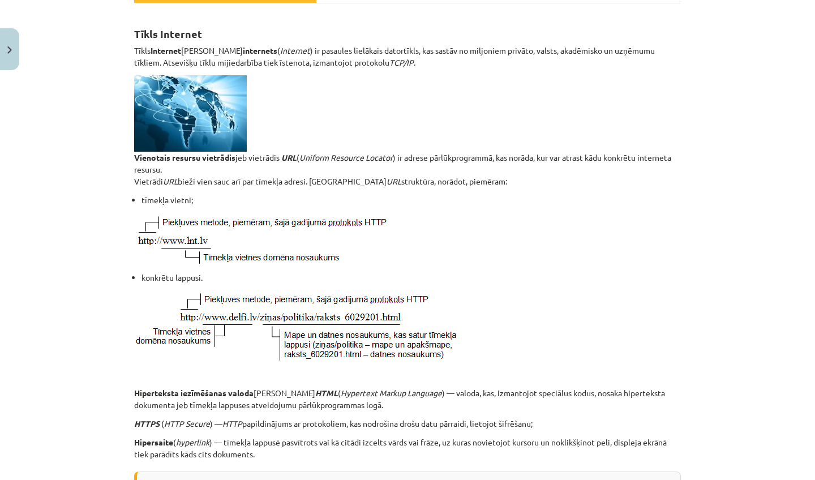
scroll to position [0, 0]
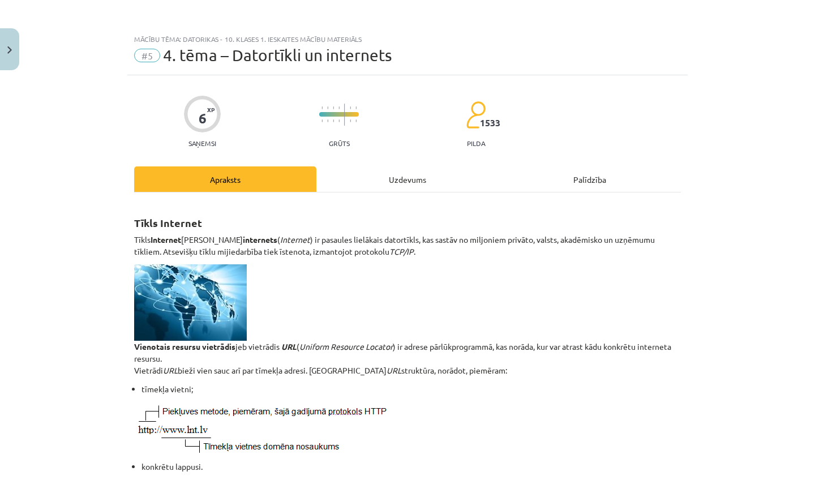
click at [397, 179] on div "Uzdevums" at bounding box center [407, 178] width 182 height 25
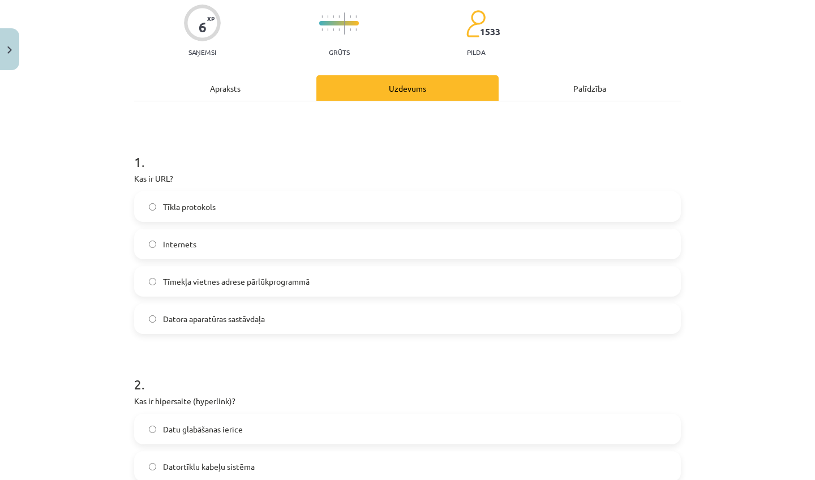
scroll to position [288, 0]
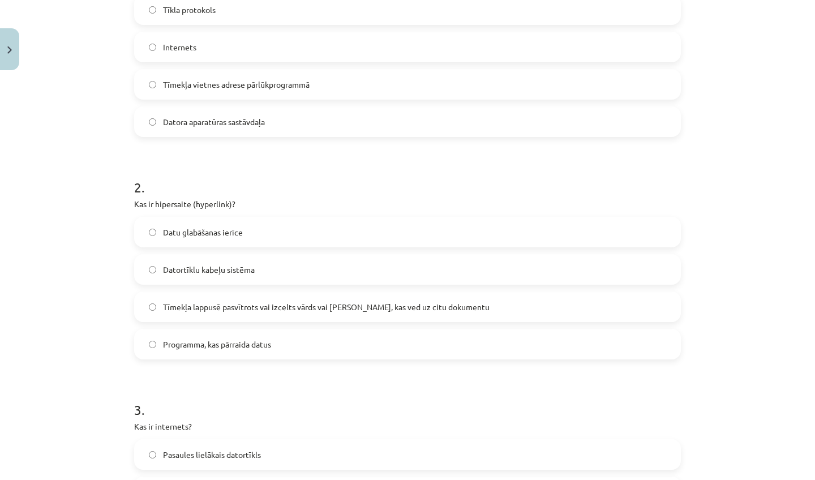
click at [317, 307] on span "Tīmekļa lappusē pasvītrots vai izcelts vārds vai [PERSON_NAME], kas ved uz citu…" at bounding box center [326, 307] width 327 height 12
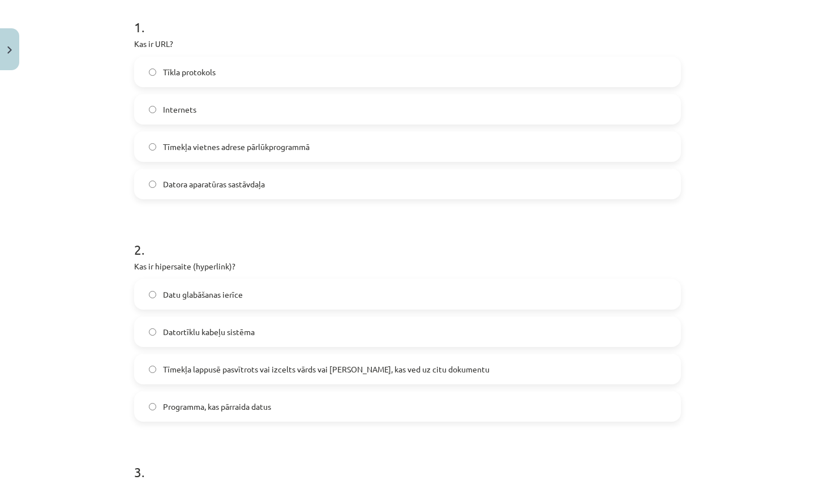
scroll to position [0, 0]
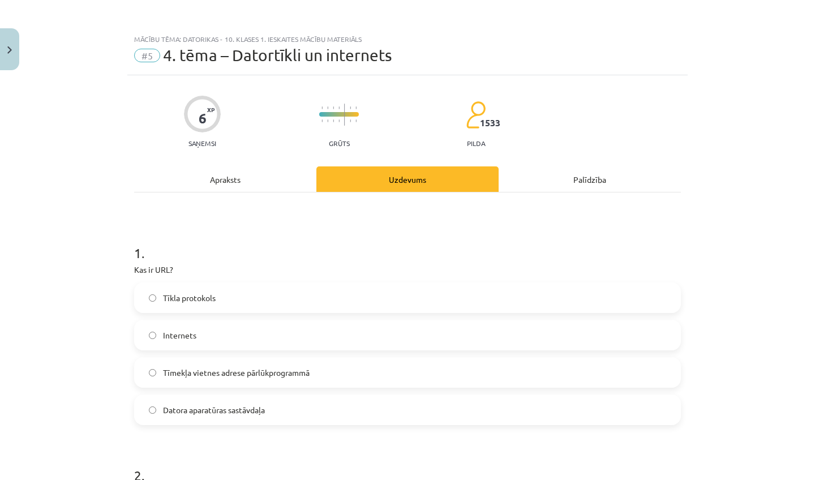
click at [208, 183] on div "Apraksts" at bounding box center [225, 178] width 182 height 25
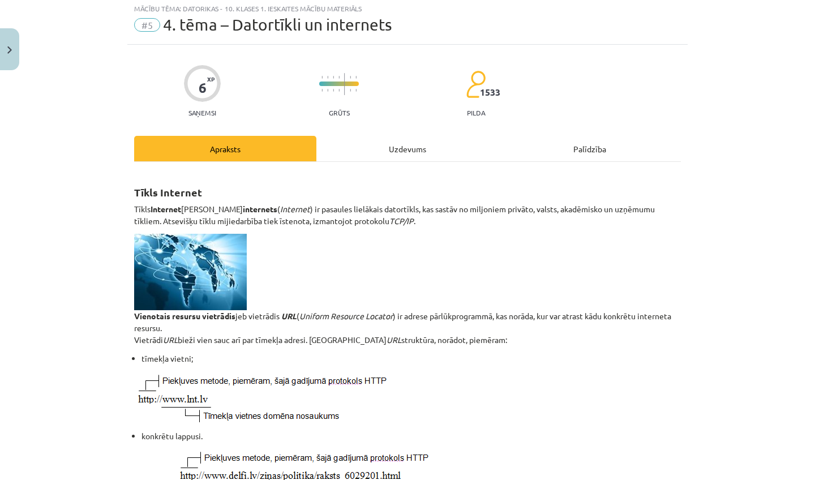
scroll to position [33, 0]
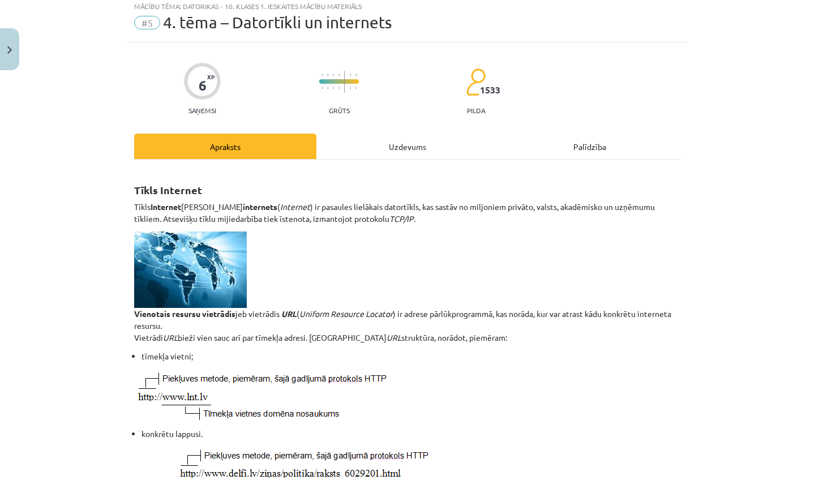
click at [395, 155] on div "Uzdevums" at bounding box center [407, 146] width 182 height 25
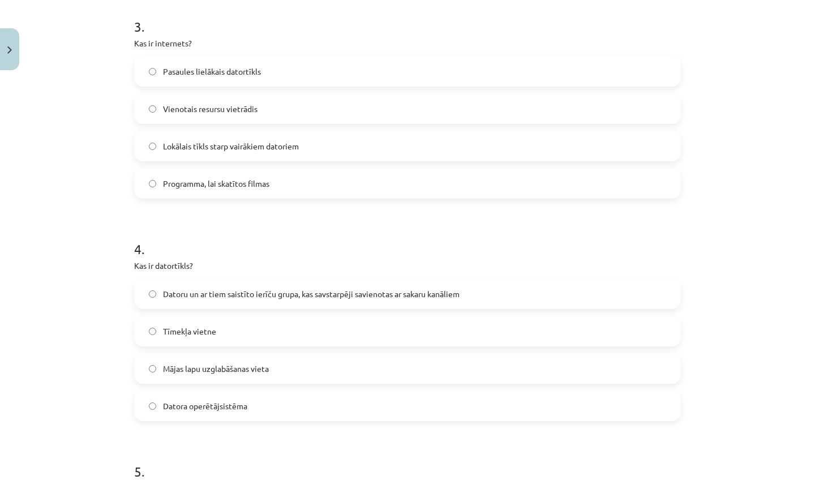
scroll to position [534, 0]
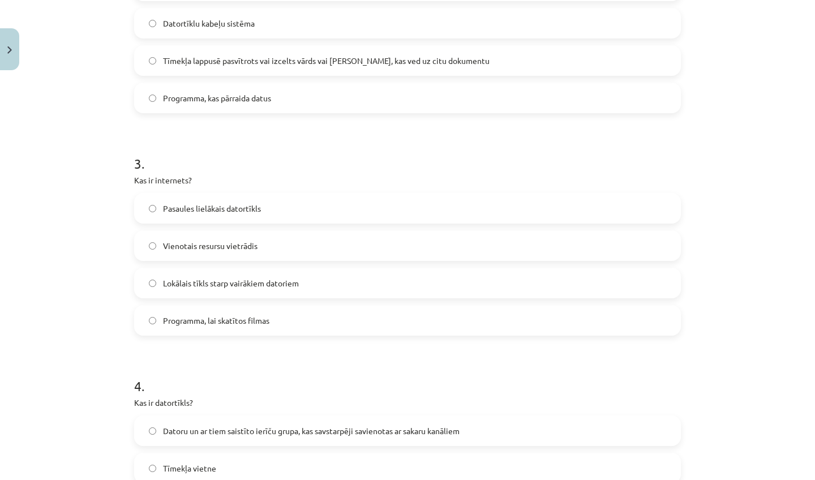
click at [255, 205] on span "Pasaules lielākais datortīkls" at bounding box center [212, 209] width 98 height 12
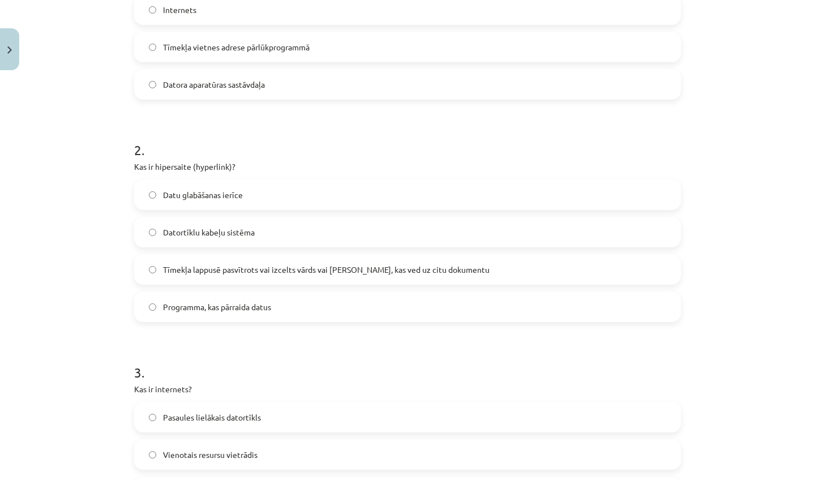
scroll to position [0, 0]
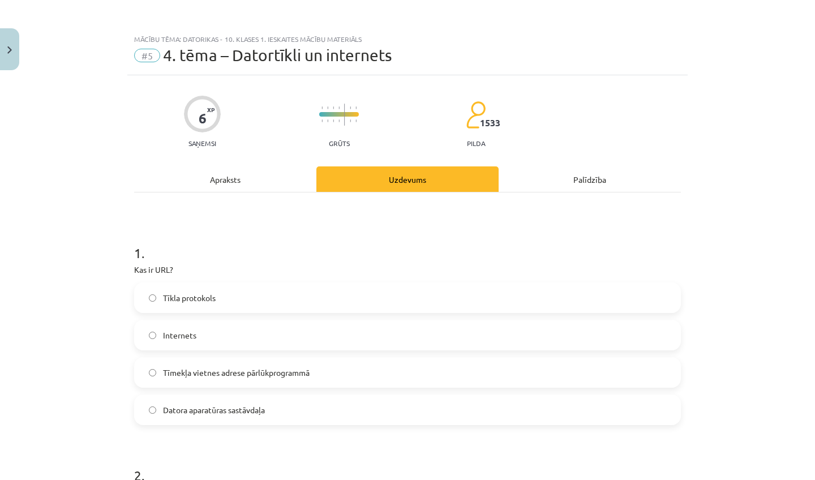
click at [230, 176] on div "Apraksts" at bounding box center [225, 178] width 182 height 25
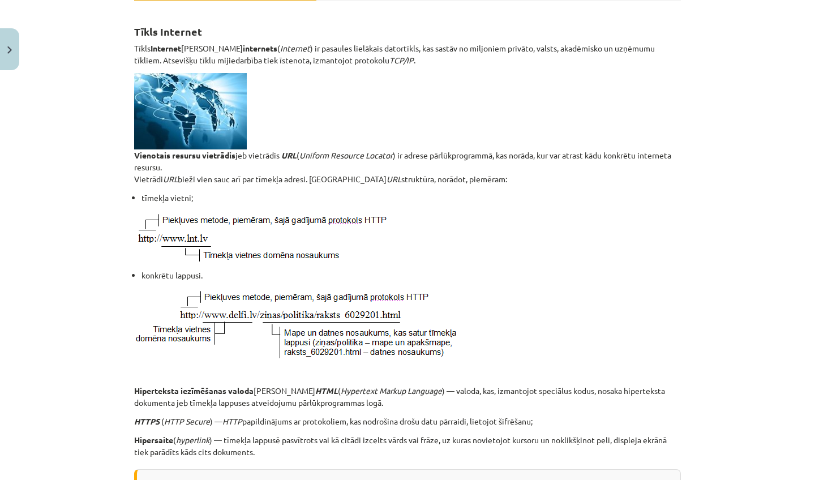
scroll to position [82, 0]
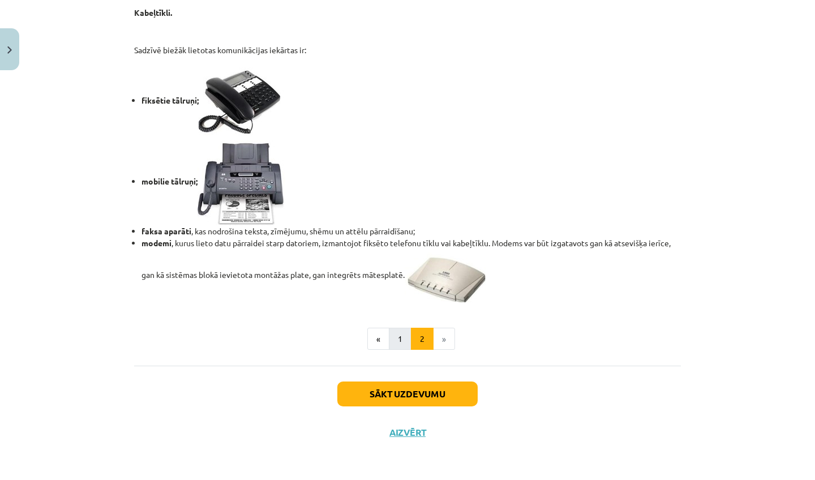
click at [395, 330] on button "1" at bounding box center [400, 339] width 23 height 23
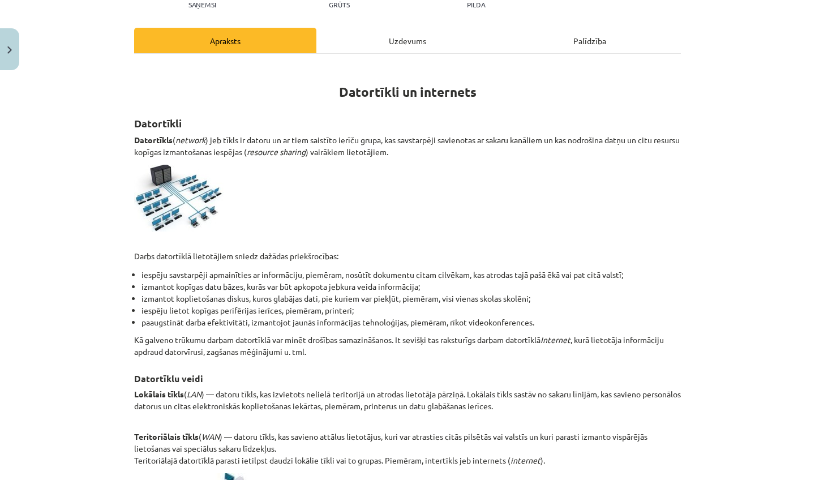
scroll to position [136, 0]
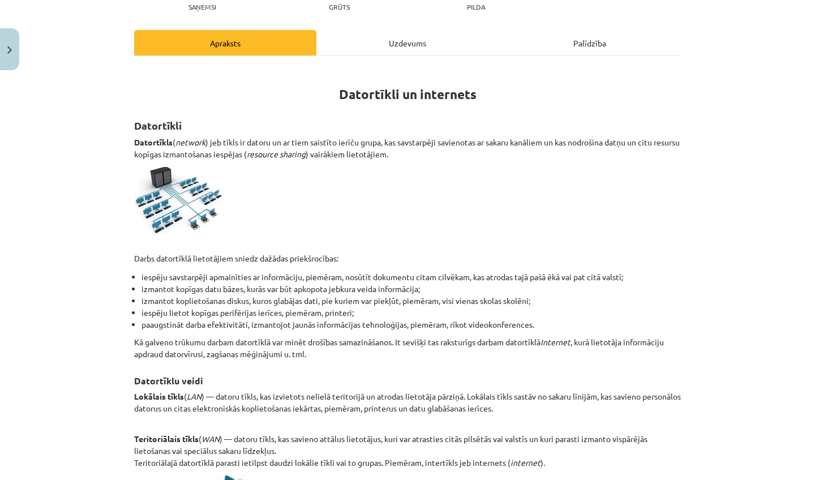
click at [393, 46] on div "Uzdevums" at bounding box center [407, 42] width 182 height 25
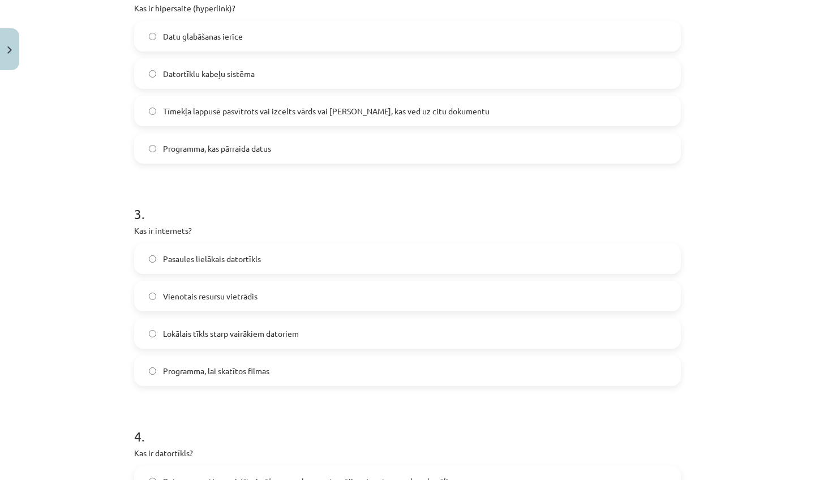
scroll to position [706, 0]
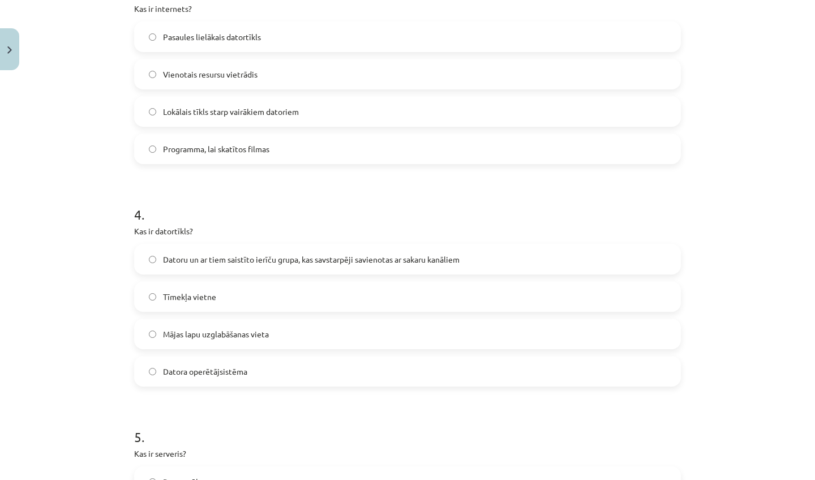
click at [345, 262] on span "Datoru un ar tiem saistīto ierīču grupa, kas savstarpēji savienotas ar sakaru k…" at bounding box center [311, 260] width 297 height 12
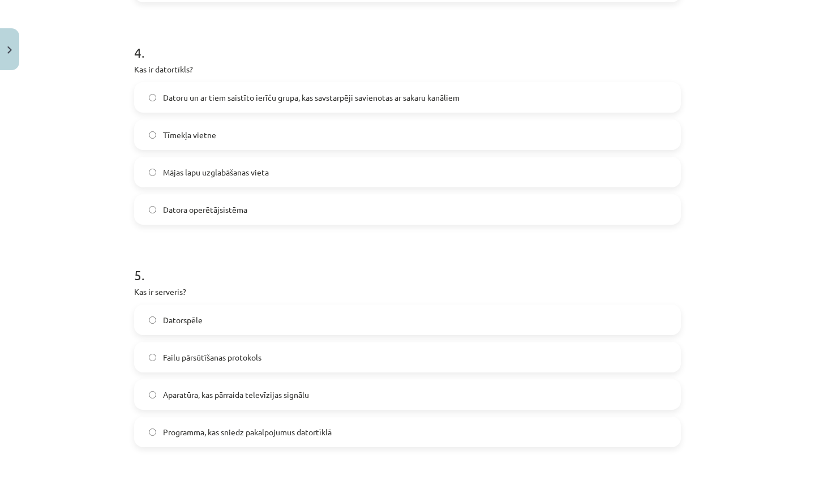
scroll to position [870, 0]
click at [251, 435] on span "Programma, kas sniedz pakalpojumus datortīklā" at bounding box center [247, 430] width 169 height 12
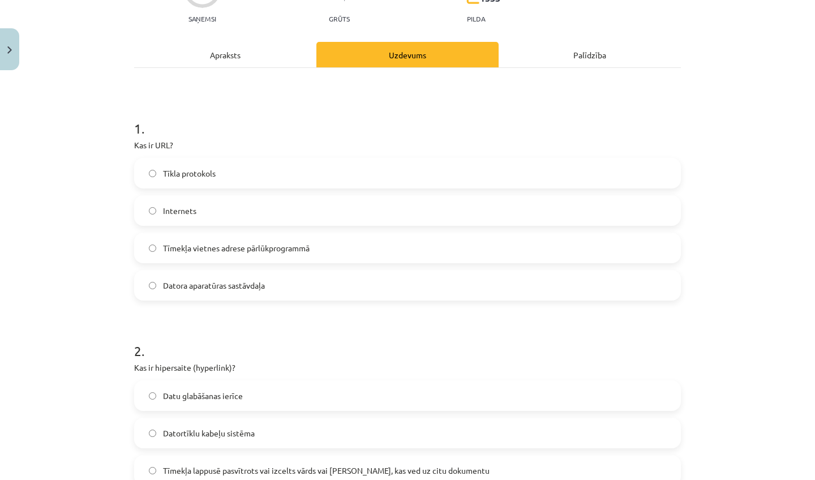
scroll to position [0, 0]
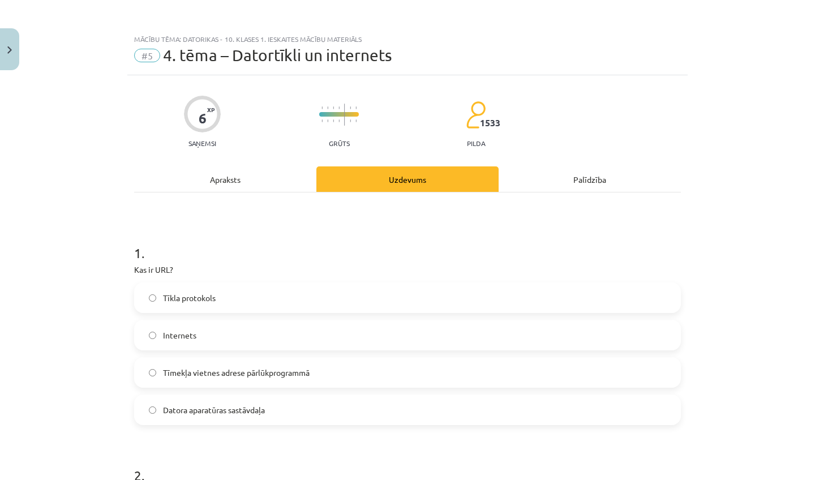
click at [217, 182] on div "Apraksts" at bounding box center [225, 178] width 182 height 25
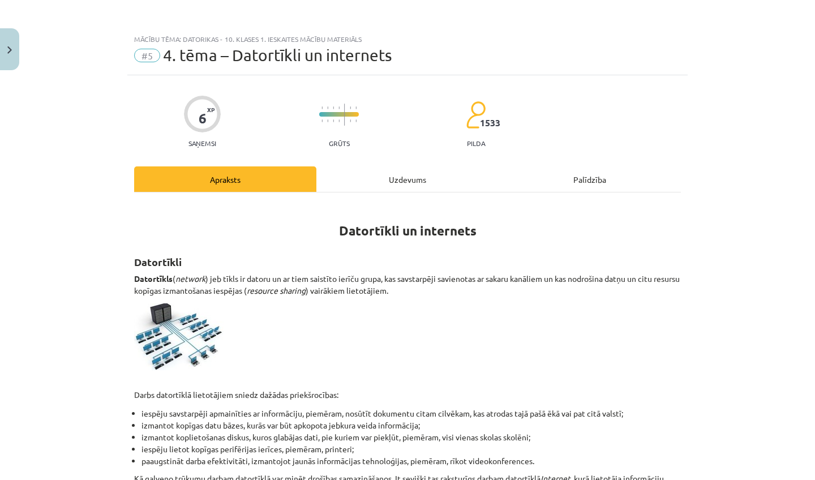
click at [401, 177] on div "Uzdevums" at bounding box center [407, 178] width 182 height 25
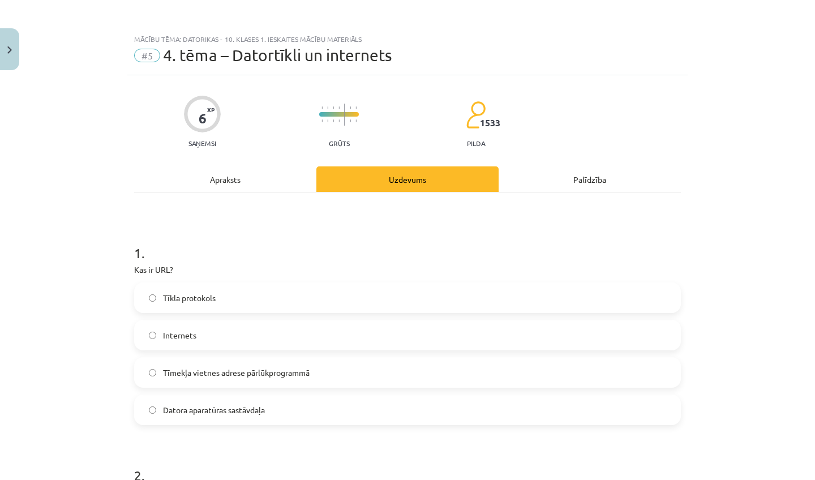
click at [230, 173] on div "Apraksts" at bounding box center [225, 178] width 182 height 25
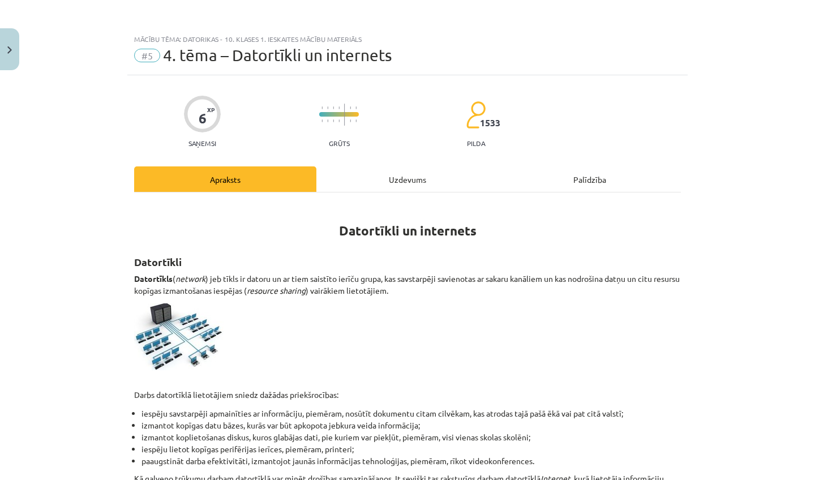
click at [395, 175] on div "Uzdevums" at bounding box center [407, 178] width 182 height 25
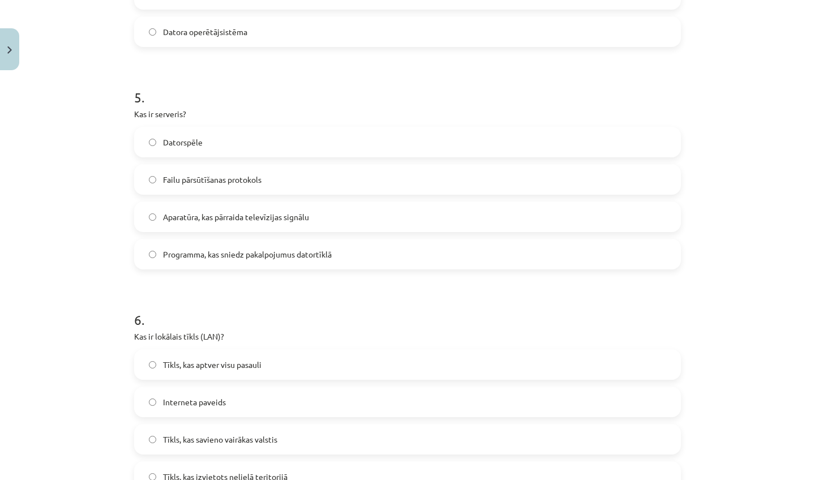
scroll to position [1191, 0]
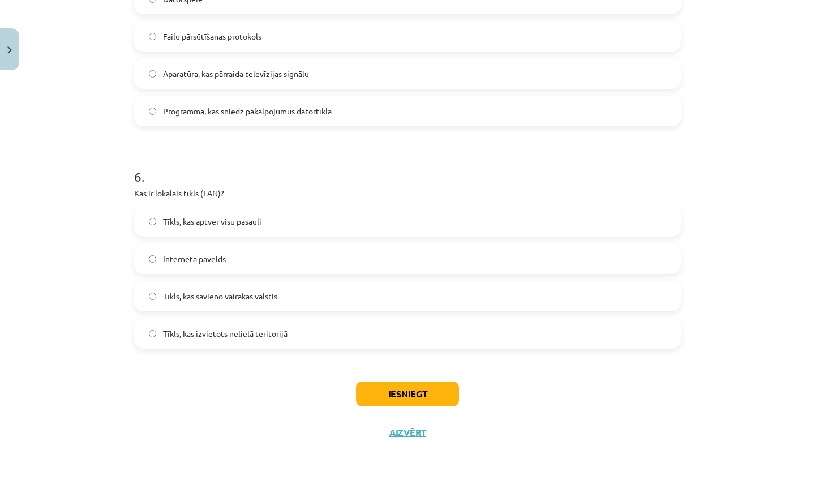
click at [238, 328] on span "Tīkls, kas izvietots nelielā teritorijā" at bounding box center [225, 334] width 125 height 12
click at [417, 392] on button "Iesniegt" at bounding box center [407, 394] width 103 height 25
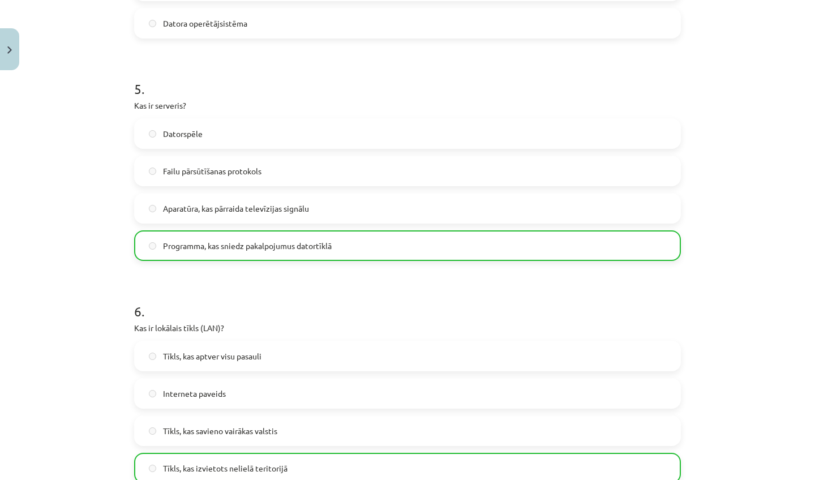
scroll to position [1226, 0]
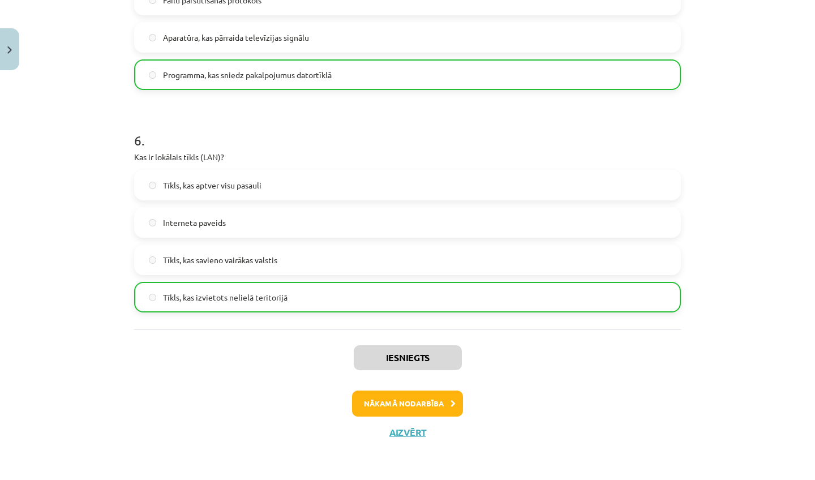
click at [406, 403] on button "Nākamā nodarbība" at bounding box center [407, 404] width 111 height 26
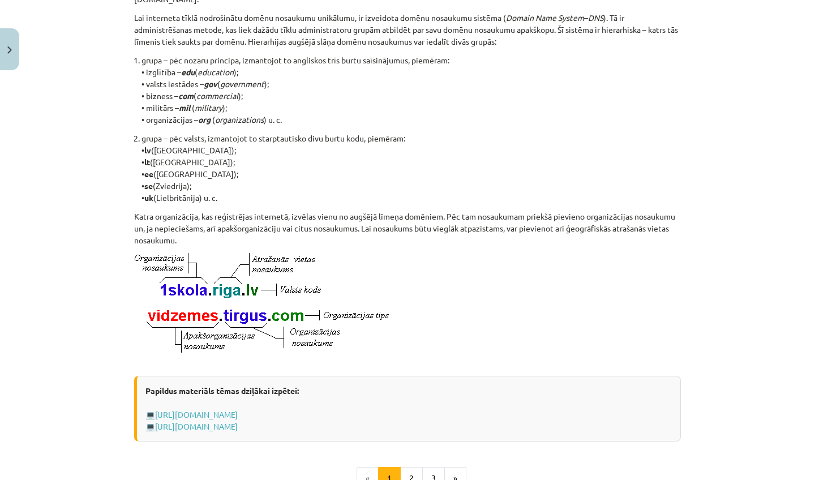
scroll to position [573, 0]
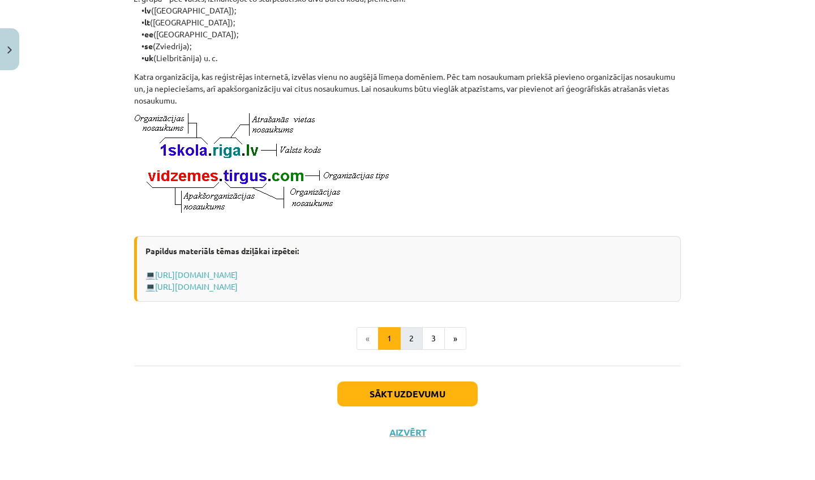
click at [406, 342] on button "2" at bounding box center [411, 338] width 23 height 23
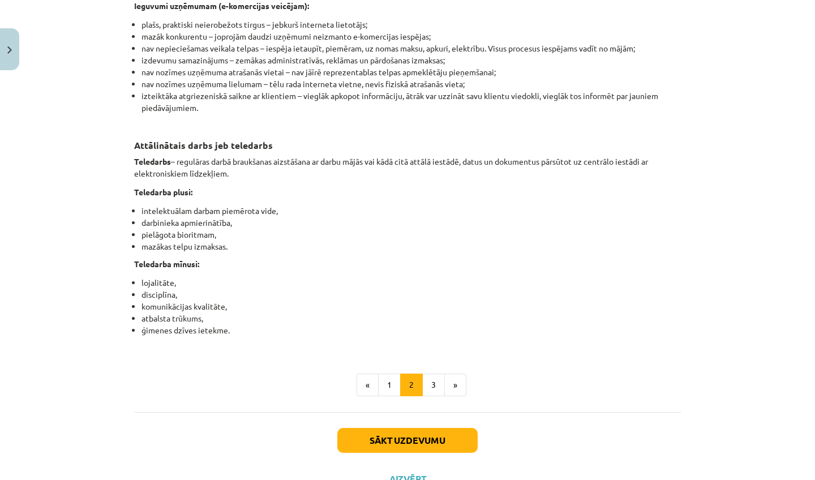
scroll to position [1773, 0]
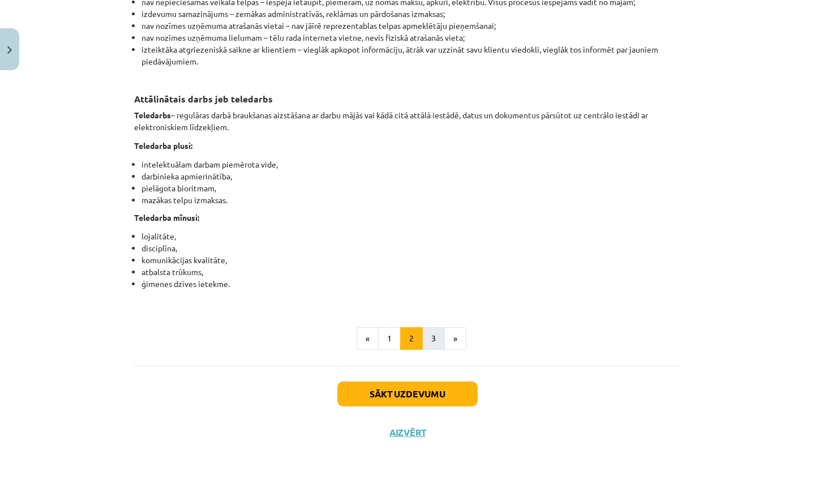
click at [422, 347] on button "3" at bounding box center [433, 338] width 23 height 23
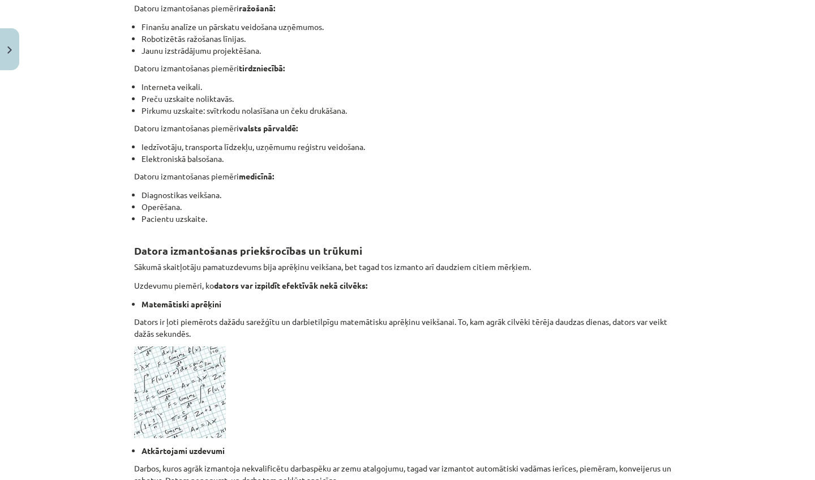
scroll to position [981, 0]
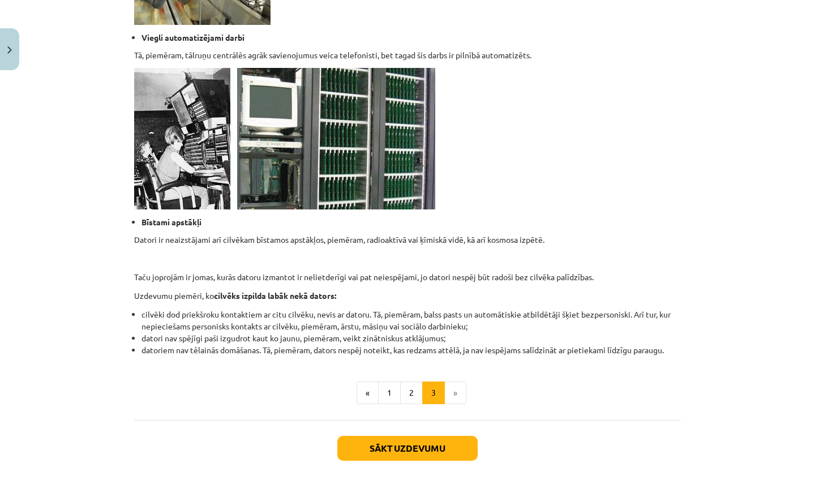
click at [426, 456] on button "Sākt uzdevumu" at bounding box center [407, 448] width 140 height 25
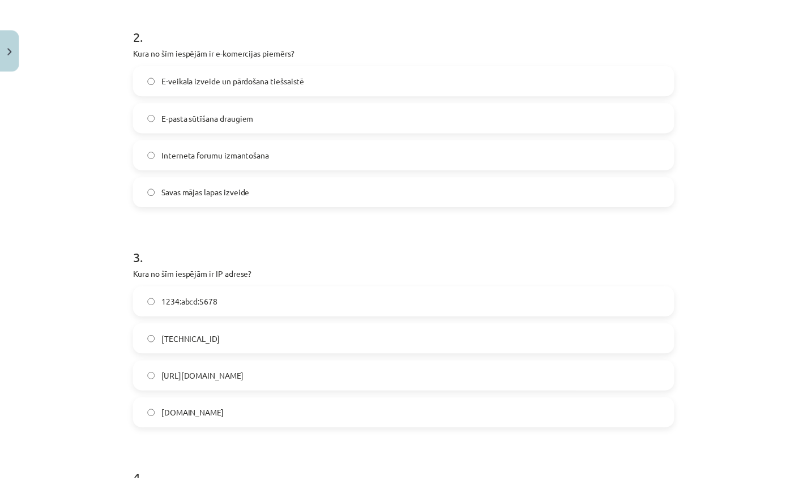
scroll to position [0, 0]
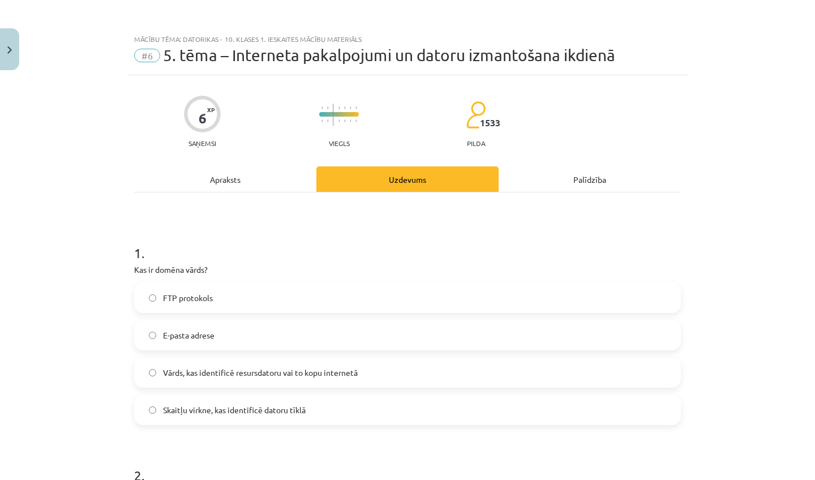
click at [14, 42] on button "Close" at bounding box center [9, 49] width 19 height 42
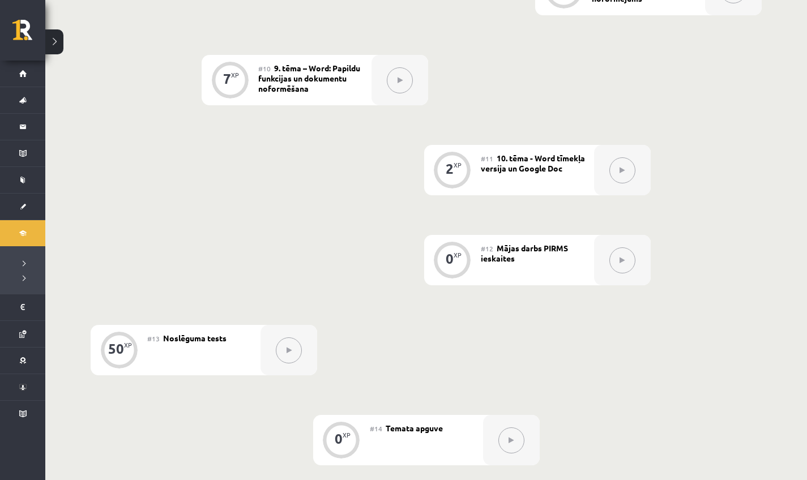
scroll to position [1215, 0]
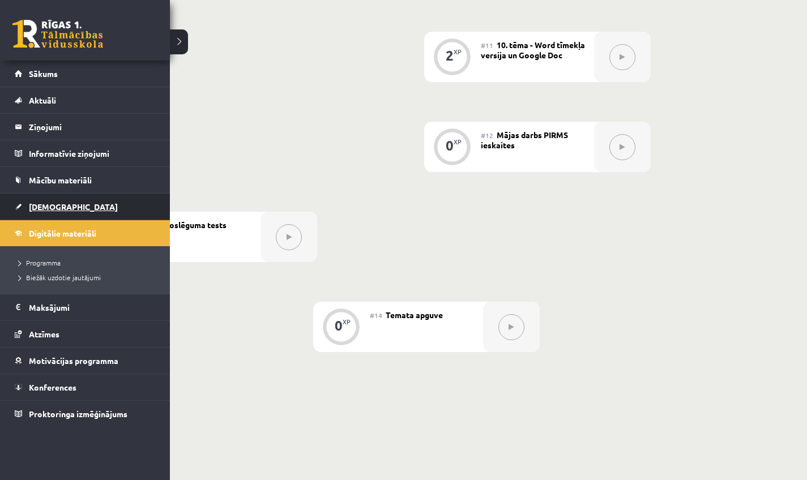
click at [56, 207] on span "[DEMOGRAPHIC_DATA]" at bounding box center [73, 207] width 89 height 10
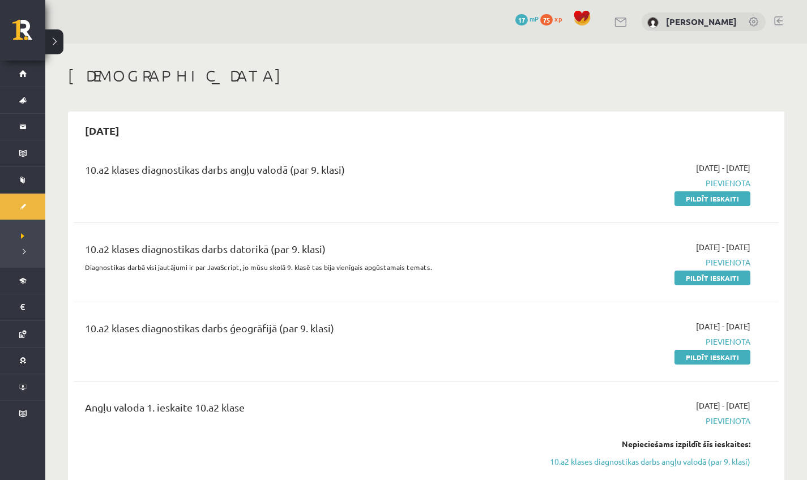
scroll to position [2, 0]
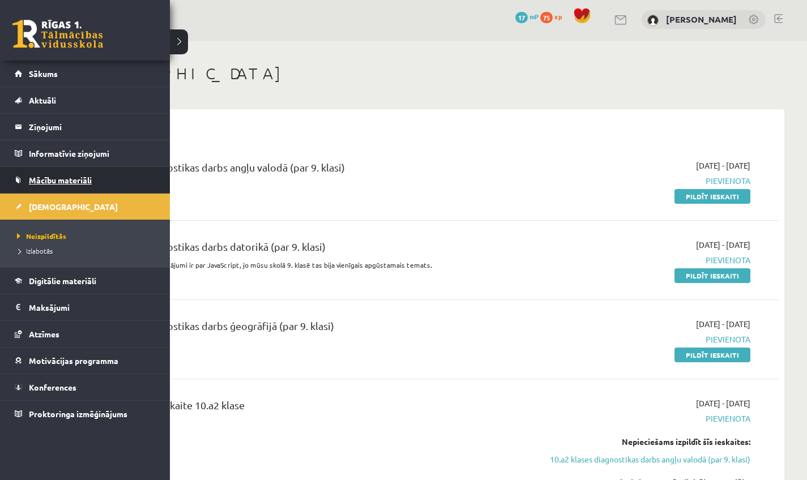
click at [42, 186] on link "Mācību materiāli" at bounding box center [85, 180] width 141 height 26
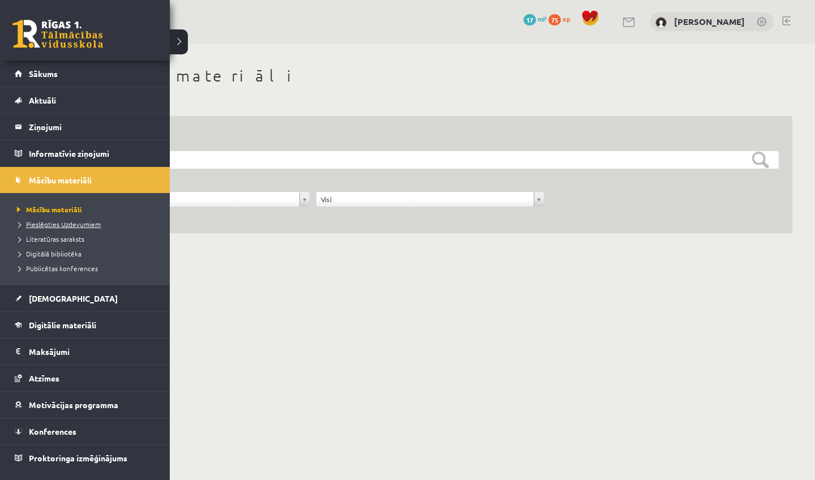
click at [49, 223] on span "Pieslēgties Uzdevumiem" at bounding box center [57, 224] width 87 height 9
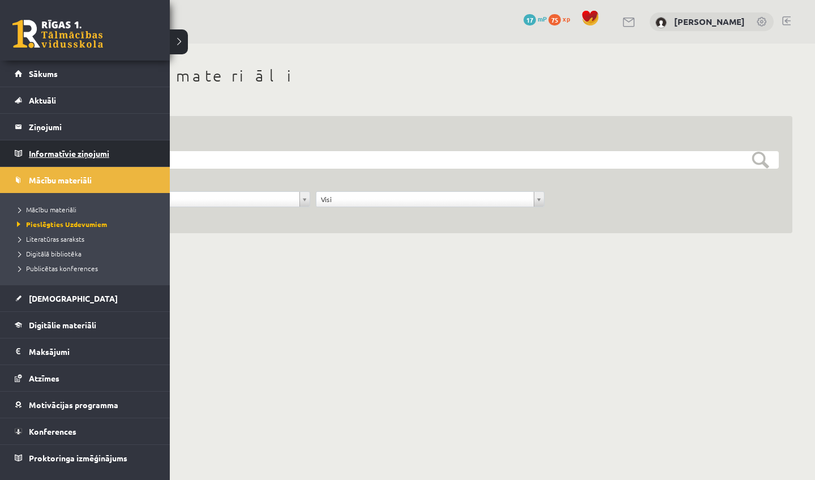
click at [19, 151] on link "Informatīvie ziņojumi 0" at bounding box center [85, 153] width 141 height 26
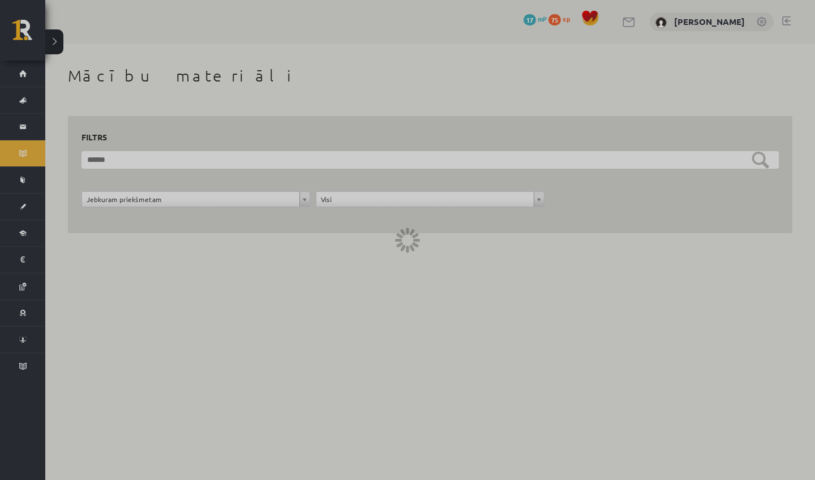
click at [239, 157] on div at bounding box center [407, 240] width 815 height 480
click at [5, 42] on div at bounding box center [407, 240] width 815 height 480
click at [18, 33] on div at bounding box center [407, 240] width 815 height 480
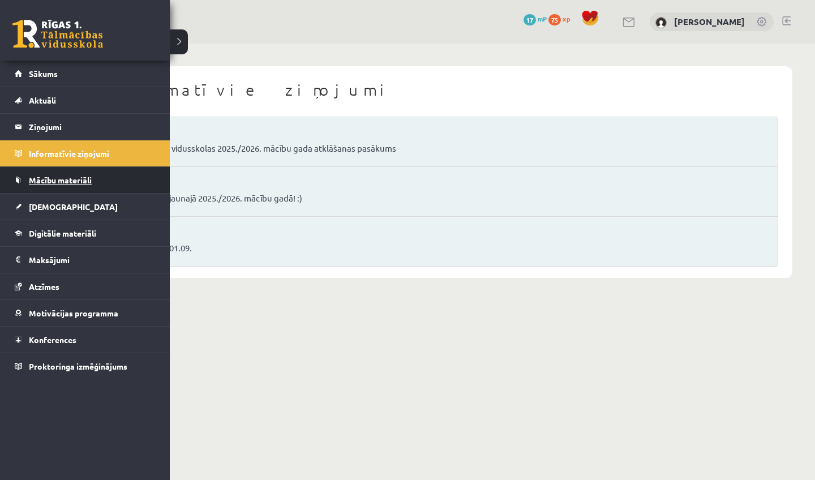
click at [49, 190] on link "Mācību materiāli" at bounding box center [85, 180] width 141 height 26
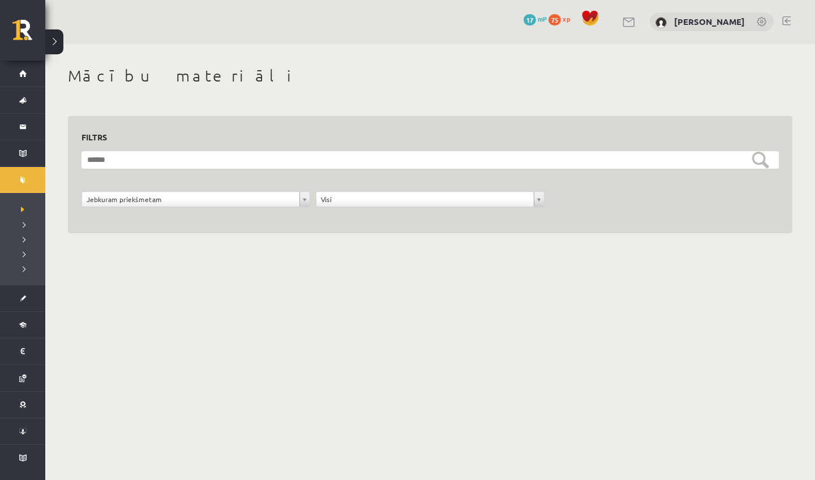
click at [219, 170] on form "**********" at bounding box center [431, 185] width 698 height 69
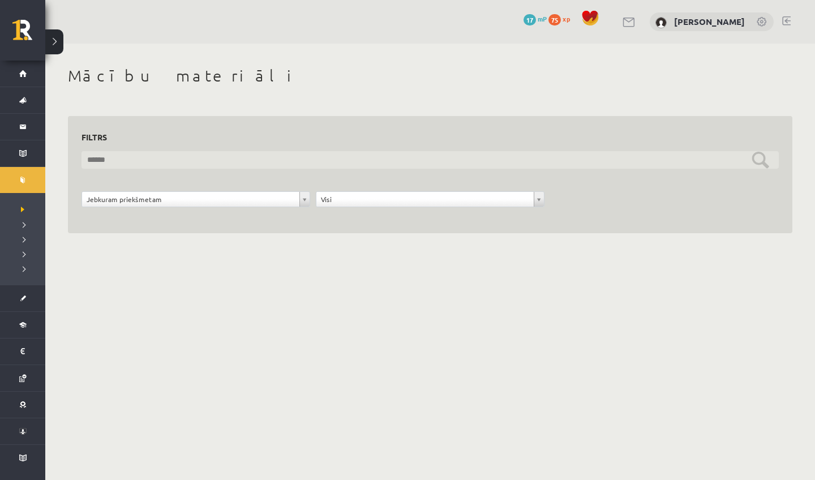
click at [214, 164] on input "text" at bounding box center [431, 160] width 698 height 18
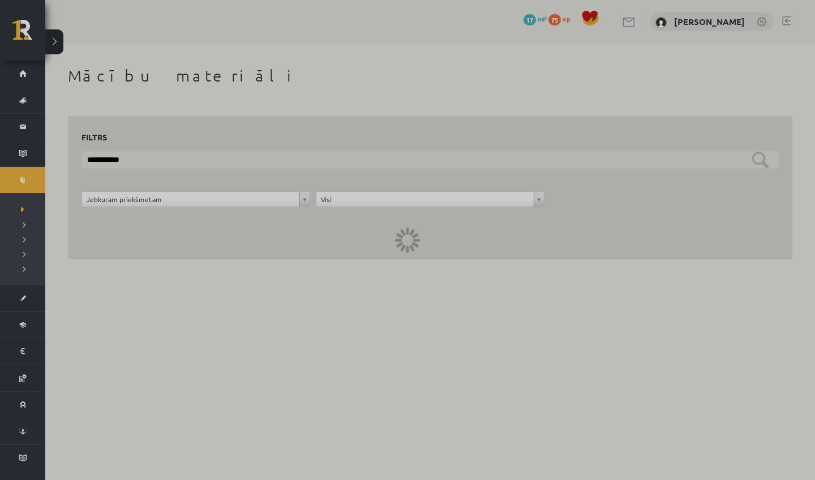
type input "**********"
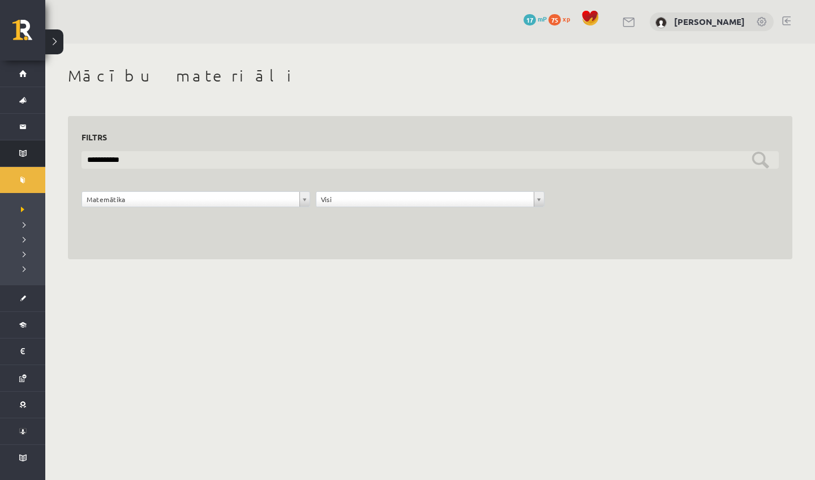
drag, startPoint x: 157, startPoint y: 159, endPoint x: 22, endPoint y: 142, distance: 136.4
click at [22, 142] on div "0 Dāvanas 17 mP 75 xp [PERSON_NAME] Sākums Aktuāli Kā mācīties eSKOLĀ Kontakti …" at bounding box center [407, 141] width 815 height 282
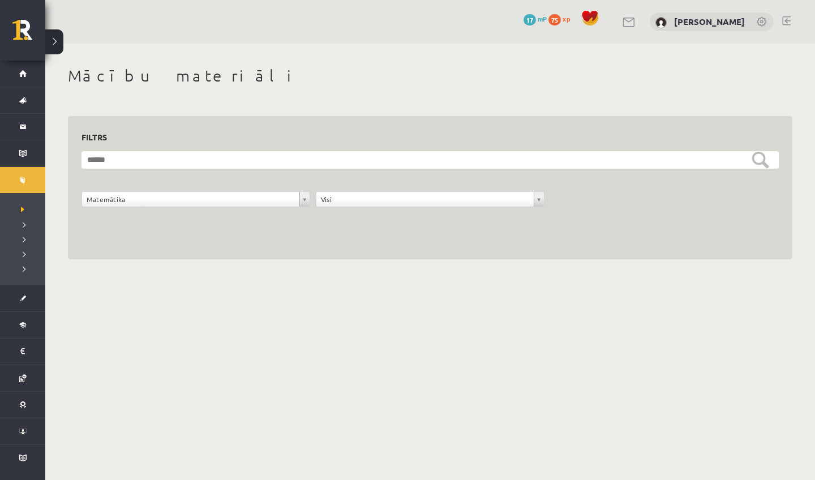
click at [357, 185] on form "**********" at bounding box center [431, 185] width 698 height 69
click at [319, 246] on div "**********" at bounding box center [430, 188] width 725 height 144
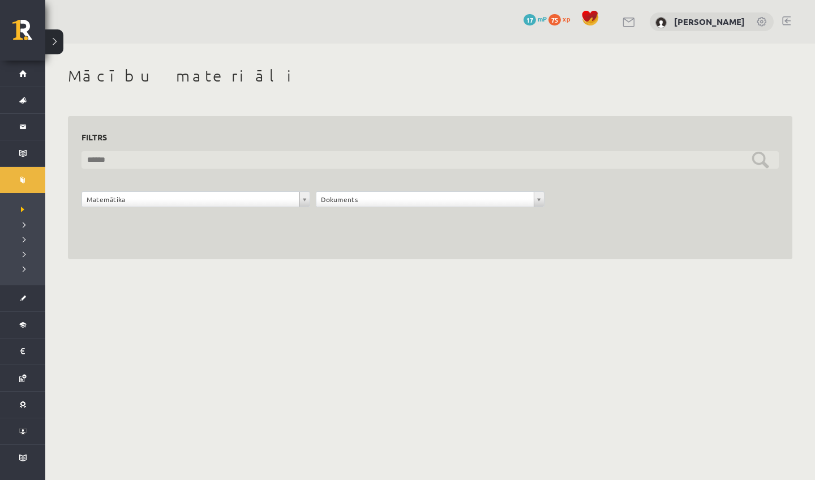
click at [770, 157] on input "text" at bounding box center [431, 160] width 698 height 18
click at [761, 160] on input "text" at bounding box center [431, 160] width 698 height 18
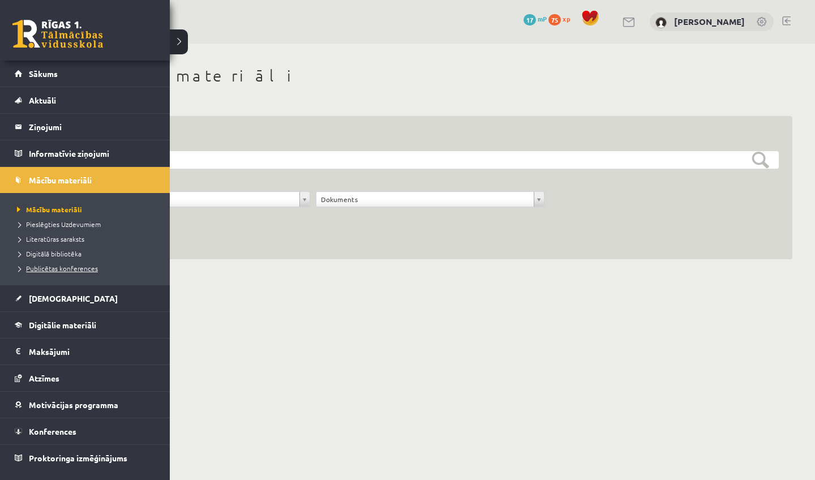
click at [61, 267] on span "Publicētas konferences" at bounding box center [56, 268] width 84 height 9
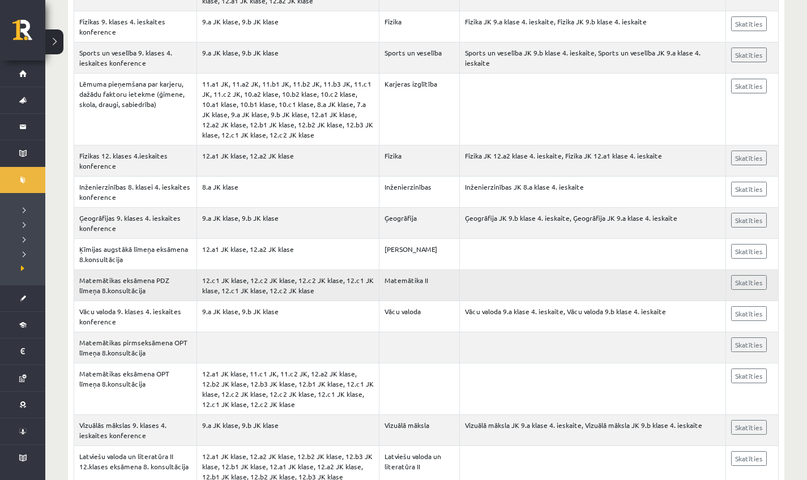
scroll to position [473, 0]
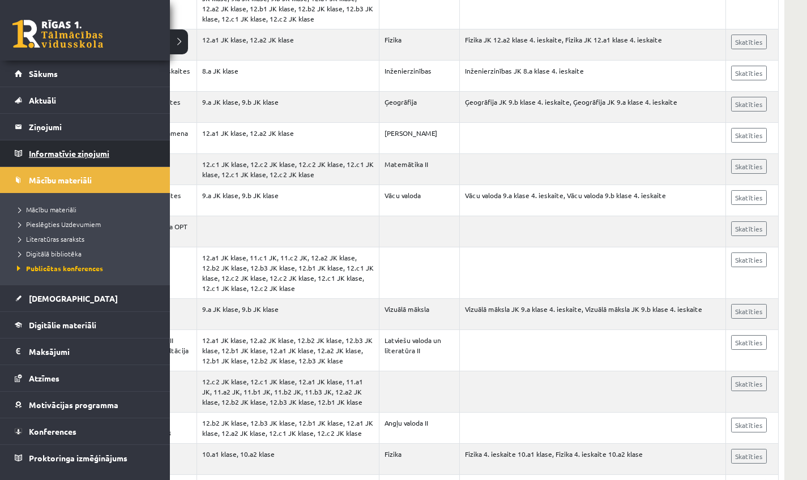
click at [40, 160] on legend "Informatīvie ziņojumi 0" at bounding box center [92, 153] width 127 height 26
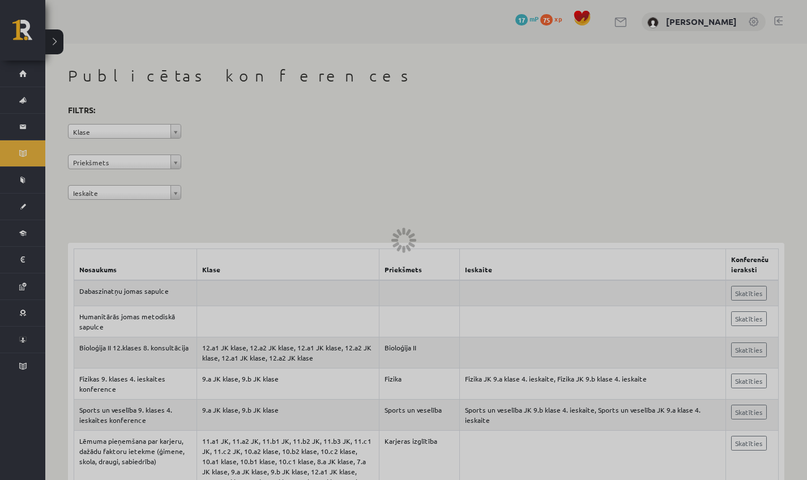
click at [3, 69] on div at bounding box center [403, 240] width 807 height 480
drag, startPoint x: 14, startPoint y: 71, endPoint x: 18, endPoint y: 78, distance: 8.2
click at [14, 71] on div at bounding box center [403, 240] width 807 height 480
click at [18, 78] on div at bounding box center [403, 240] width 807 height 480
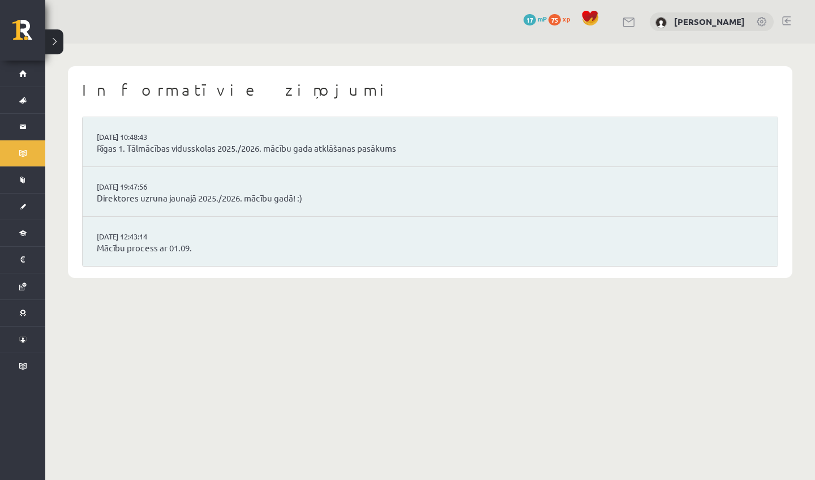
click at [18, 78] on link "Sākums" at bounding box center [22, 74] width 45 height 26
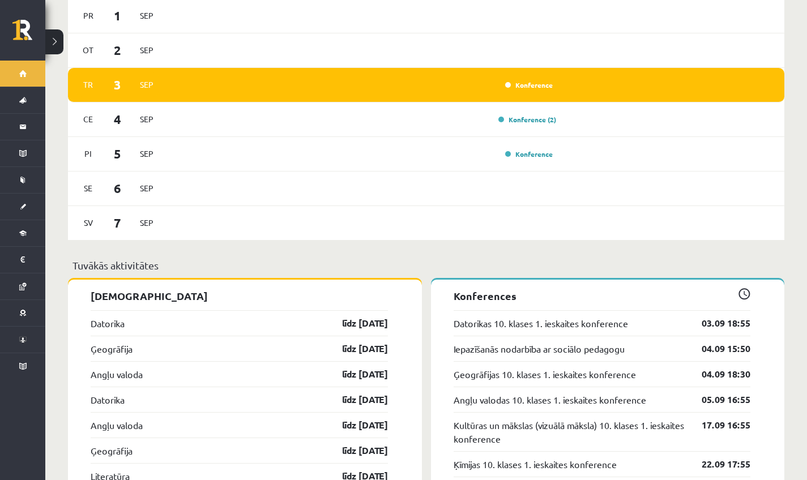
scroll to position [937, 0]
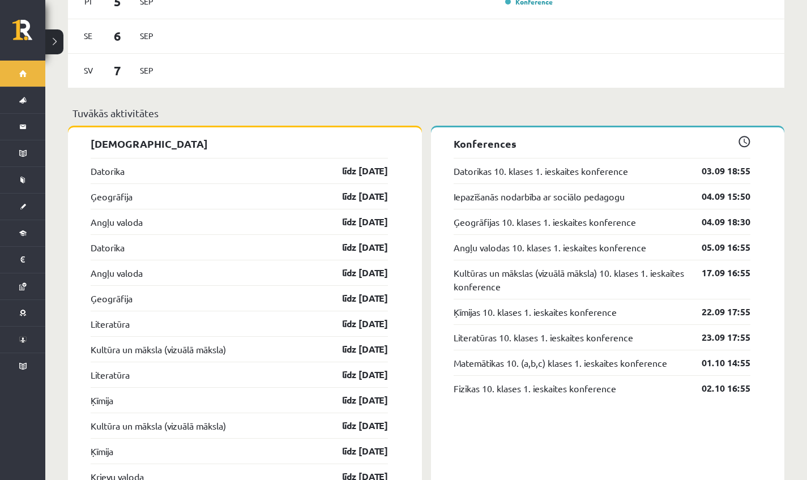
drag, startPoint x: 618, startPoint y: 412, endPoint x: 636, endPoint y: 480, distance: 69.8
